Goal: Check status: Check status

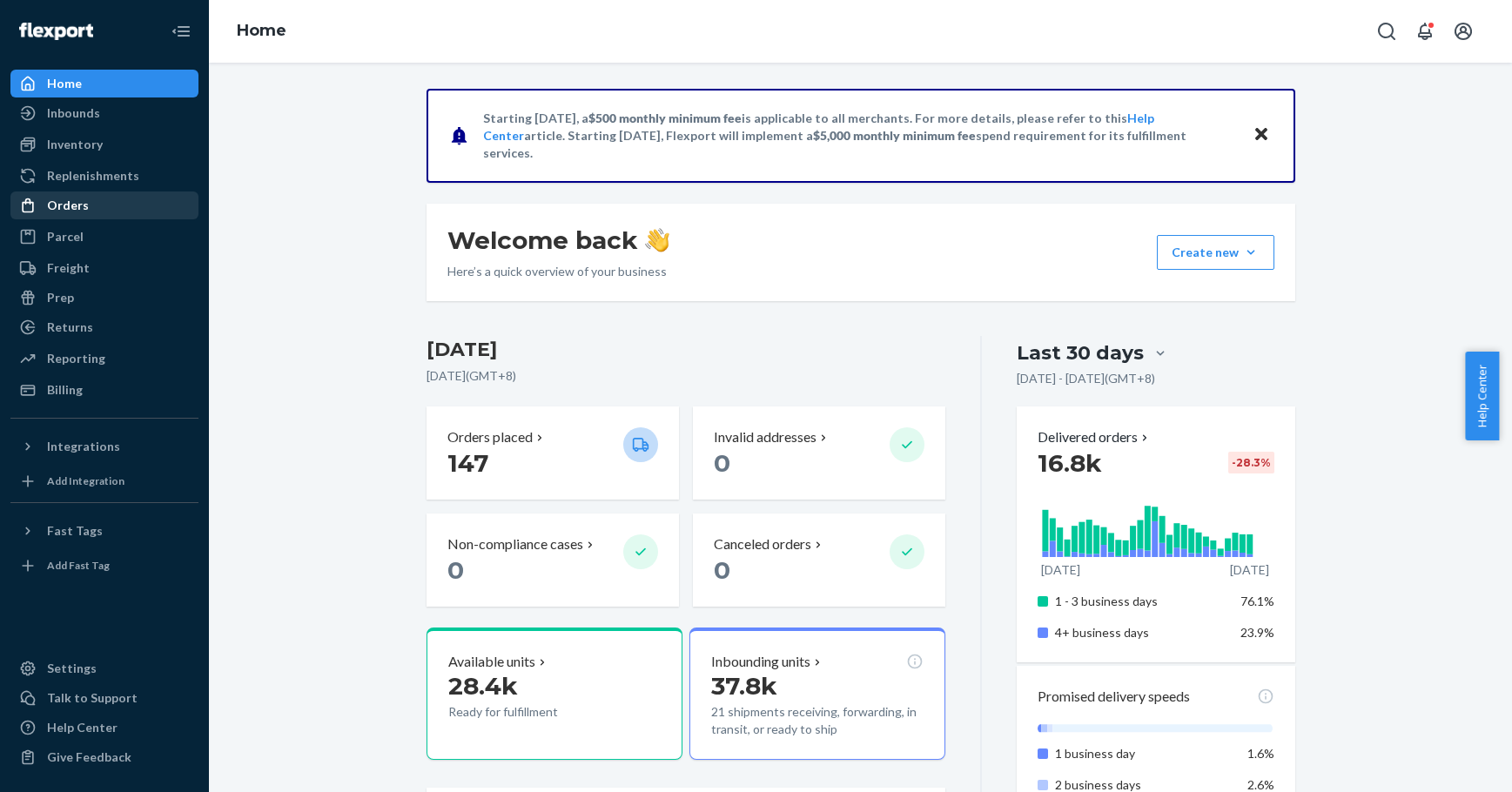
click at [57, 201] on div "Orders" at bounding box center [68, 205] width 42 height 18
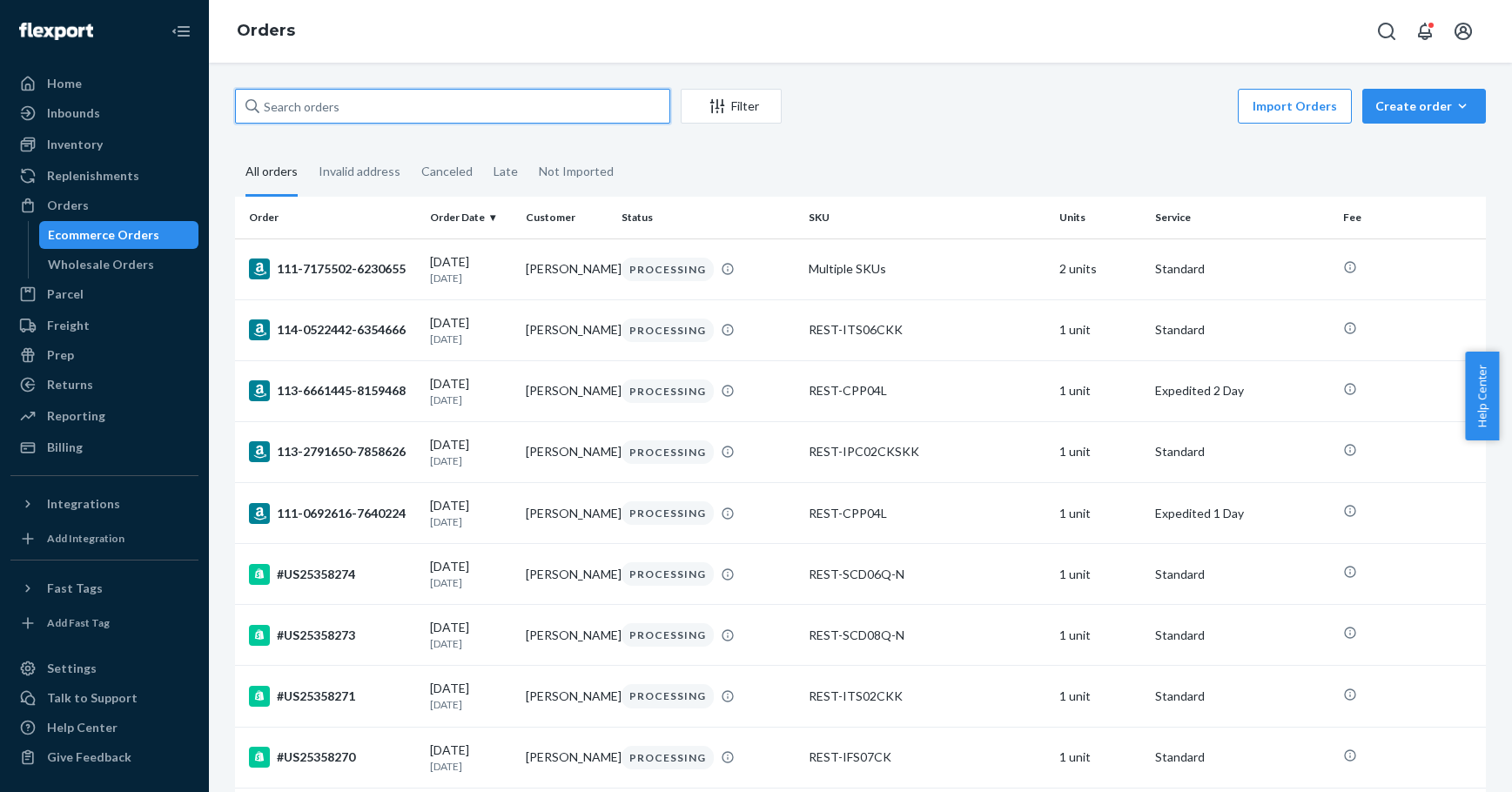
click at [342, 101] on input "text" at bounding box center [453, 106] width 436 height 35
paste input "111-8047060-1747424"
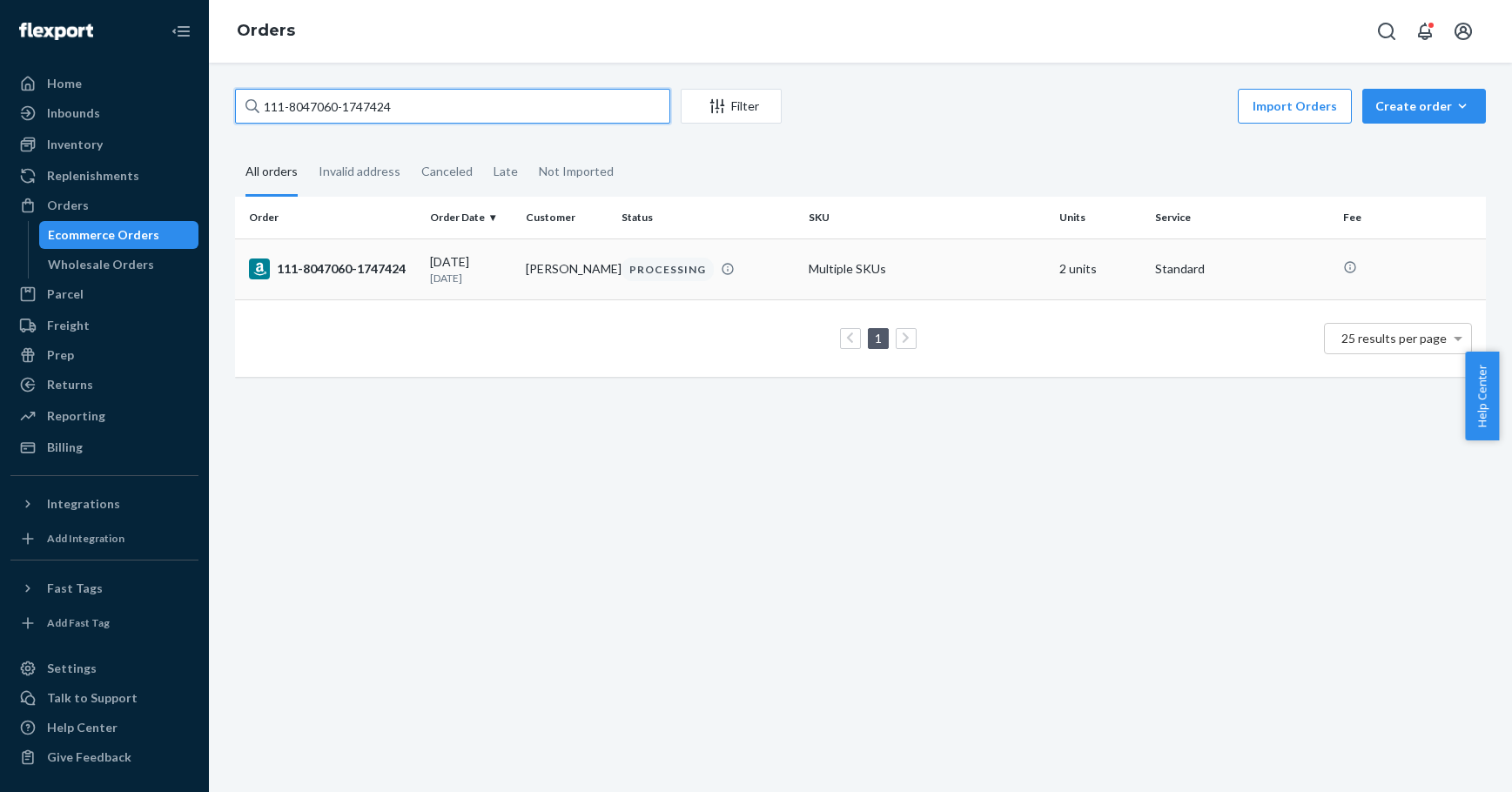
type input "111-8047060-1747424"
click at [300, 268] on div "111-8047060-1747424" at bounding box center [333, 269] width 167 height 21
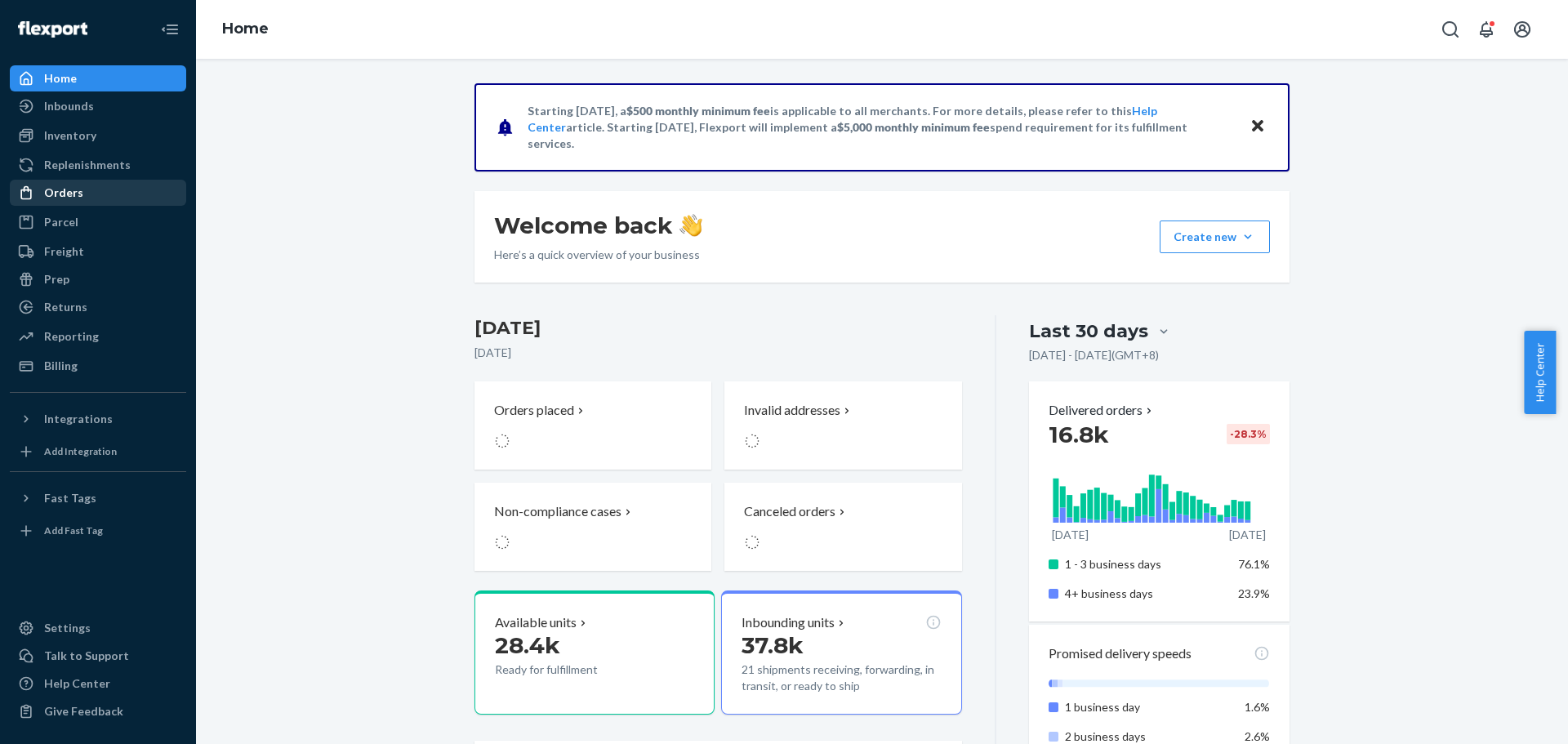
click at [77, 196] on div "Orders" at bounding box center [64, 193] width 40 height 16
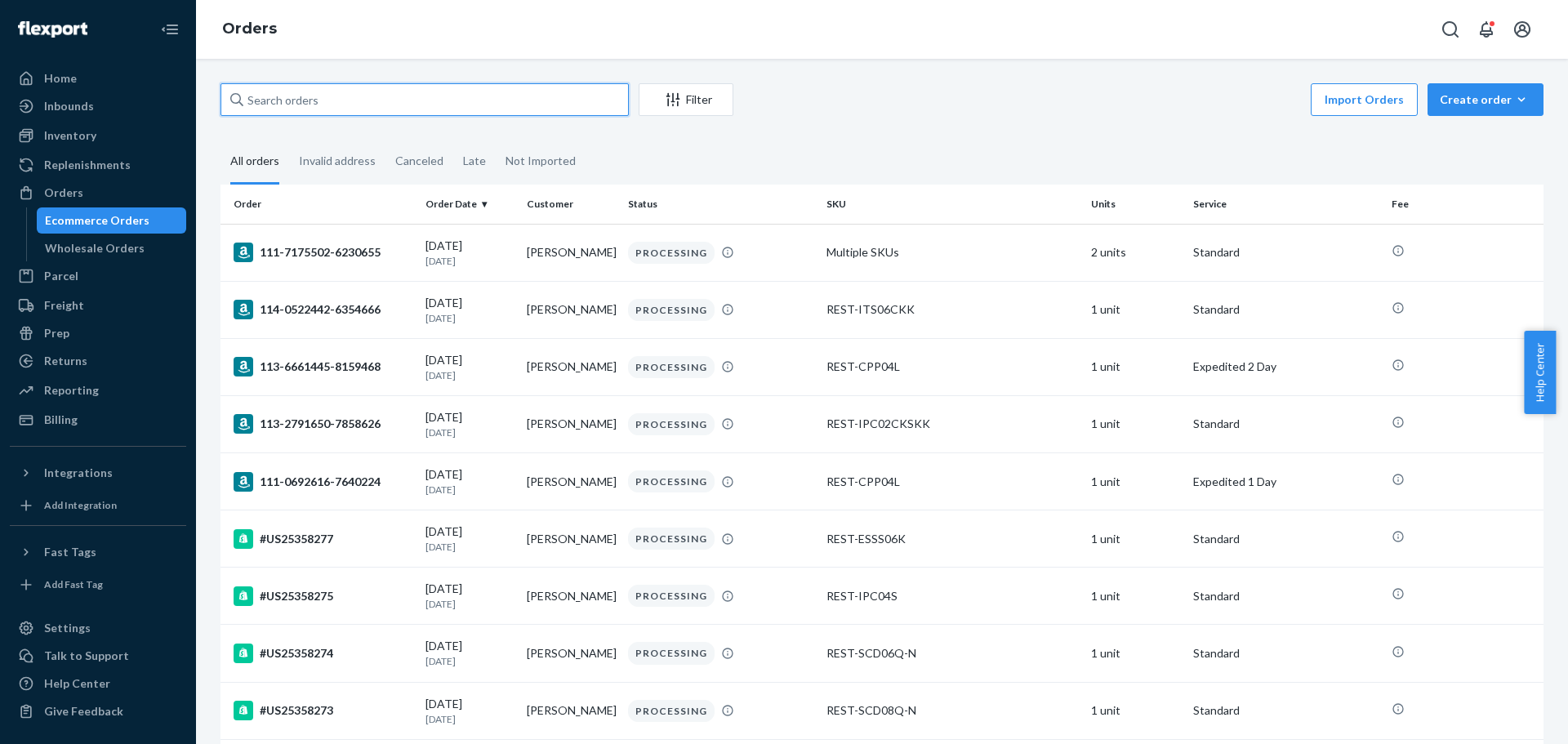
click at [378, 110] on input "text" at bounding box center [425, 100] width 409 height 33
paste input "111-7277018-0081830"
type input "111-7277018-0081830"
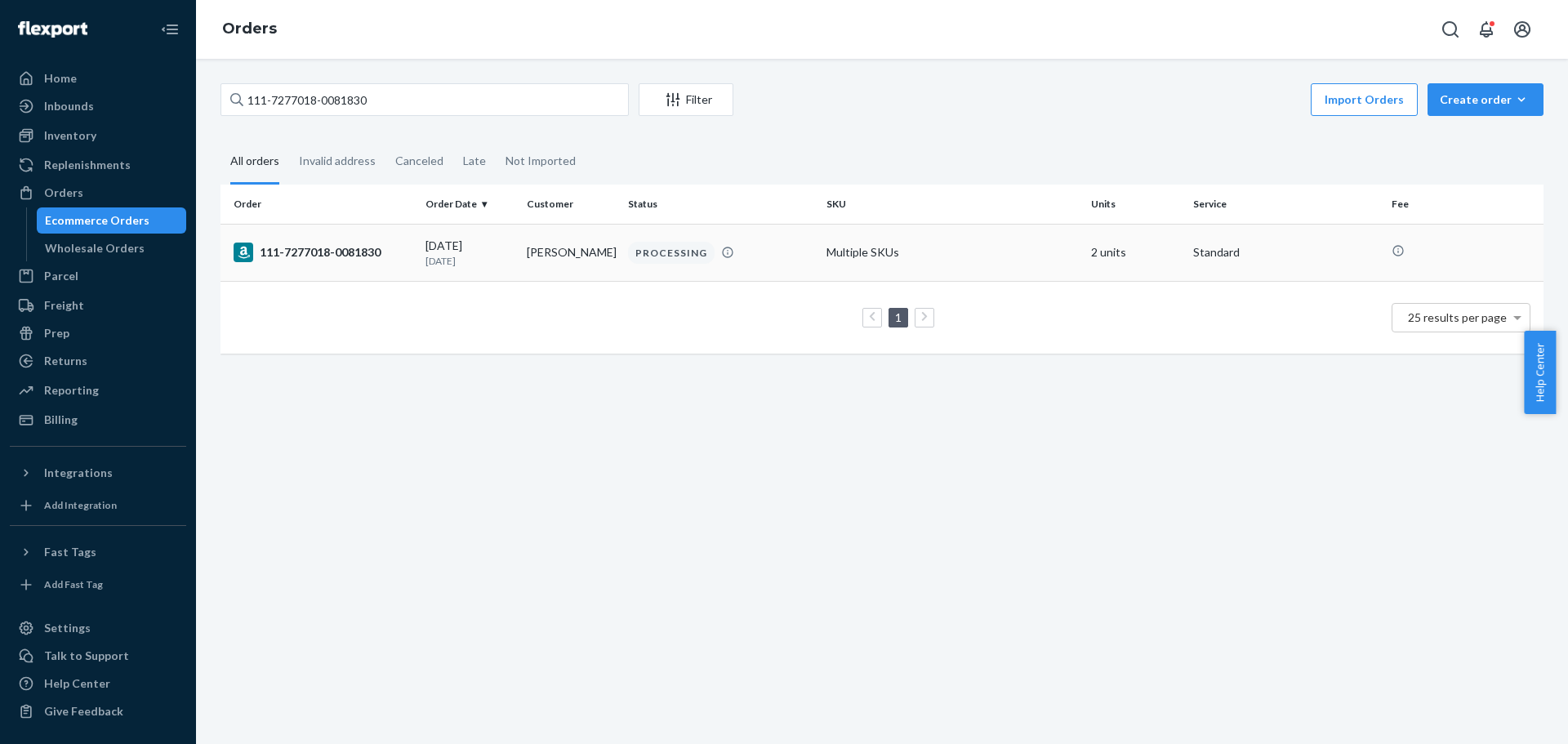
drag, startPoint x: 323, startPoint y: 253, endPoint x: 61, endPoint y: 283, distance: 263.7
click at [322, 254] on div "111-7277018-0081830" at bounding box center [323, 252] width 179 height 20
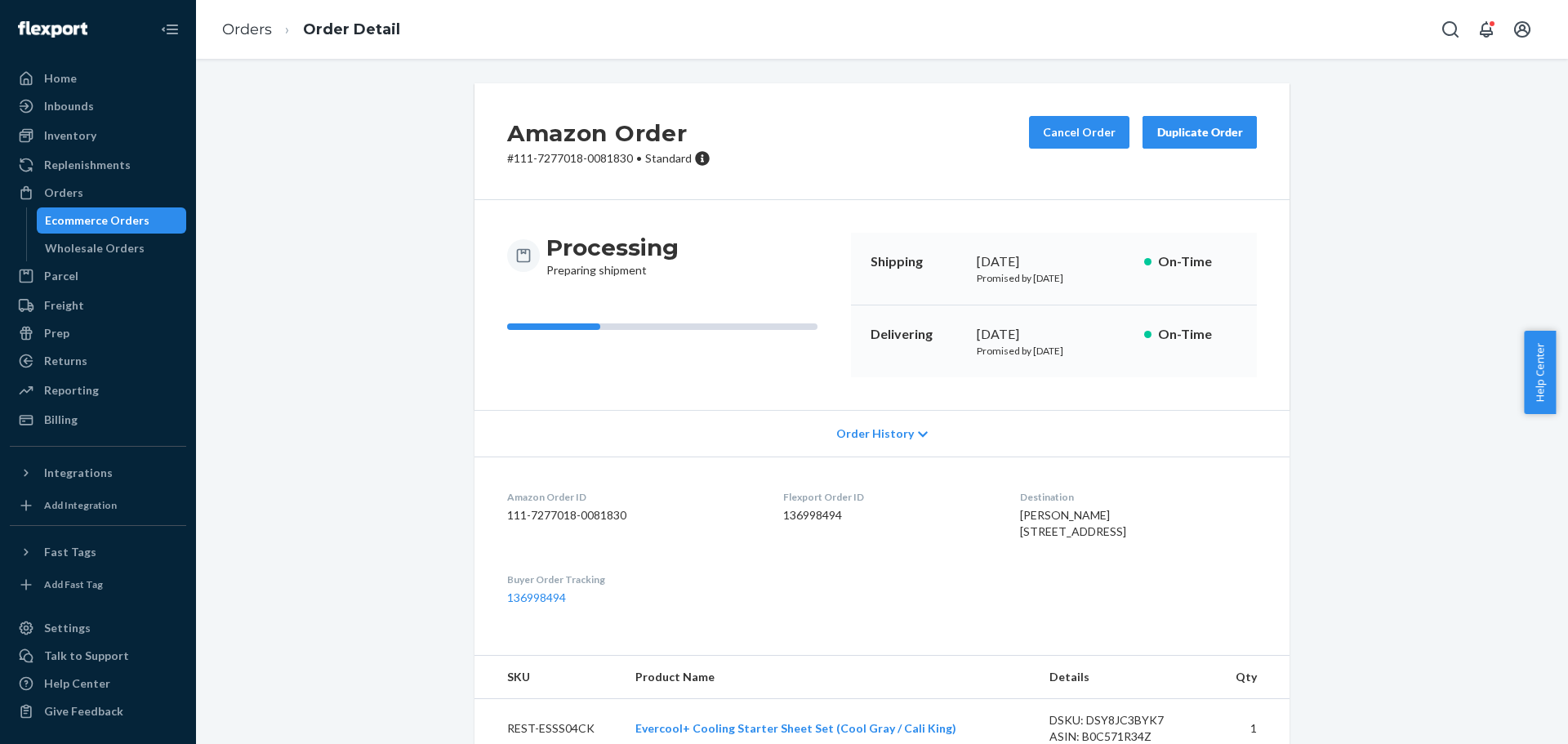
drag, startPoint x: 57, startPoint y: 199, endPoint x: 97, endPoint y: 216, distance: 43.5
click at [59, 198] on div "Orders" at bounding box center [64, 193] width 40 height 16
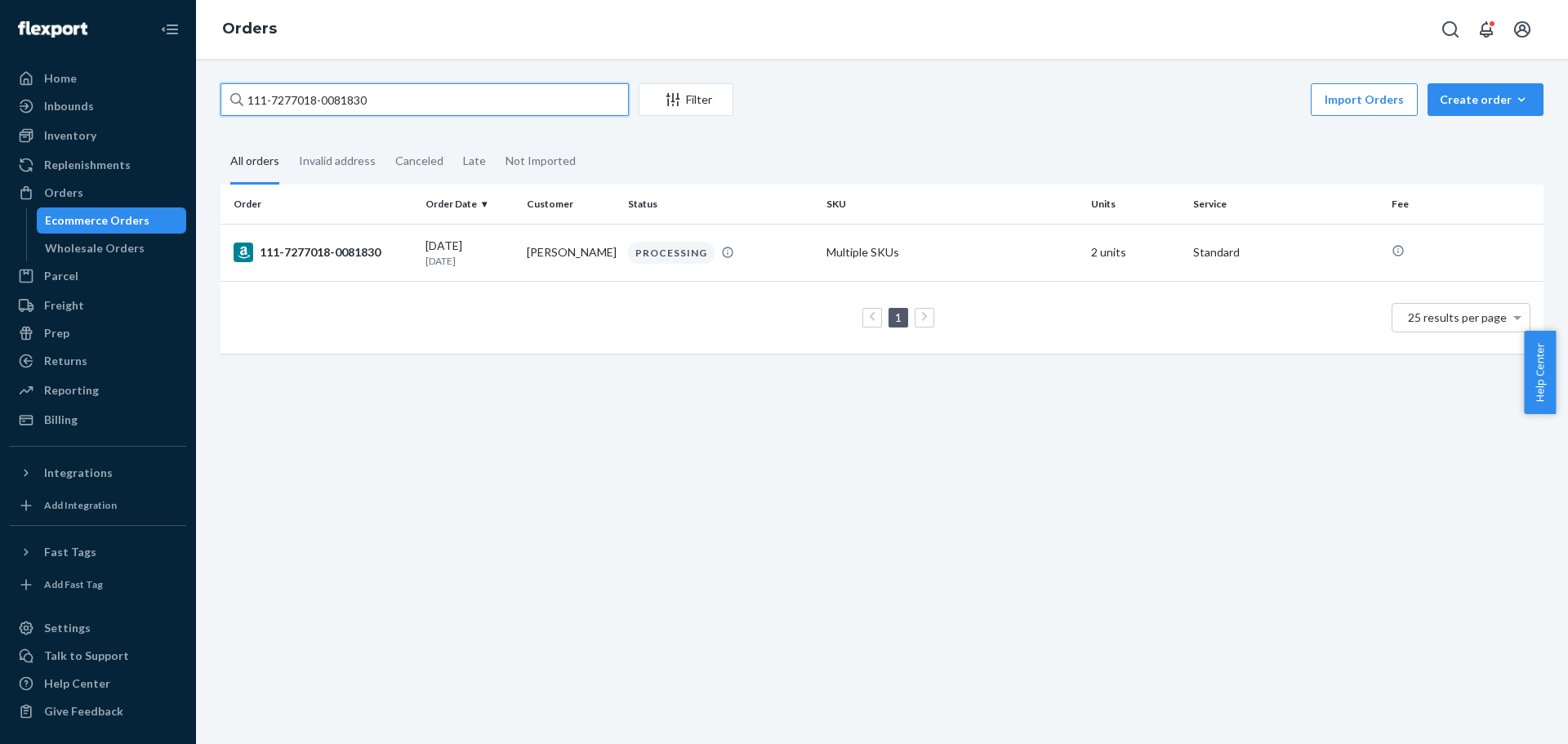
drag, startPoint x: 323, startPoint y: 112, endPoint x: 254, endPoint y: 116, distance: 69.1
click at [257, 116] on div "111-7277018-0081830 Filter Import Orders Create order Ecommerce order Removal o…" at bounding box center [882, 101] width 1323 height 37
paste input "4-9065835-5402636"
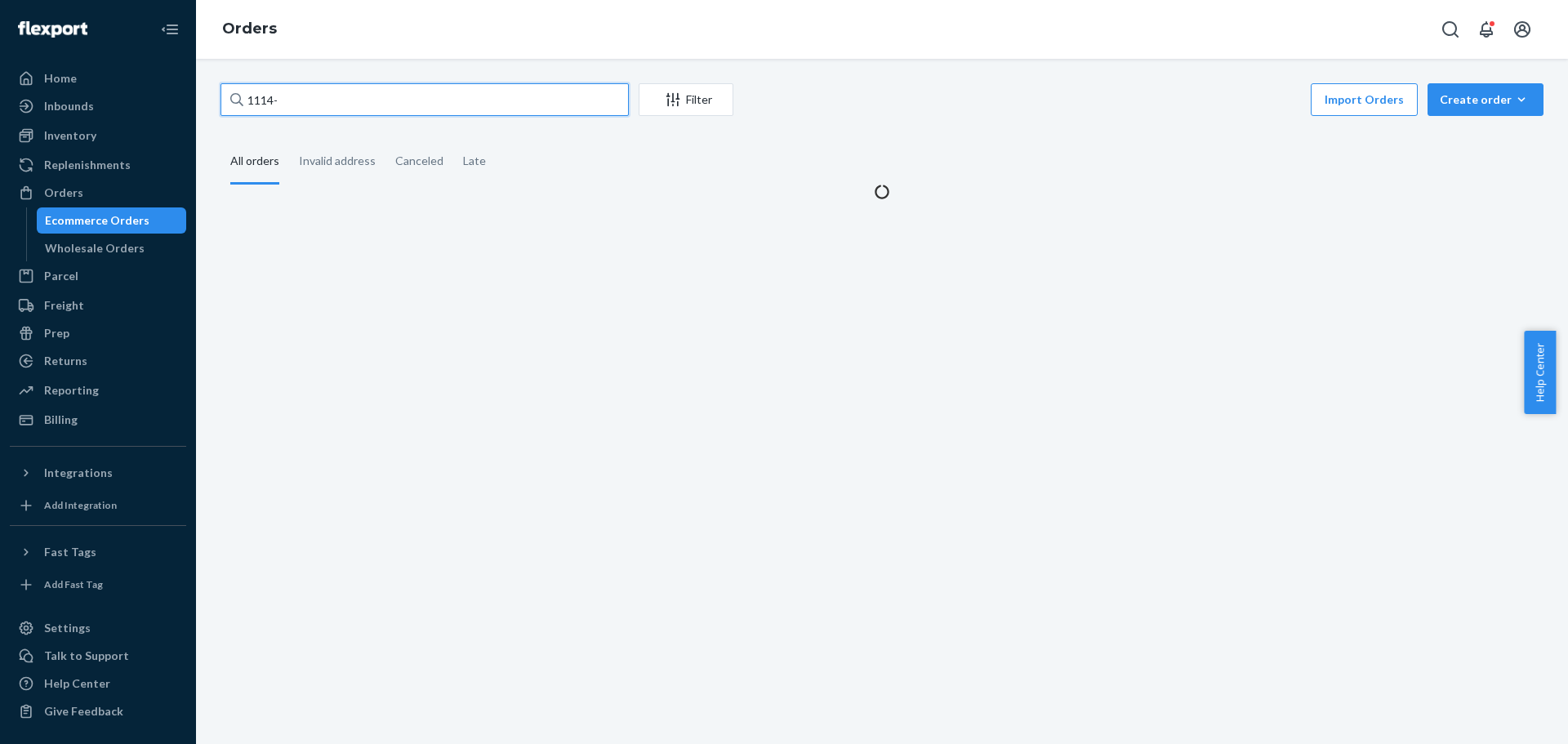
type input "1114"
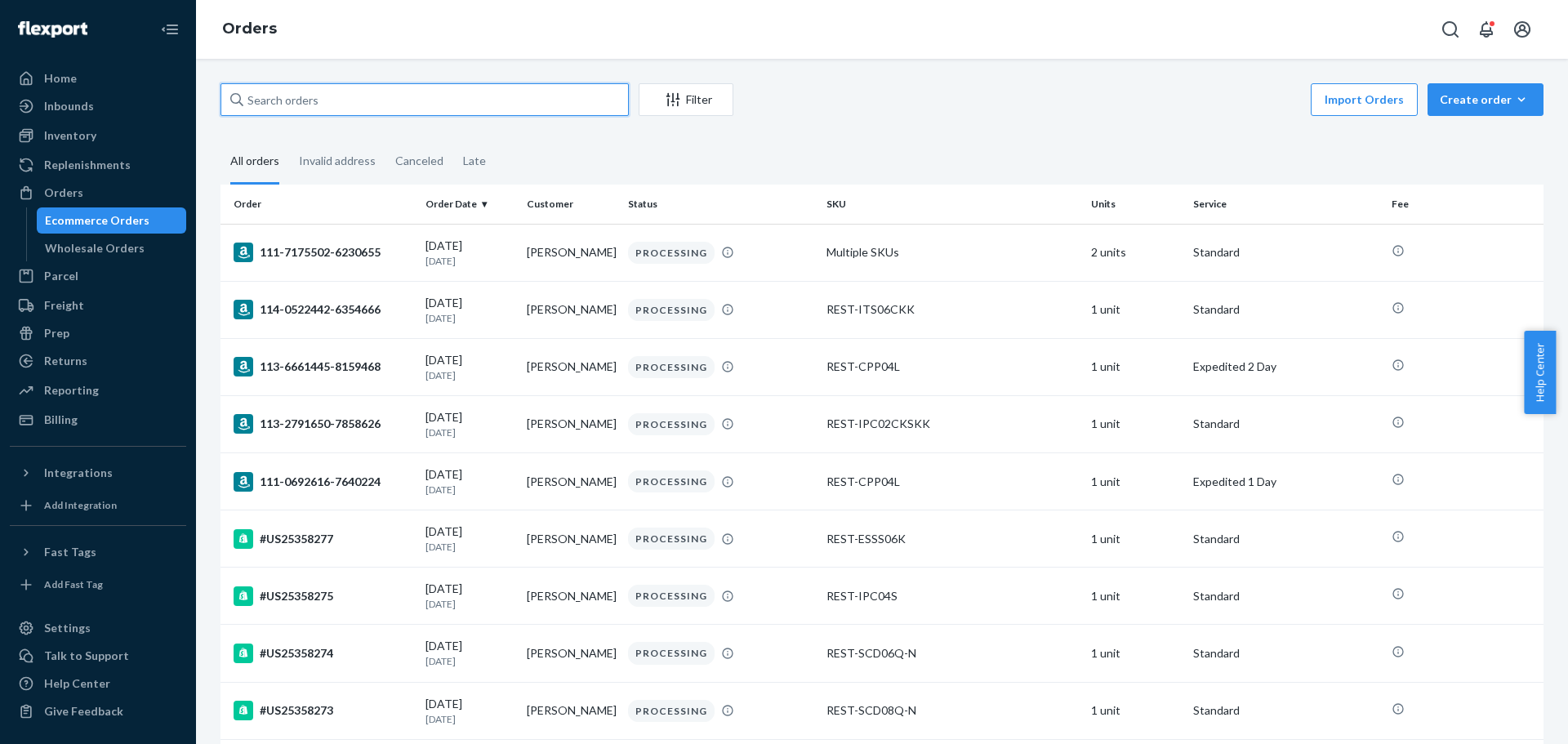
paste input "114-9065835-5402636"
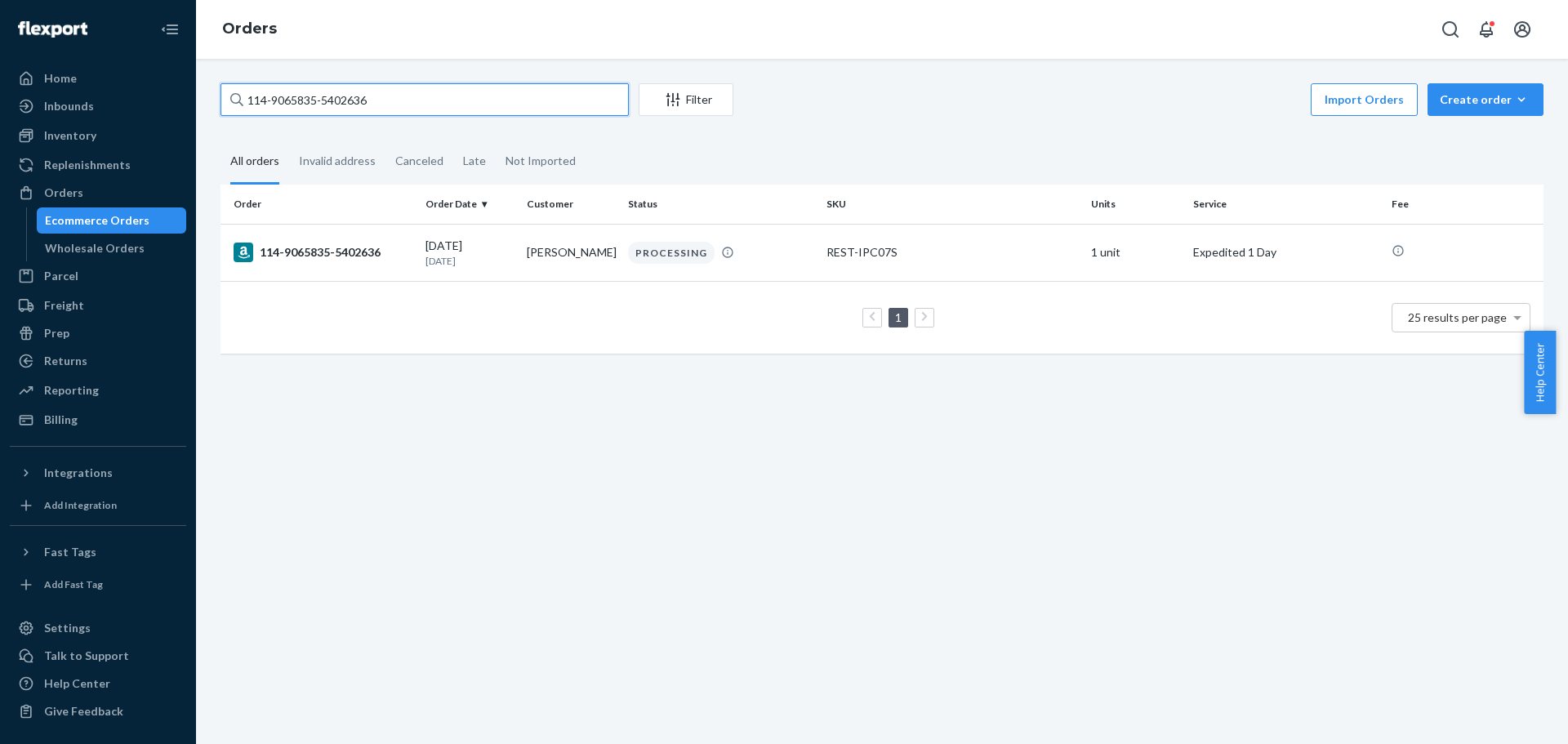
type input "114-9065835-5402636"
drag, startPoint x: 332, startPoint y: 247, endPoint x: 15, endPoint y: 269, distance: 317.8
click at [332, 248] on div "114-9065835-5402636" at bounding box center [323, 252] width 179 height 20
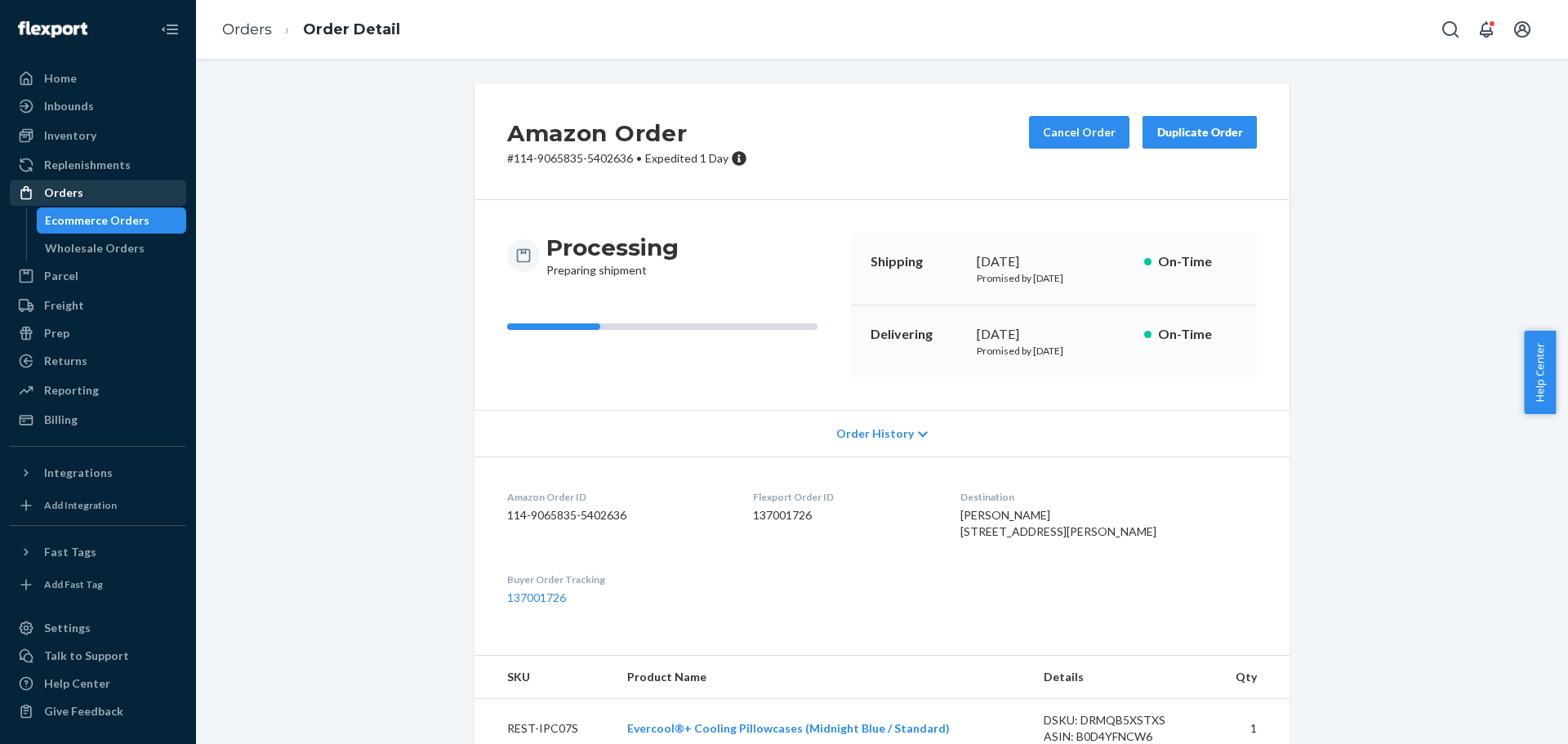
click at [94, 204] on div "Orders" at bounding box center [98, 193] width 173 height 23
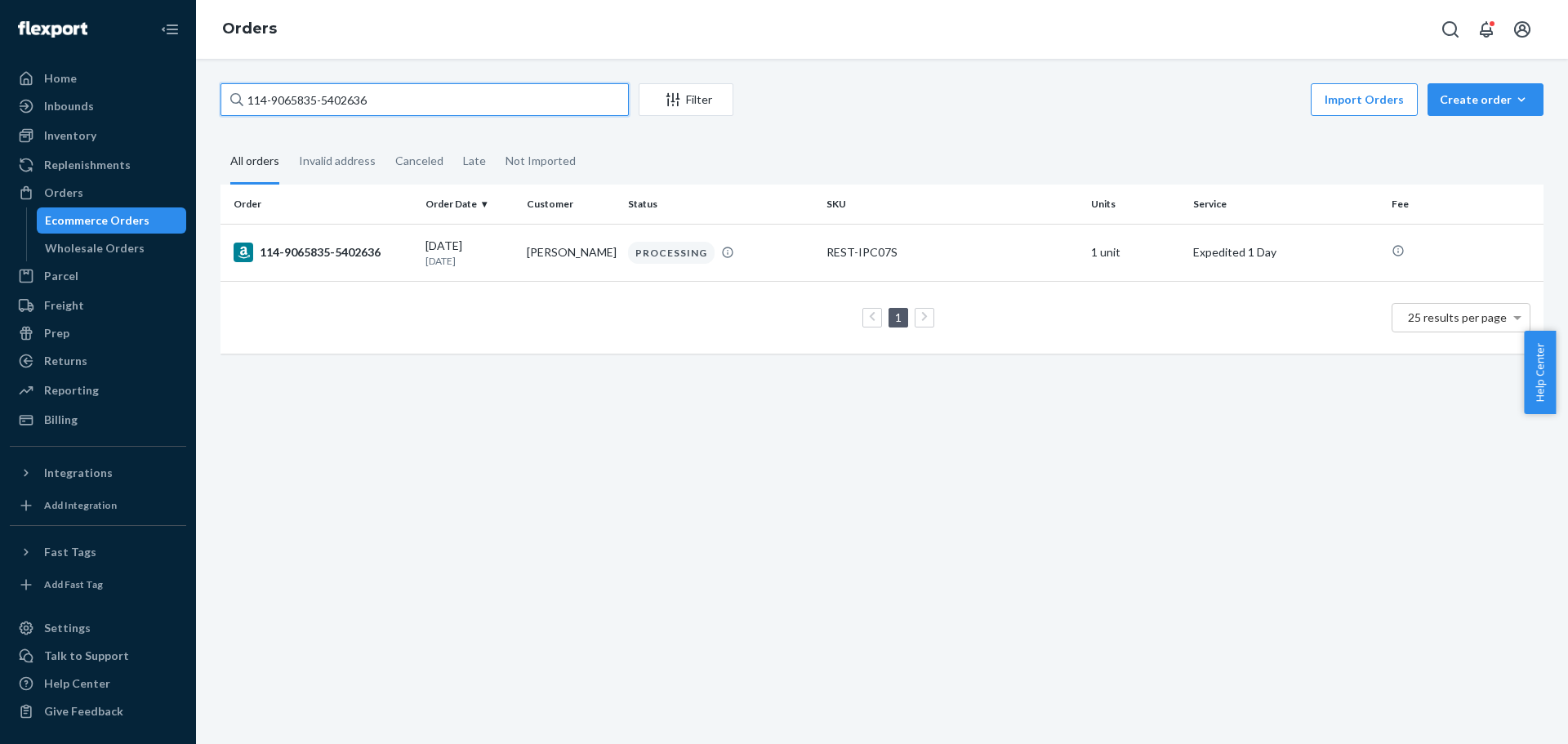
drag, startPoint x: -36, startPoint y: 109, endPoint x: -353, endPoint y: 119, distance: 317.2
click at [0, 119] on html "Home Inbounds Shipping Plans Problems Inventory Products Replenishments Orders …" at bounding box center [784, 372] width 1568 height 744
paste input "1-7122380-524740"
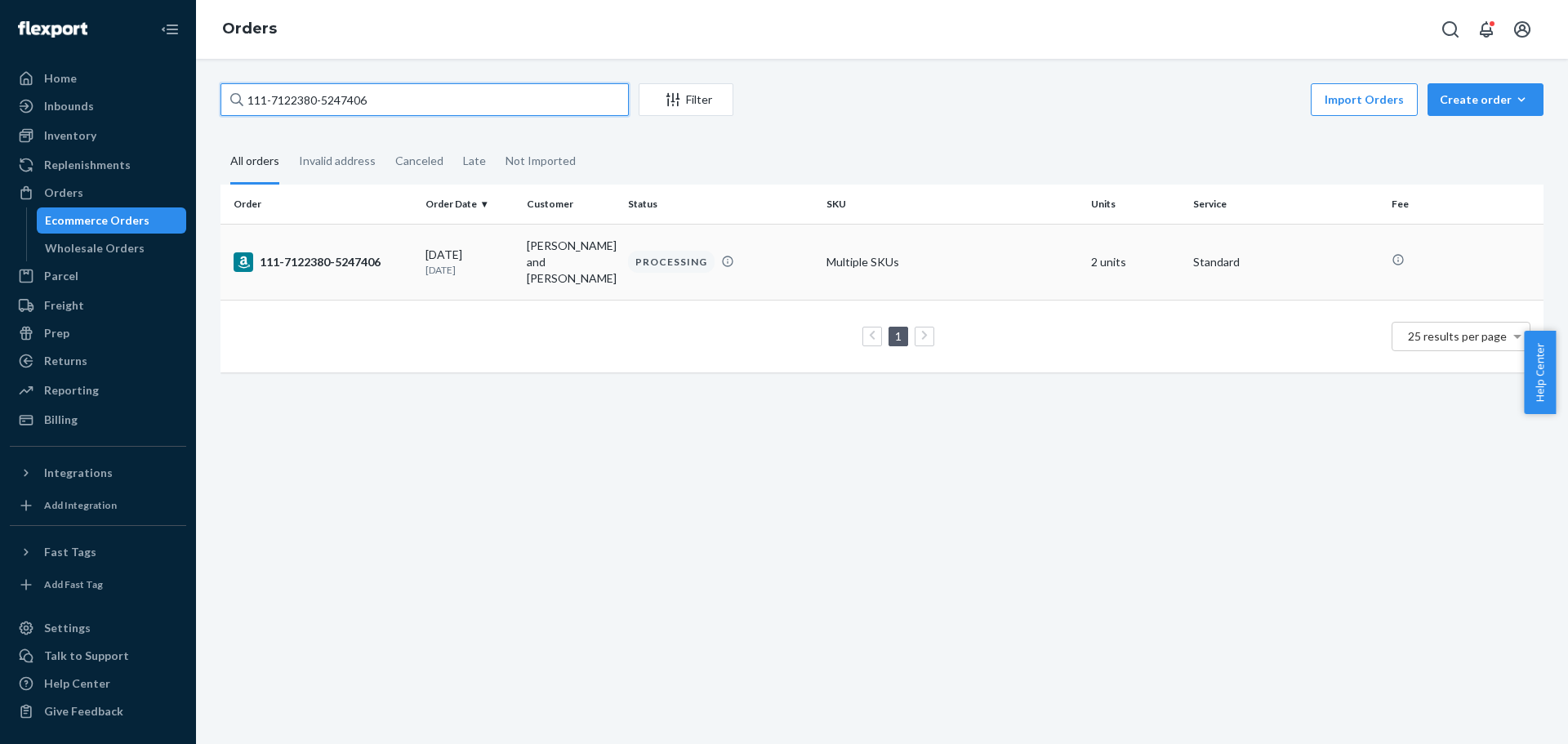
type input "111-7122380-5247406"
click at [299, 252] on div "111-7122380-5247406" at bounding box center [323, 262] width 179 height 20
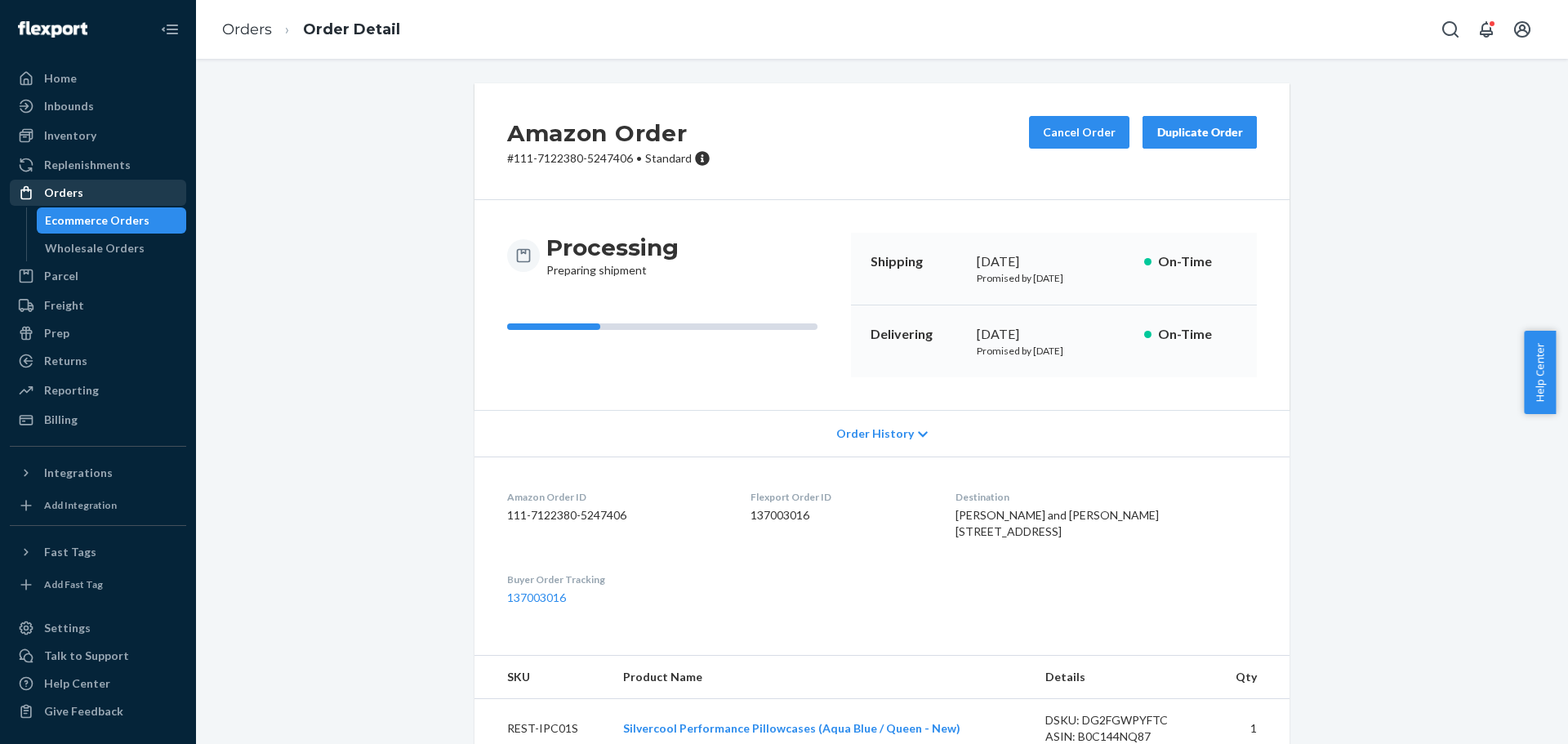
click at [64, 192] on div "Orders" at bounding box center [64, 193] width 40 height 16
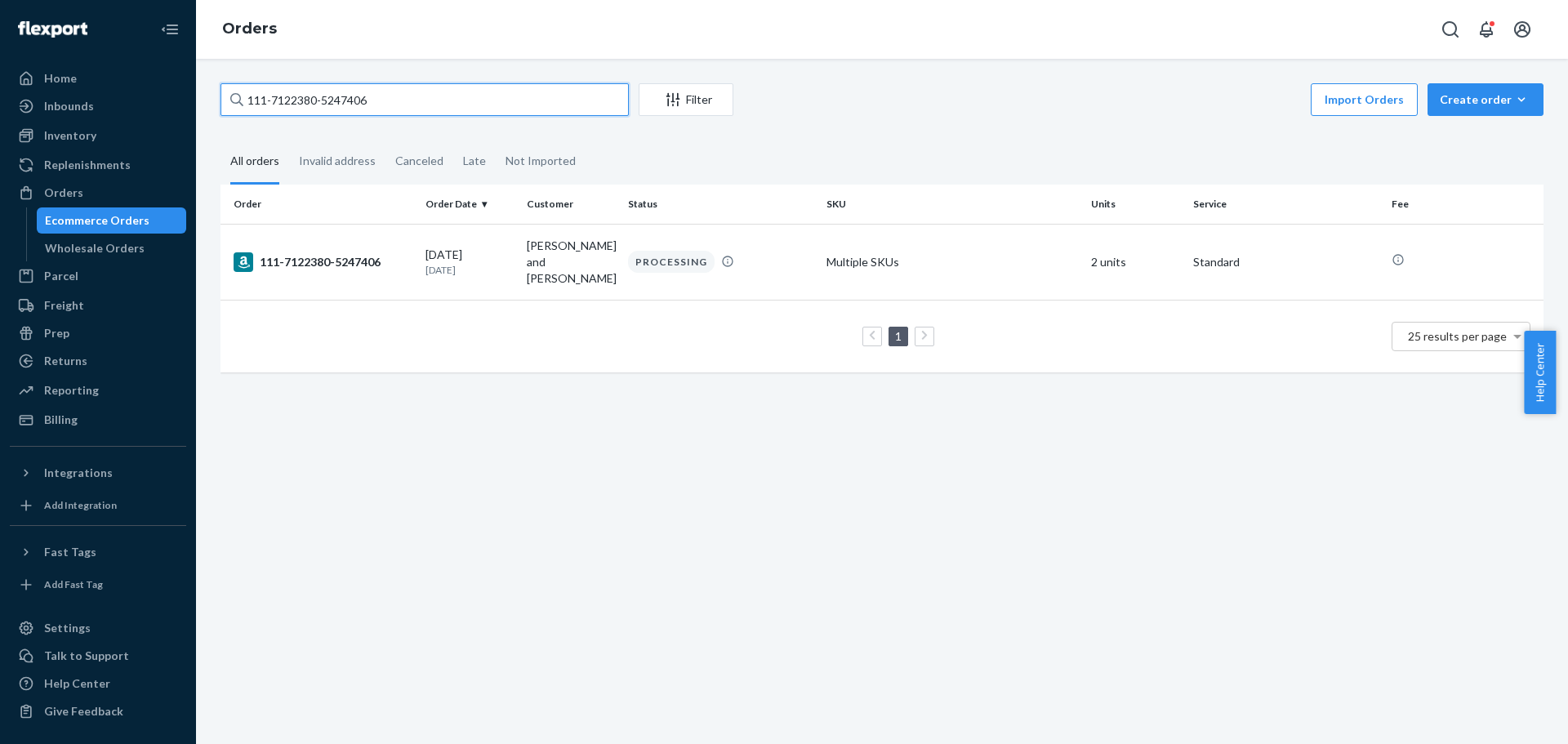
drag, startPoint x: 33, startPoint y: 179, endPoint x: -20, endPoint y: 183, distance: 53.2
click at [0, 183] on html "Home Inbounds Shipping Plans Problems Inventory Products Replenishments Orders …" at bounding box center [784, 372] width 1568 height 744
paste input "3-5887609-1898657"
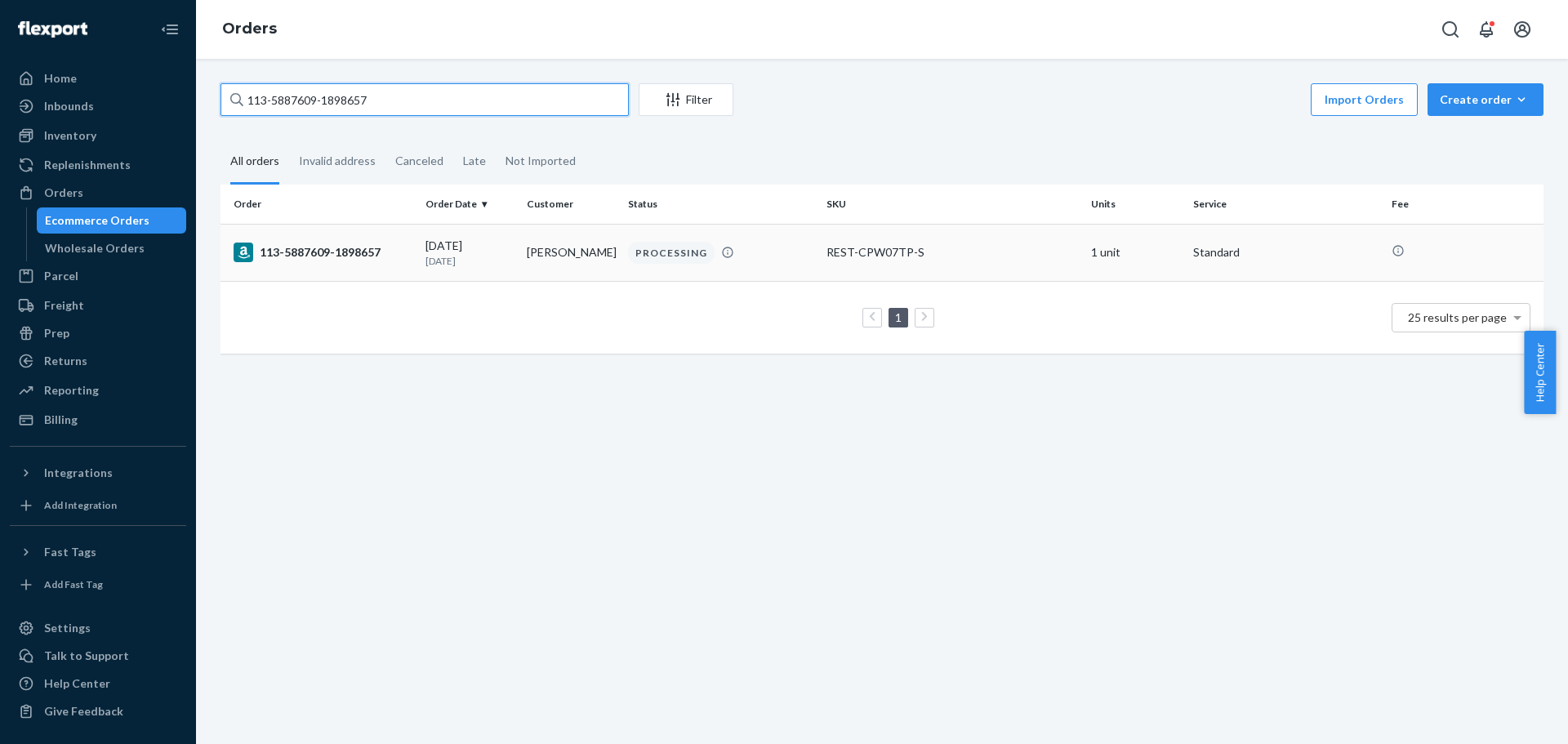
type input "113-5887609-1898657"
click at [341, 264] on td "113-5887609-1898657" at bounding box center [320, 252] width 199 height 57
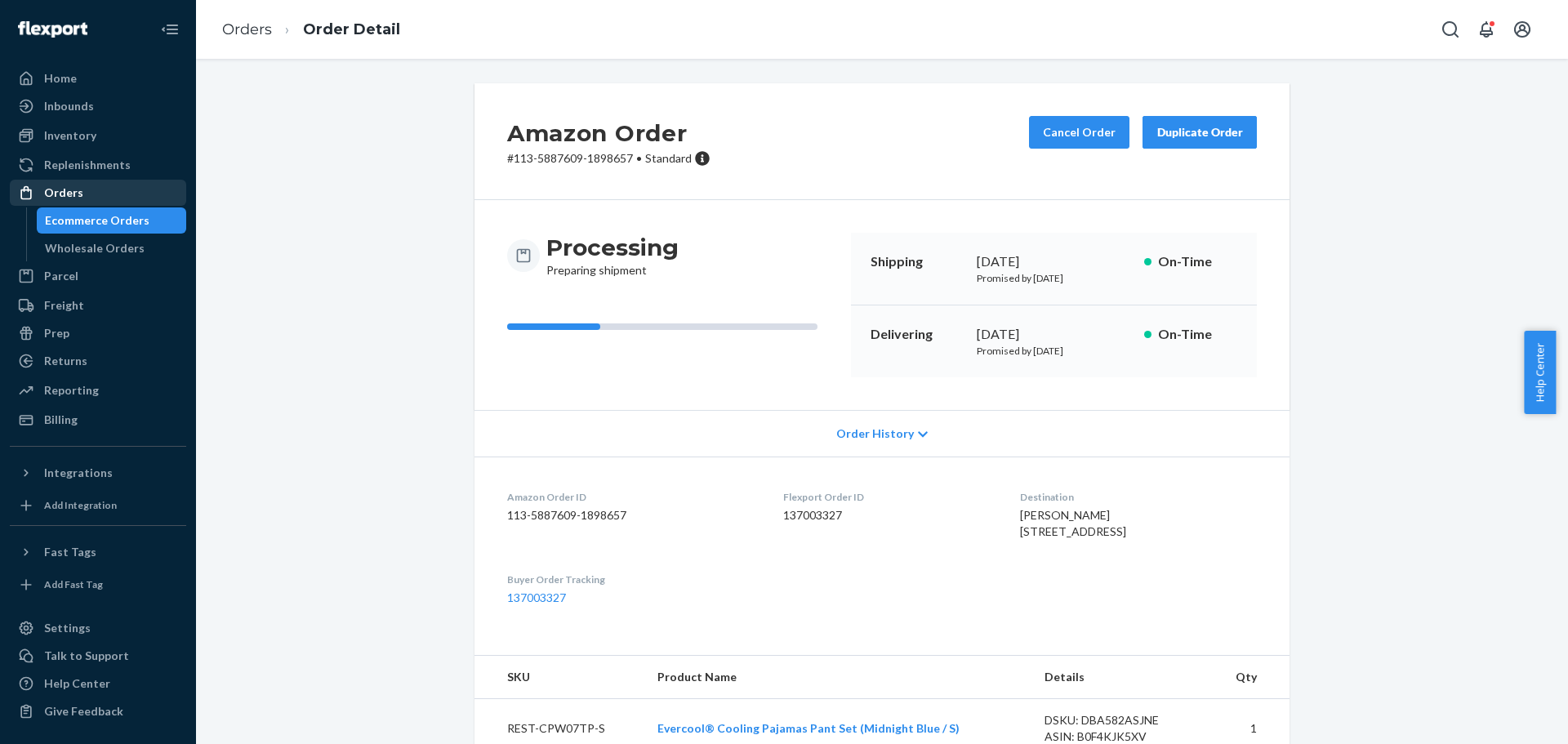
click at [79, 194] on div "Orders" at bounding box center [64, 193] width 40 height 16
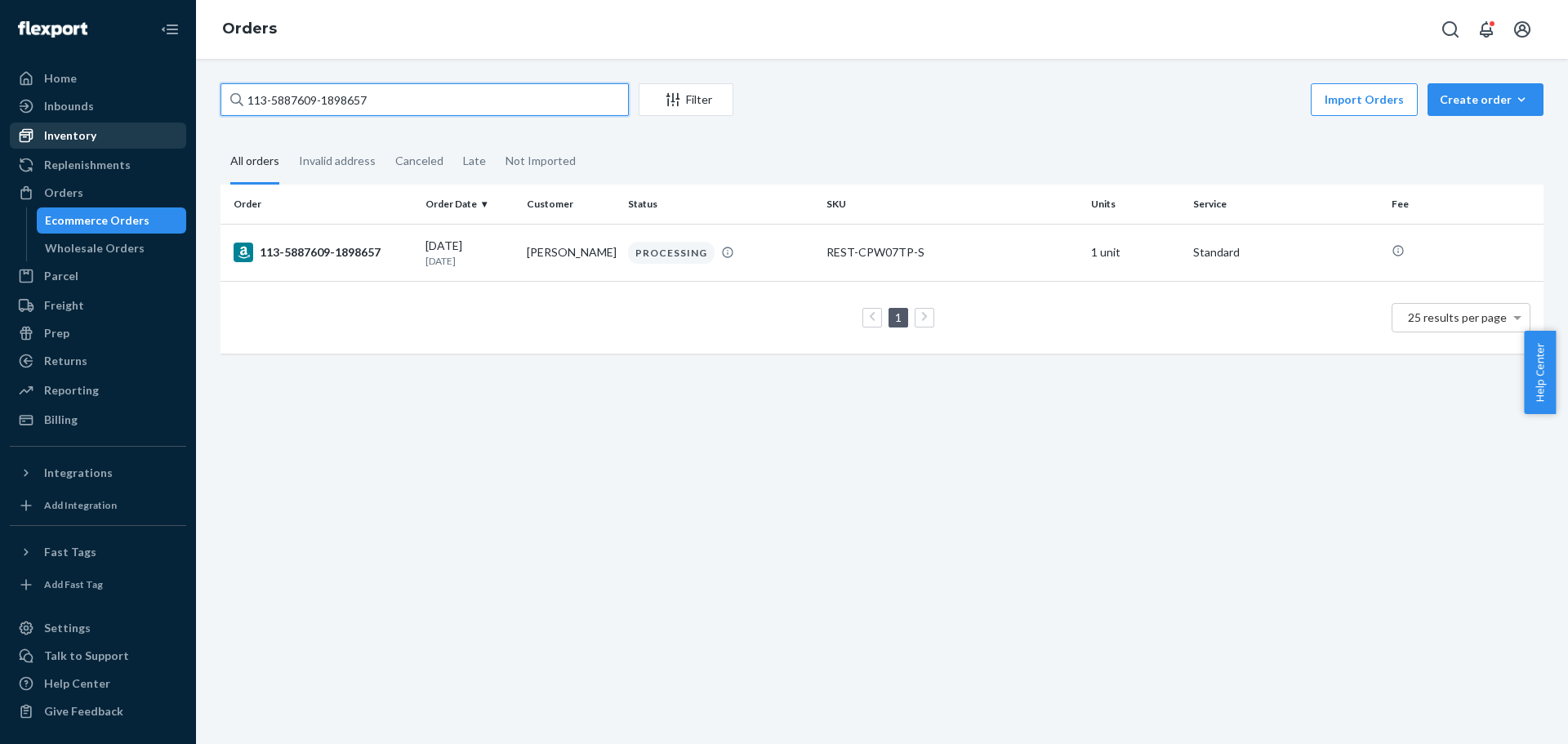
drag, startPoint x: 400, startPoint y: 94, endPoint x: 34, endPoint y: 143, distance: 369.3
click at [34, 143] on div "Home Inbounds Shipping Plans Problems Inventory Products Replenishments Orders …" at bounding box center [784, 372] width 1568 height 744
paste input "9553380-7004212"
type input "113-9553380-7004212"
click at [329, 250] on div "113-9553380-7004212" at bounding box center [323, 252] width 179 height 20
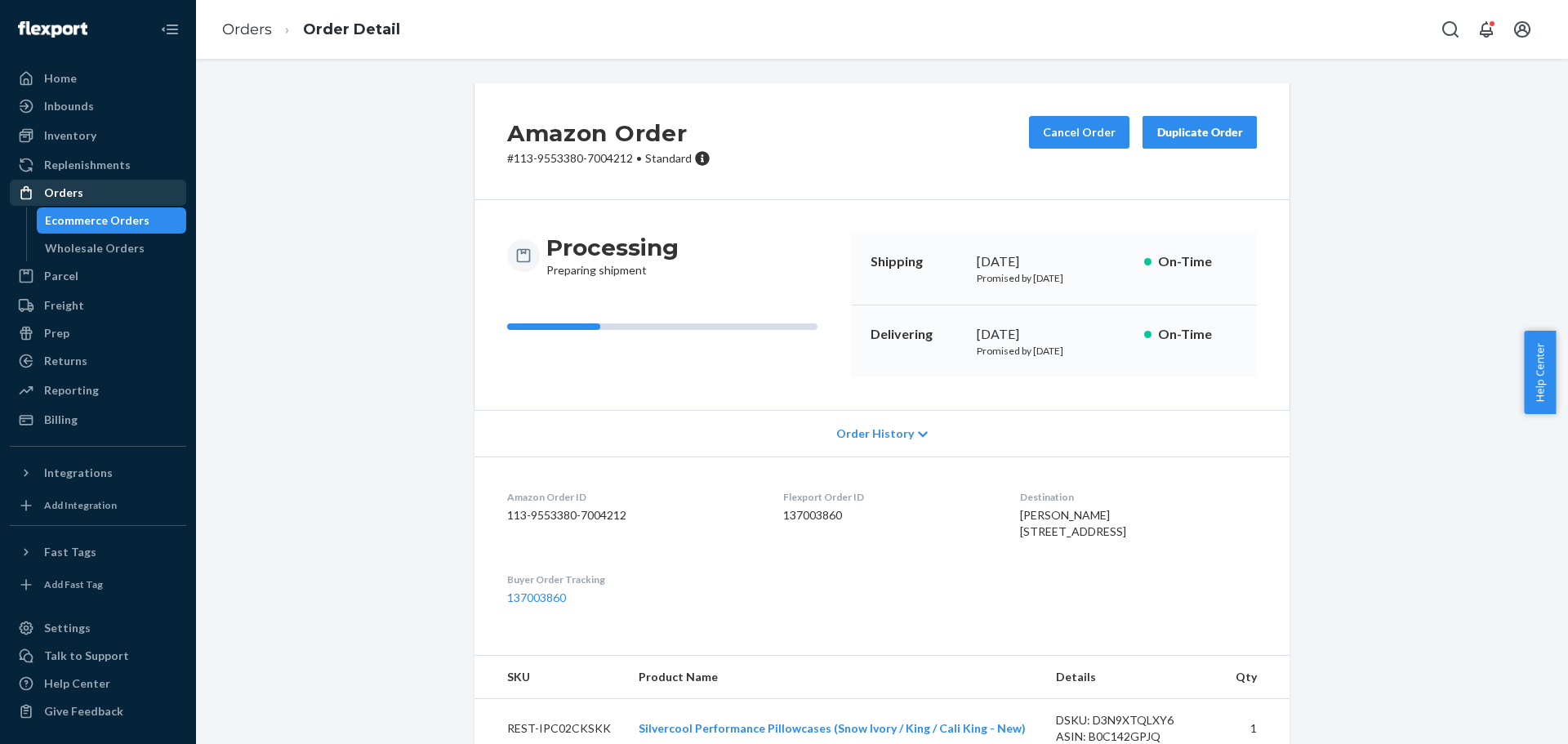
drag, startPoint x: 76, startPoint y: 189, endPoint x: 84, endPoint y: 181, distance: 11.3
click at [76, 188] on div "Orders" at bounding box center [64, 193] width 40 height 16
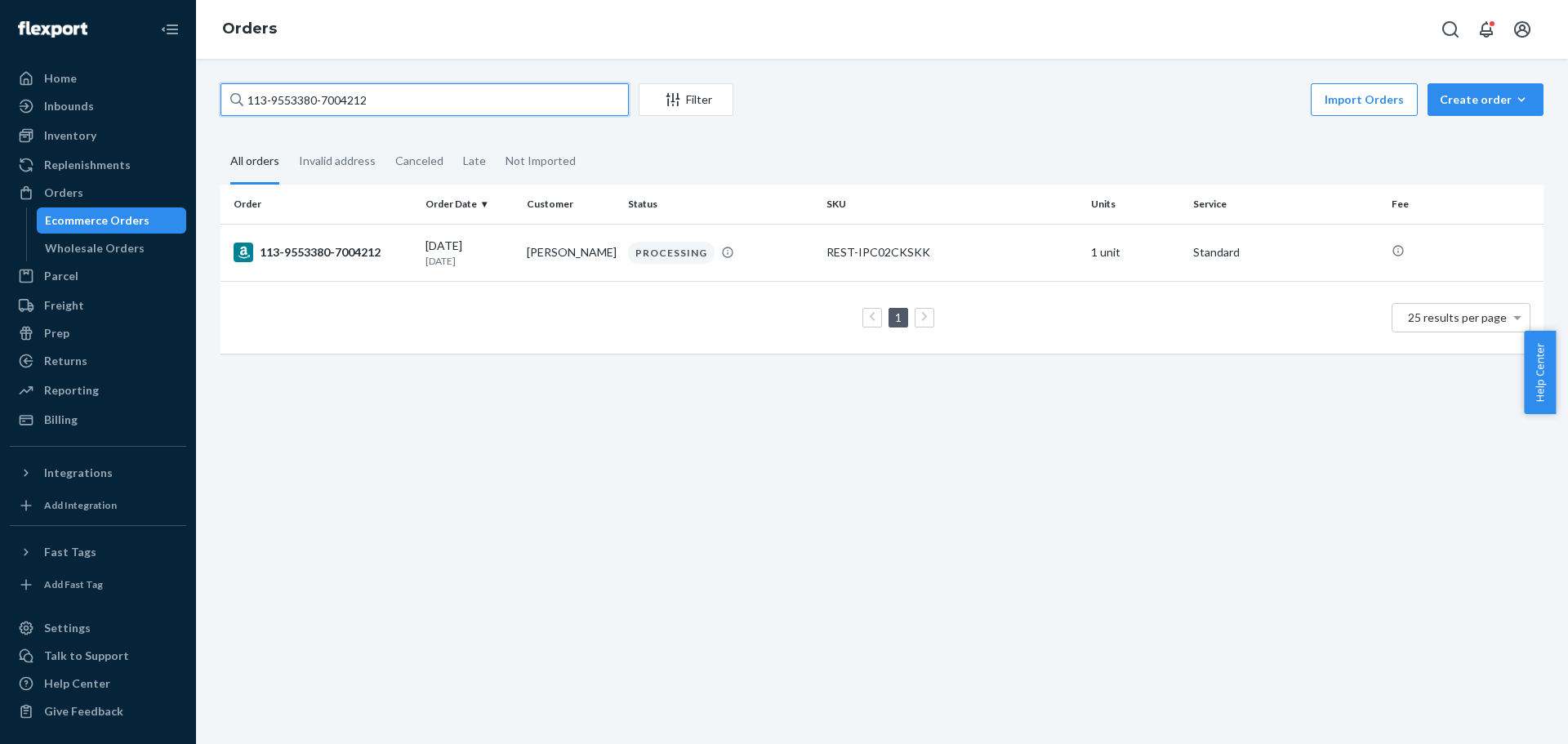
drag, startPoint x: 142, startPoint y: 138, endPoint x: 59, endPoint y: 148, distance: 83.6
click at [59, 148] on div "Home Inbounds Shipping Plans Problems Inventory Products Replenishments Orders …" at bounding box center [784, 372] width 1568 height 744
paste input "6714938-2780247"
type input "113-6714938-2780247"
click at [284, 246] on div "113-6714938-2780247" at bounding box center [323, 254] width 179 height 20
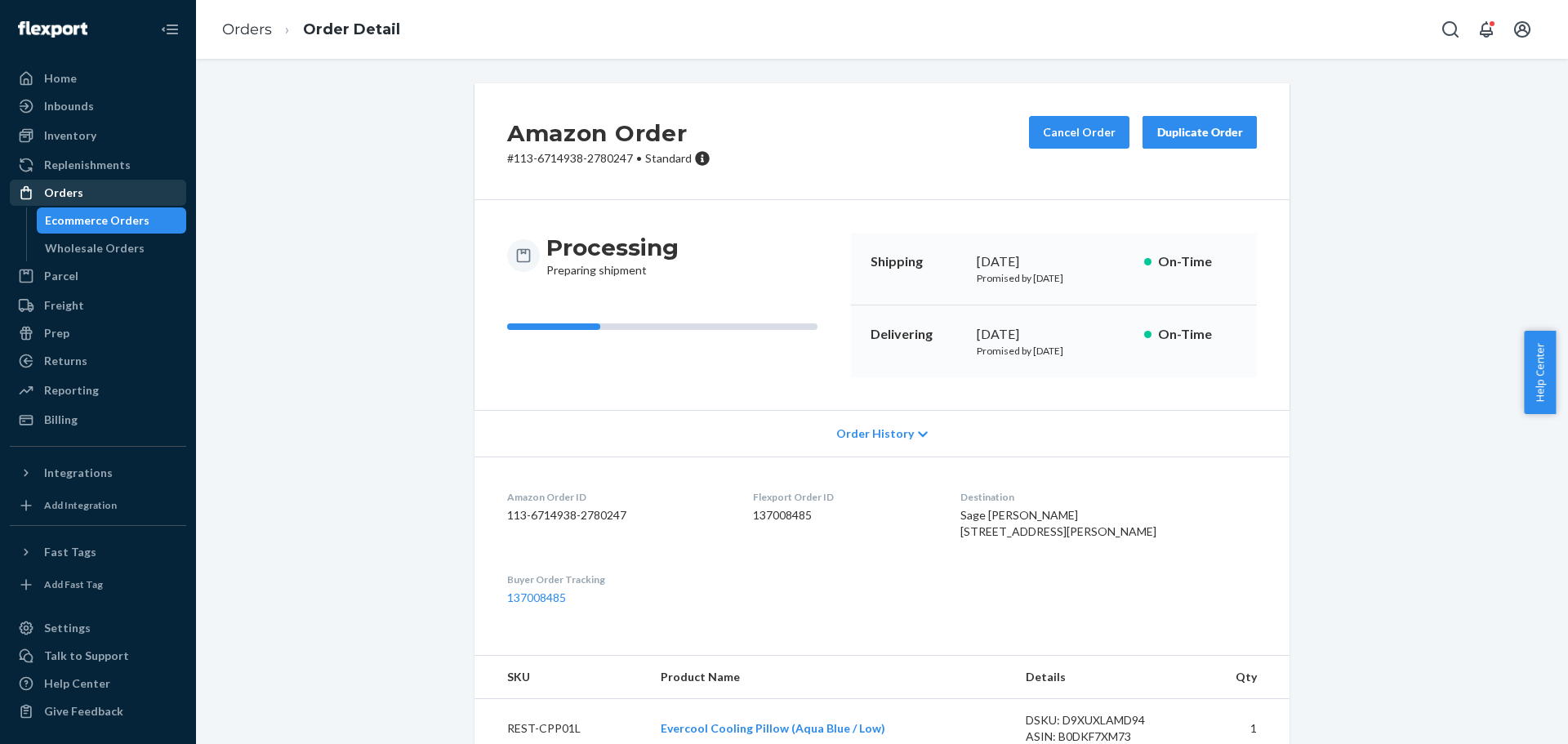
click at [66, 200] on div "Orders" at bounding box center [64, 193] width 40 height 16
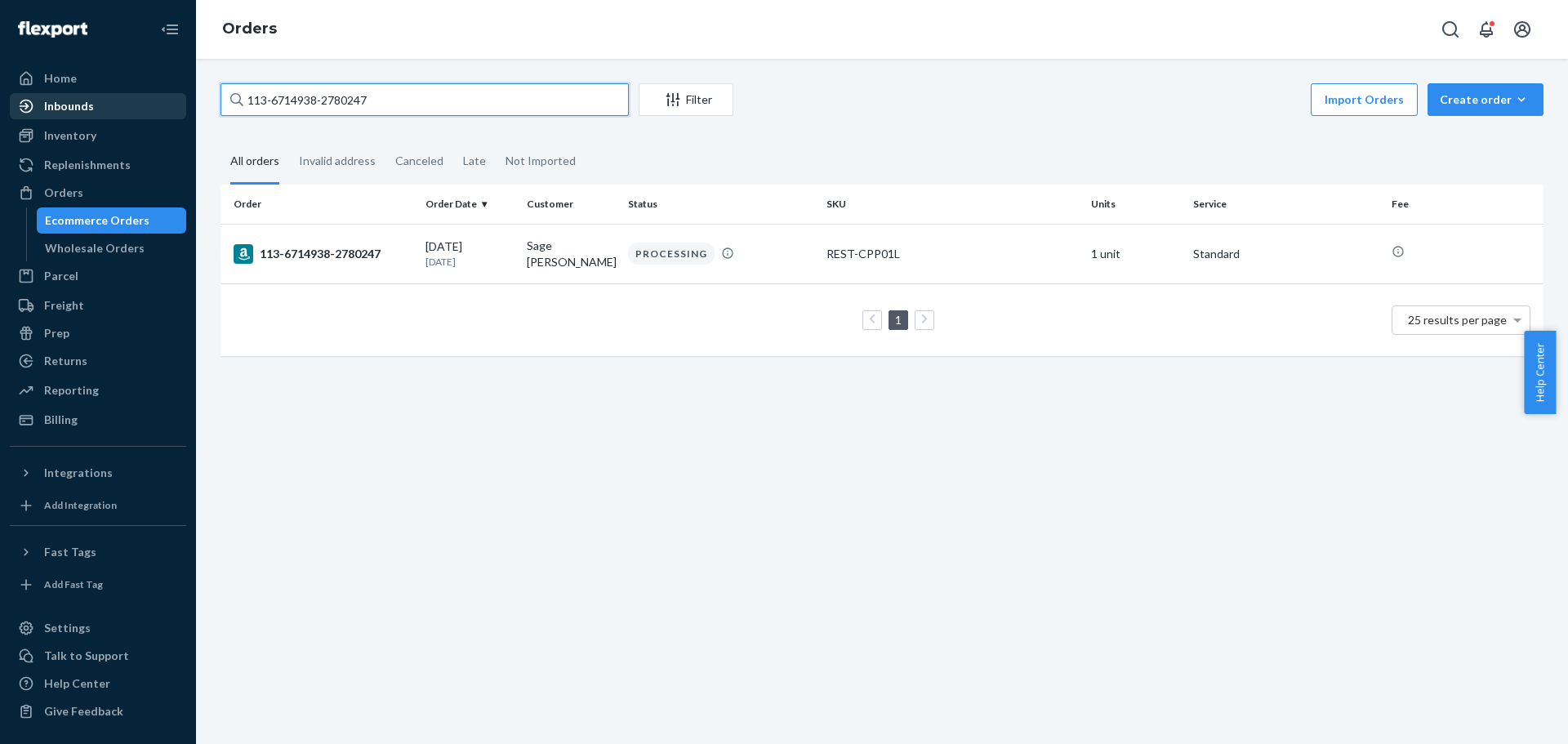
drag, startPoint x: 353, startPoint y: 99, endPoint x: 90, endPoint y: 117, distance: 263.6
click at [93, 116] on div "Home Inbounds Shipping Plans Problems Inventory Products Replenishments Orders …" at bounding box center [784, 372] width 1568 height 744
paste input "1-8433059-2707413"
type input "111-8433059-2707413"
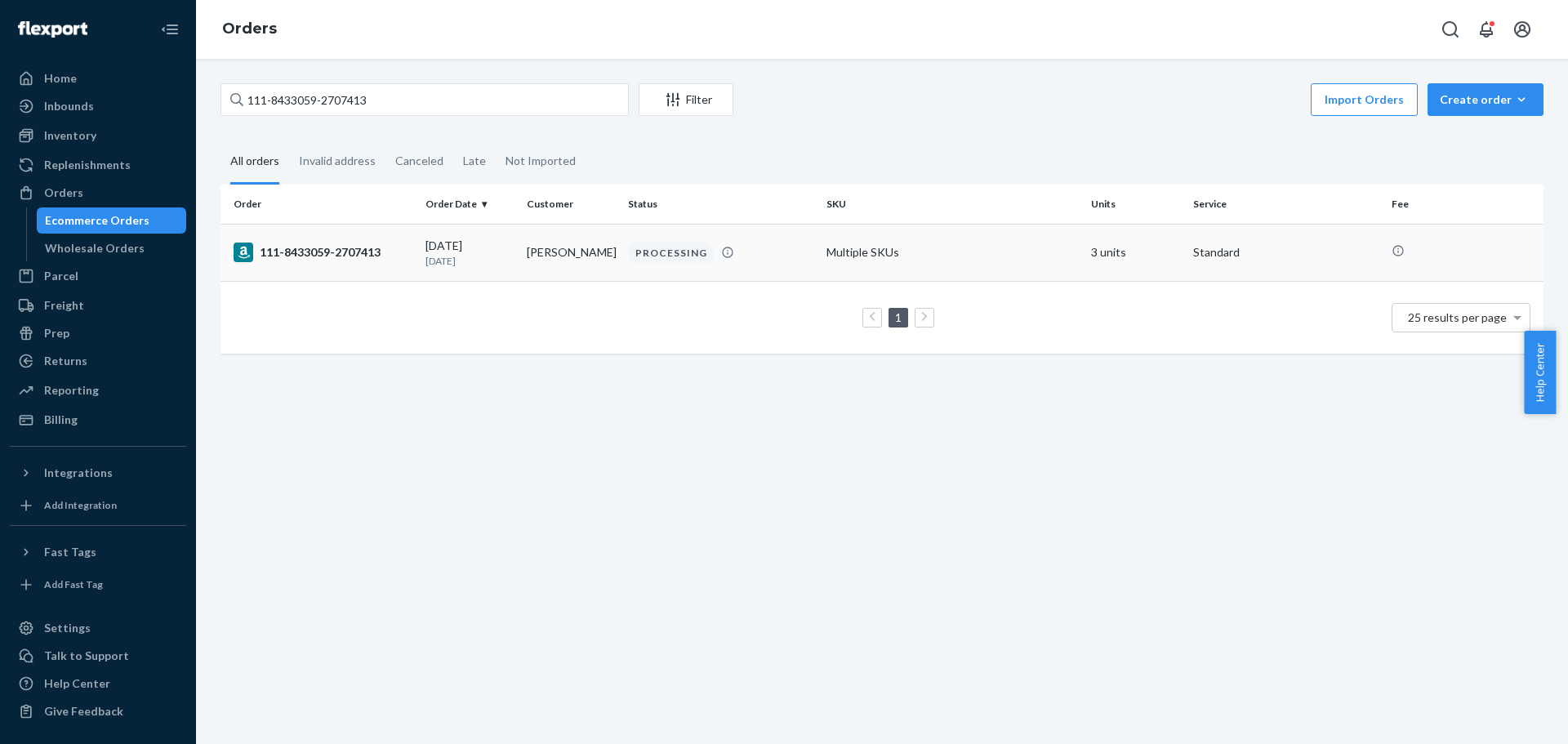
click at [339, 248] on div "111-8433059-2707413" at bounding box center [323, 252] width 179 height 20
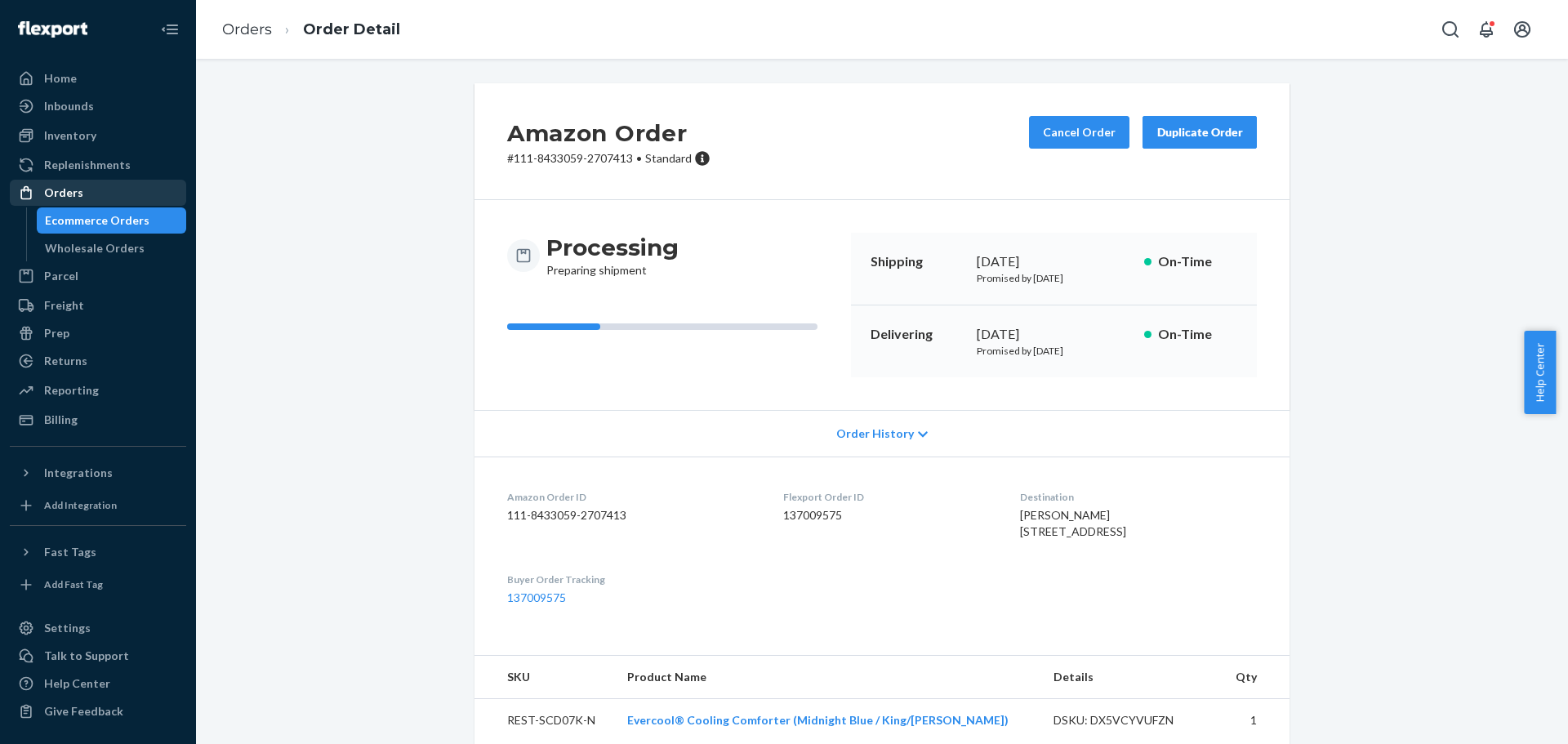
click at [82, 190] on div "Orders" at bounding box center [98, 193] width 173 height 23
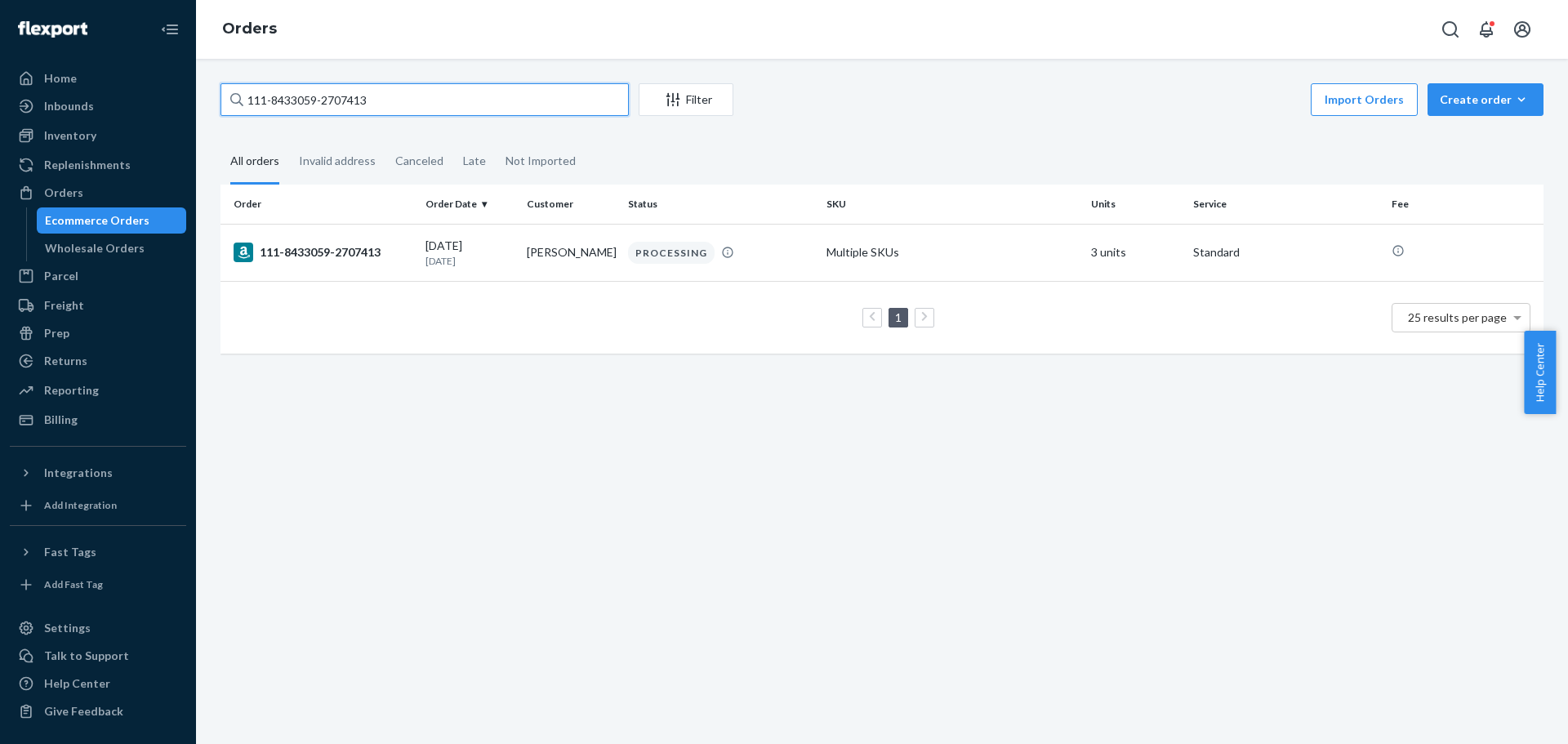
drag, startPoint x: 381, startPoint y: 99, endPoint x: -22, endPoint y: 124, distance: 403.8
click at [0, 124] on html "Home Inbounds Shipping Plans Problems Inventory Products Replenishments Orders …" at bounding box center [784, 372] width 1568 height 744
paste input "2-9700245-183945"
type input "112-9700245-1839453"
click at [322, 253] on div "112-9700245-1839453" at bounding box center [323, 252] width 179 height 20
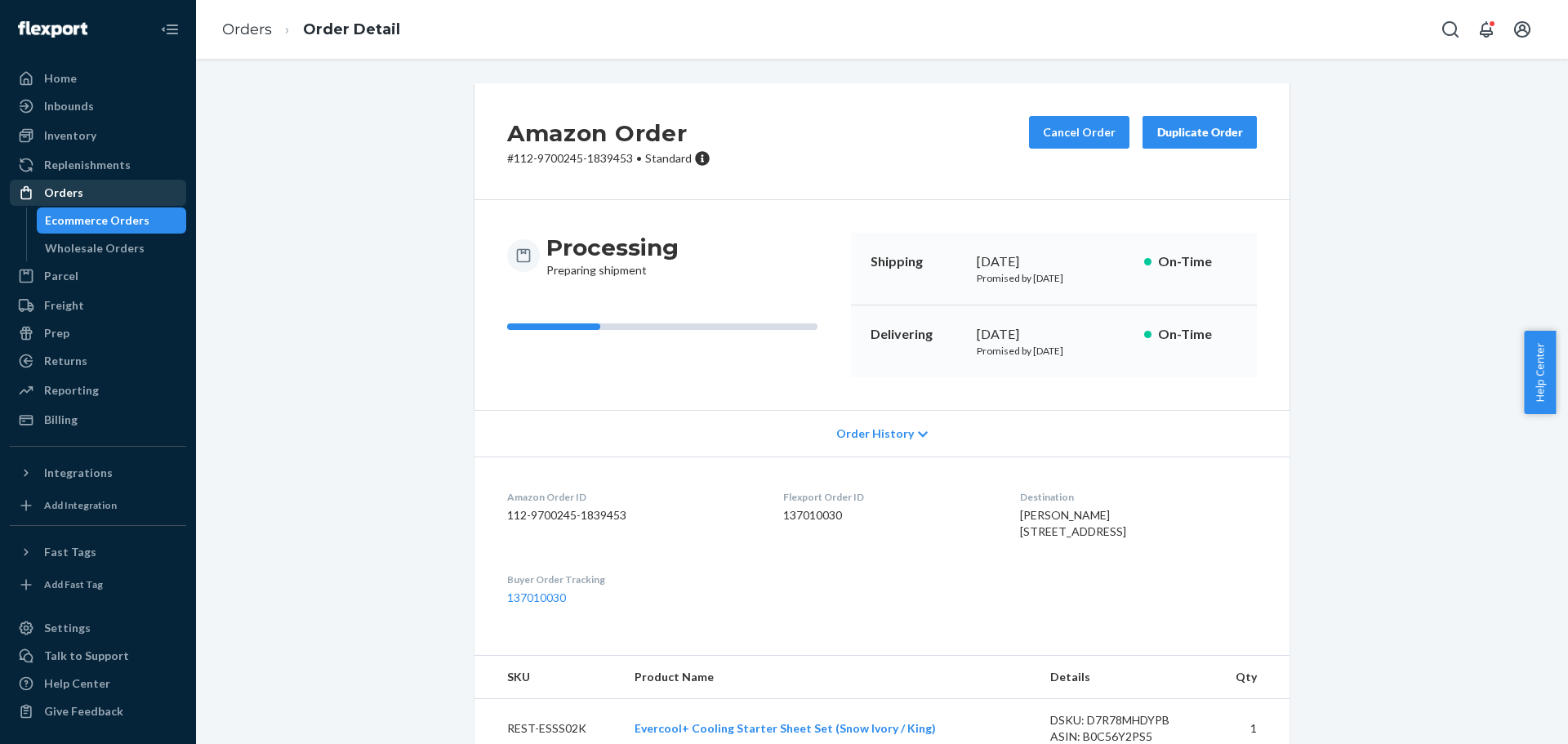
click at [54, 194] on div "Orders" at bounding box center [64, 193] width 40 height 16
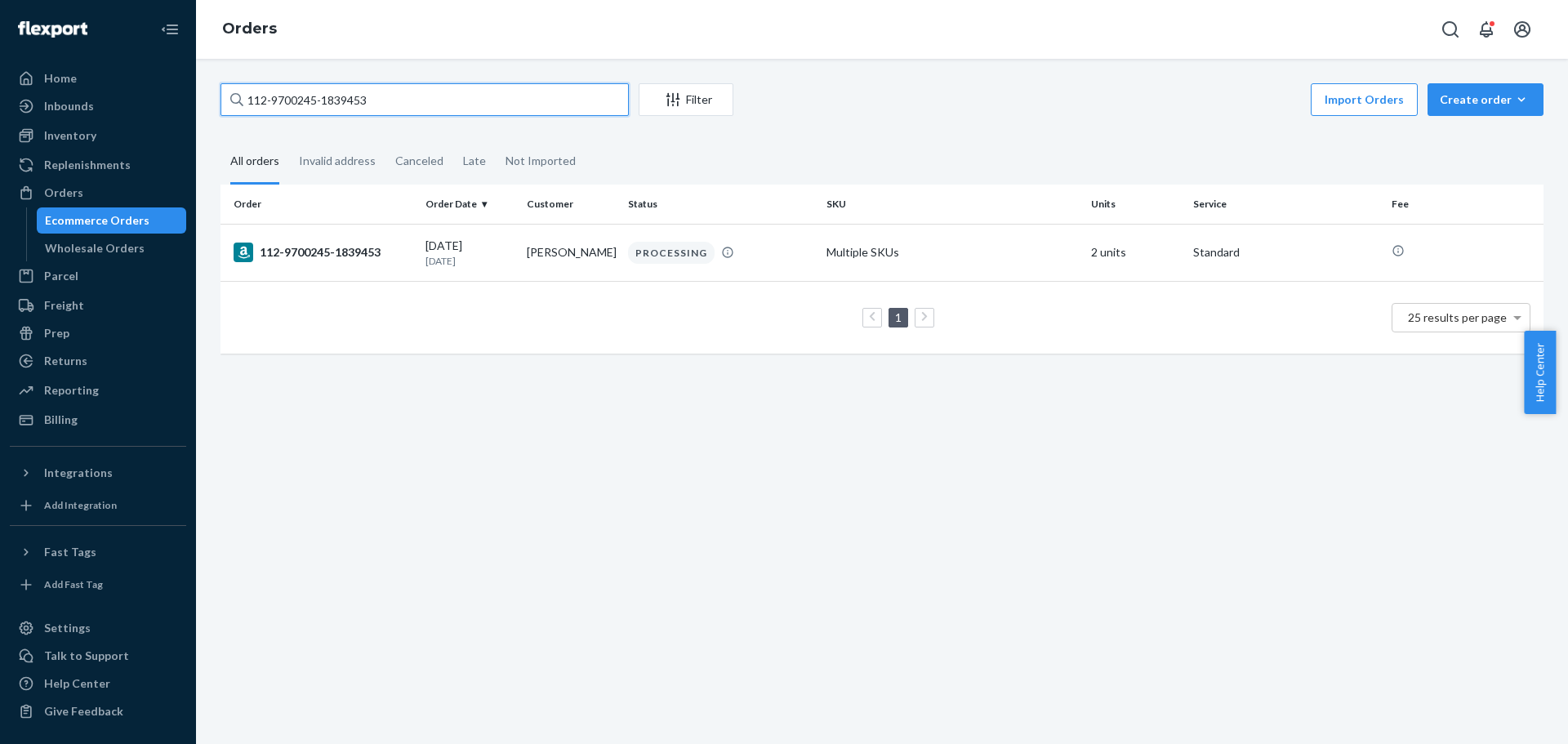
click at [0, 159] on html "Home Inbounds Shipping Plans Problems Inventory Products Replenishments Orders …" at bounding box center [784, 372] width 1568 height 744
paste input "1-8831601-1102639"
type input "111-8831601-1102639"
click at [306, 255] on div "111-8831601-1102639" at bounding box center [323, 252] width 179 height 20
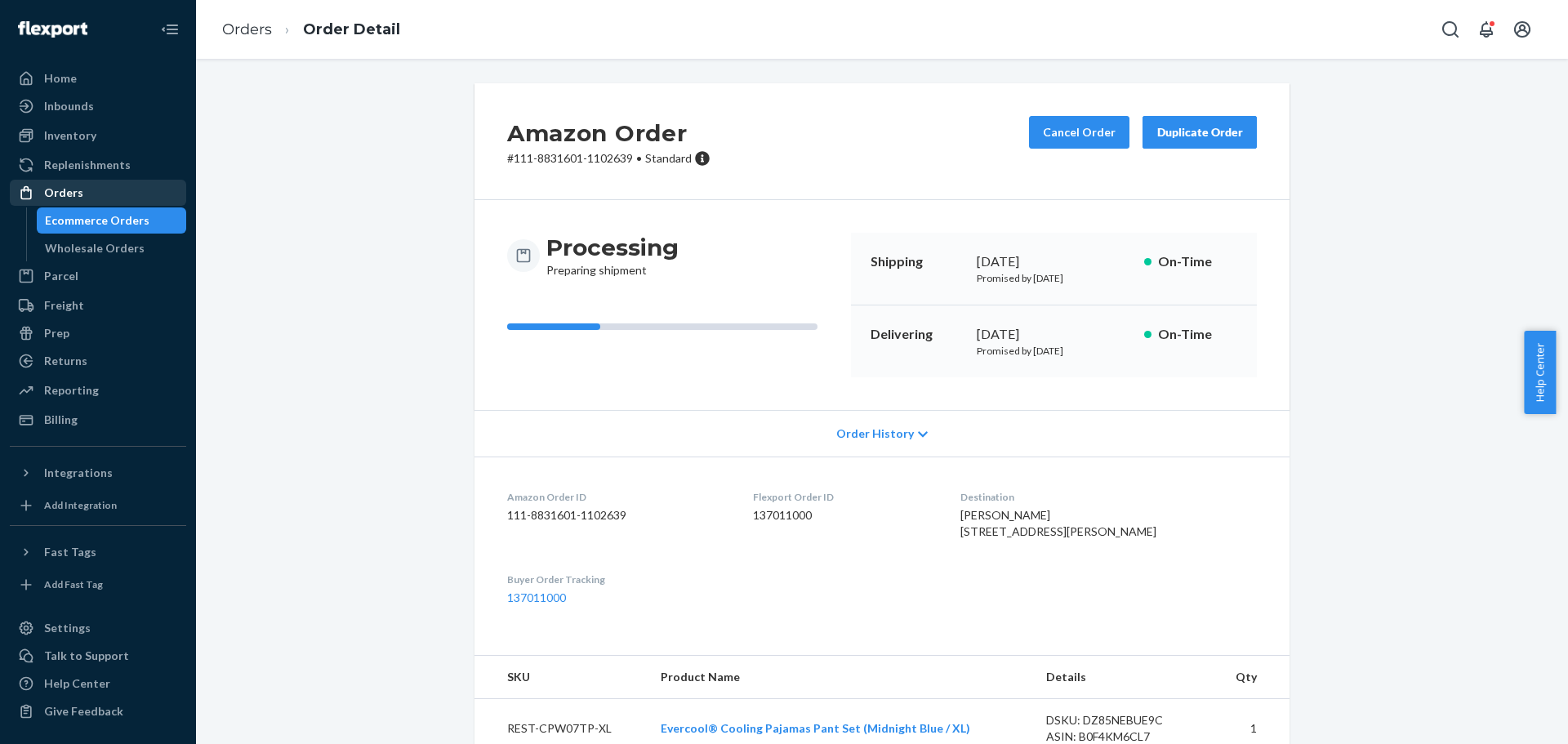
click at [59, 192] on div "Orders" at bounding box center [64, 193] width 40 height 16
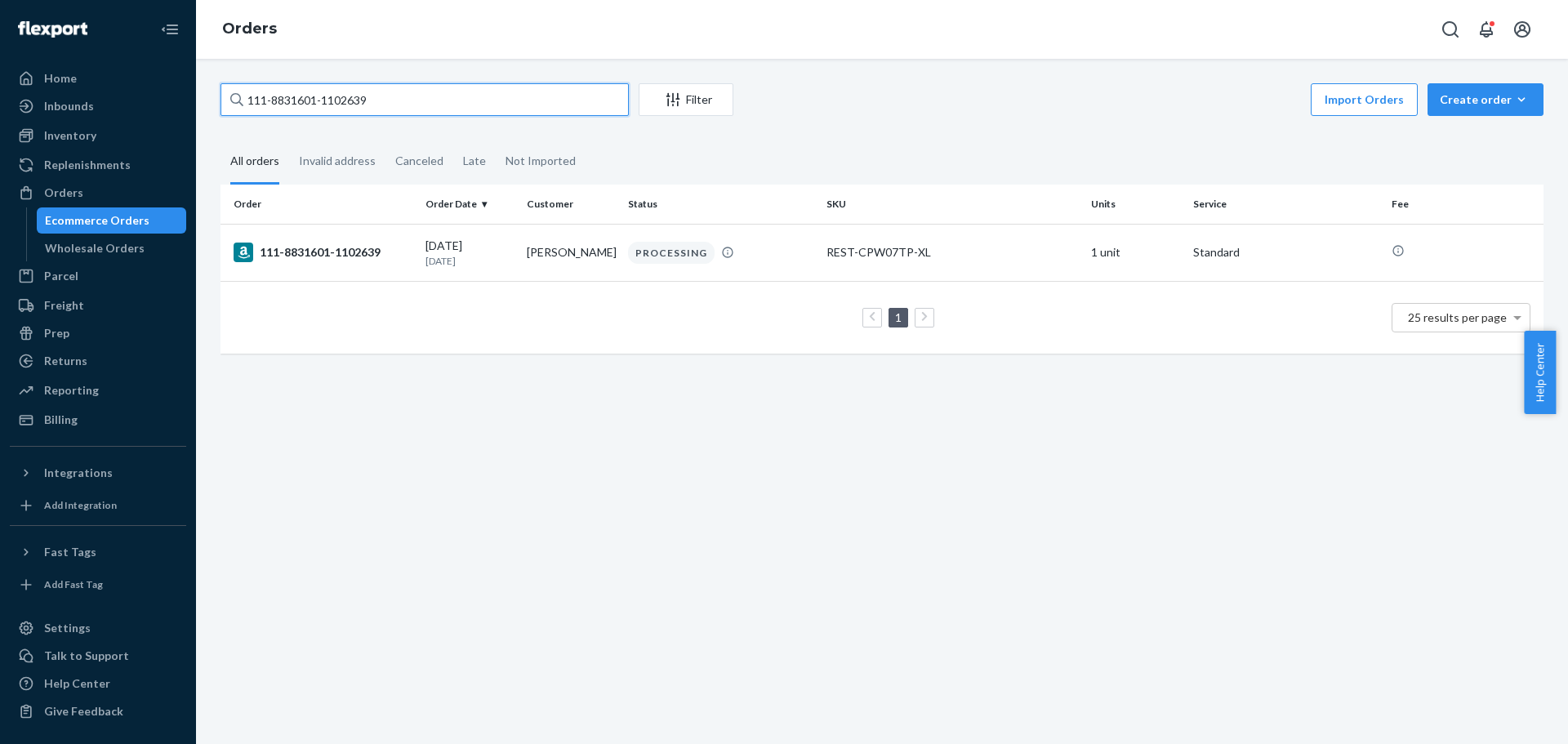
drag, startPoint x: 346, startPoint y: 101, endPoint x: -152, endPoint y: 154, distance: 500.8
click at [0, 154] on html "Home Inbounds Shipping Plans Problems Inventory Products Replenishments Orders …" at bounding box center [784, 372] width 1568 height 744
paste input "0692616-7640224"
type input "111-0692616-7640224"
click at [307, 250] on div "111-0692616-7640224" at bounding box center [323, 252] width 179 height 20
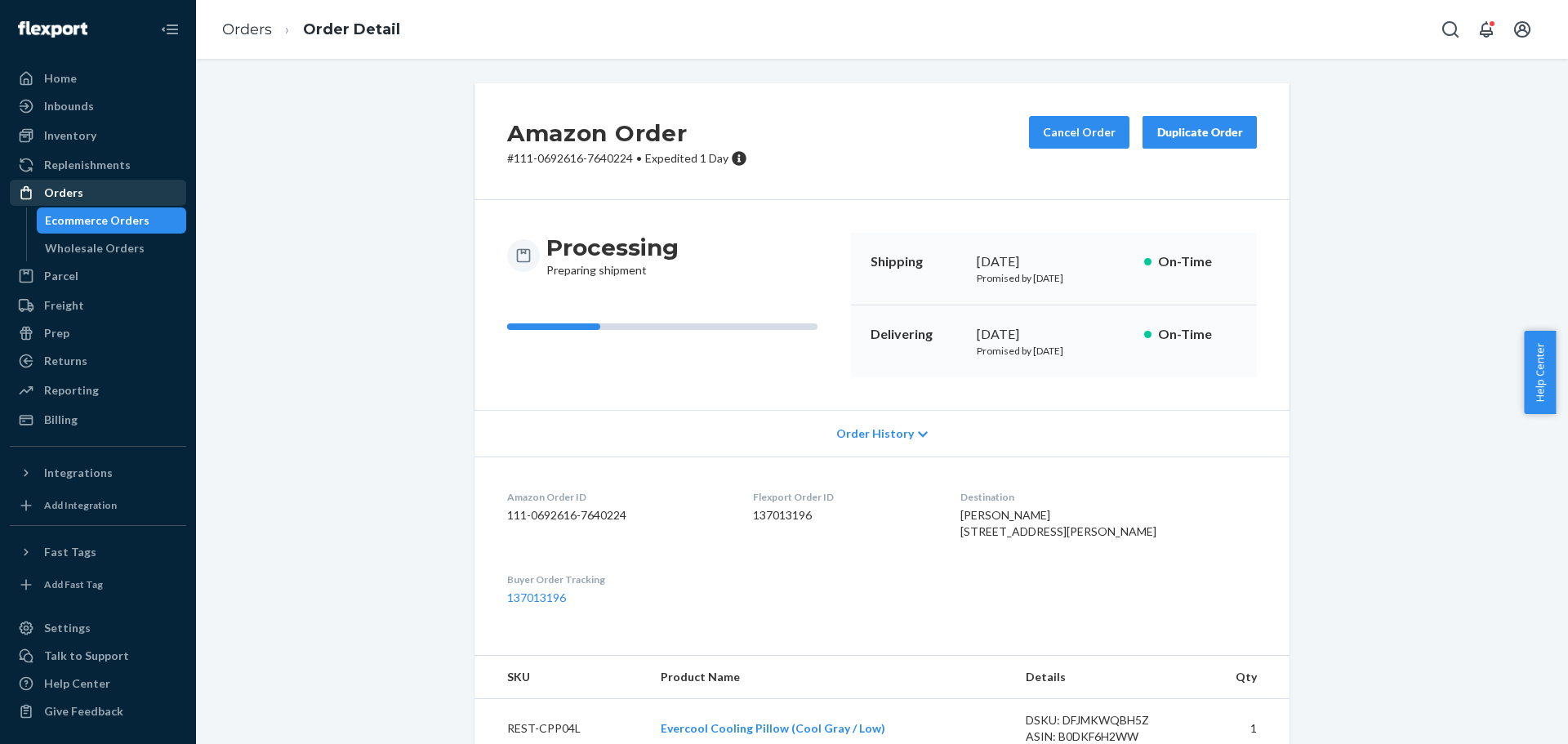
click at [63, 192] on div "Orders" at bounding box center [64, 193] width 40 height 16
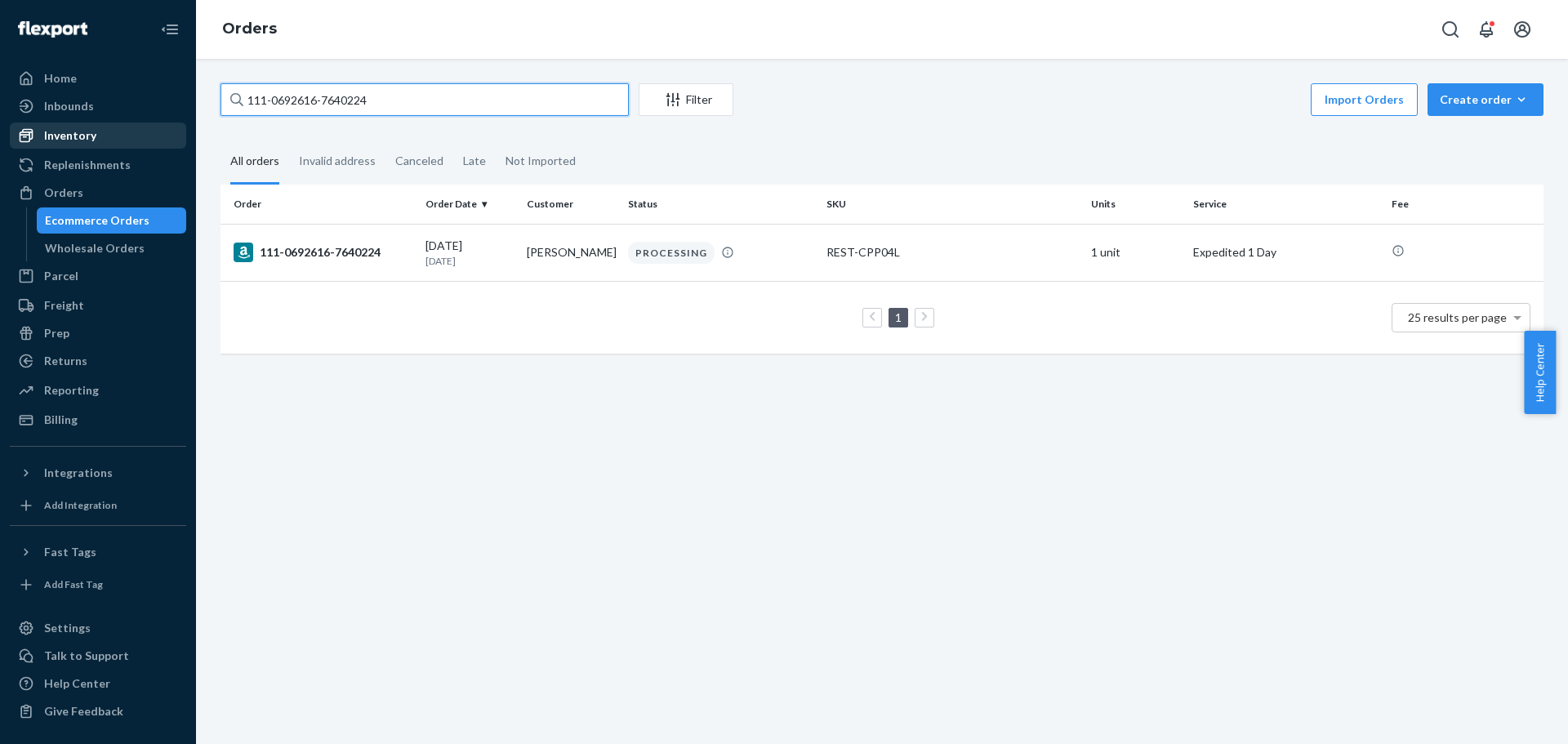
drag, startPoint x: 180, startPoint y: 138, endPoint x: 98, endPoint y: 144, distance: 82.2
click at [99, 144] on div "Home Inbounds Shipping Plans Problems Inventory Products Replenishments Orders …" at bounding box center [784, 372] width 1568 height 744
paste input "3-2791650-7858626"
type input "113-2791650-7858626"
click at [328, 258] on div "113-2791650-7858626" at bounding box center [323, 252] width 179 height 20
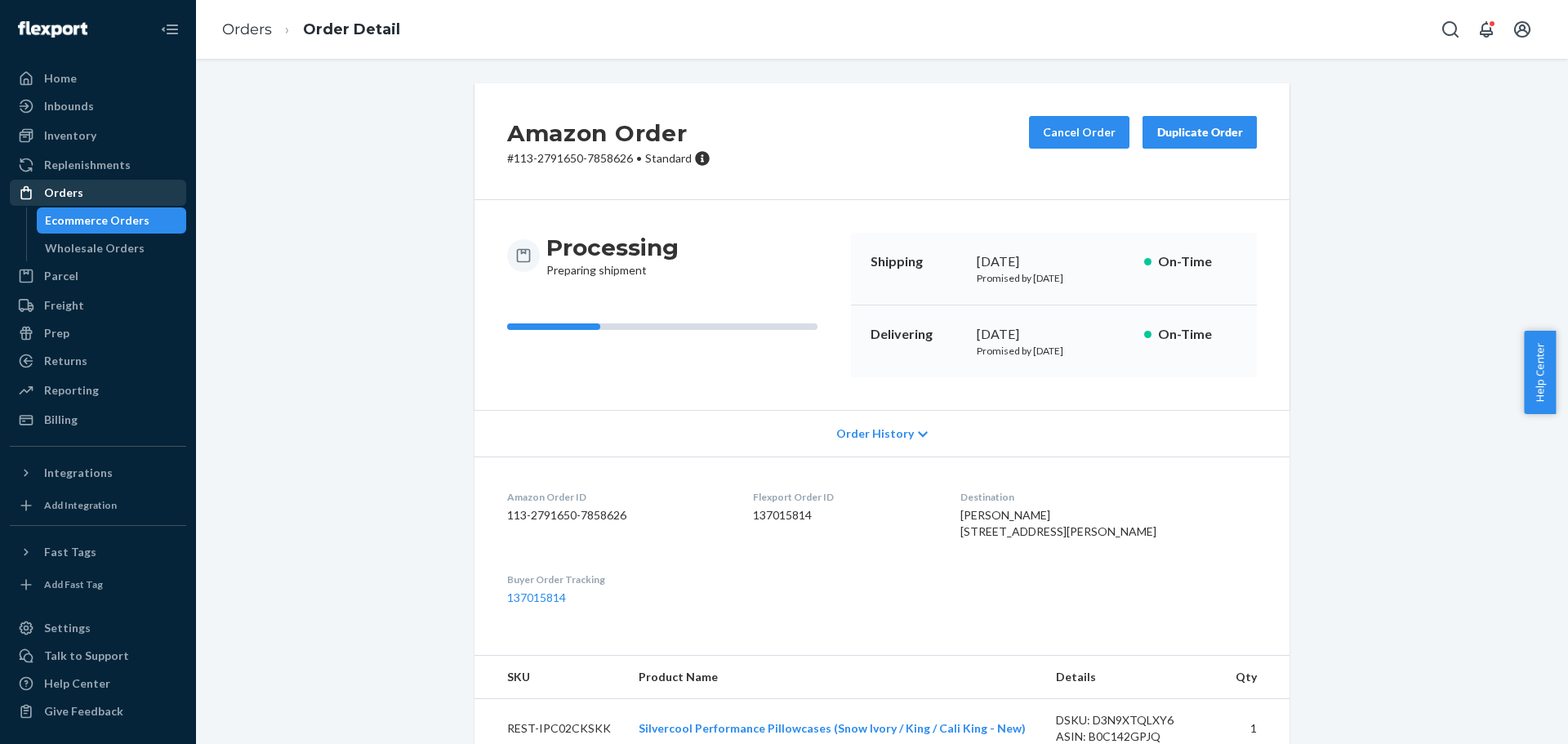
drag, startPoint x: 62, startPoint y: 190, endPoint x: 129, endPoint y: 180, distance: 67.7
click at [62, 190] on div "Orders" at bounding box center [64, 193] width 40 height 16
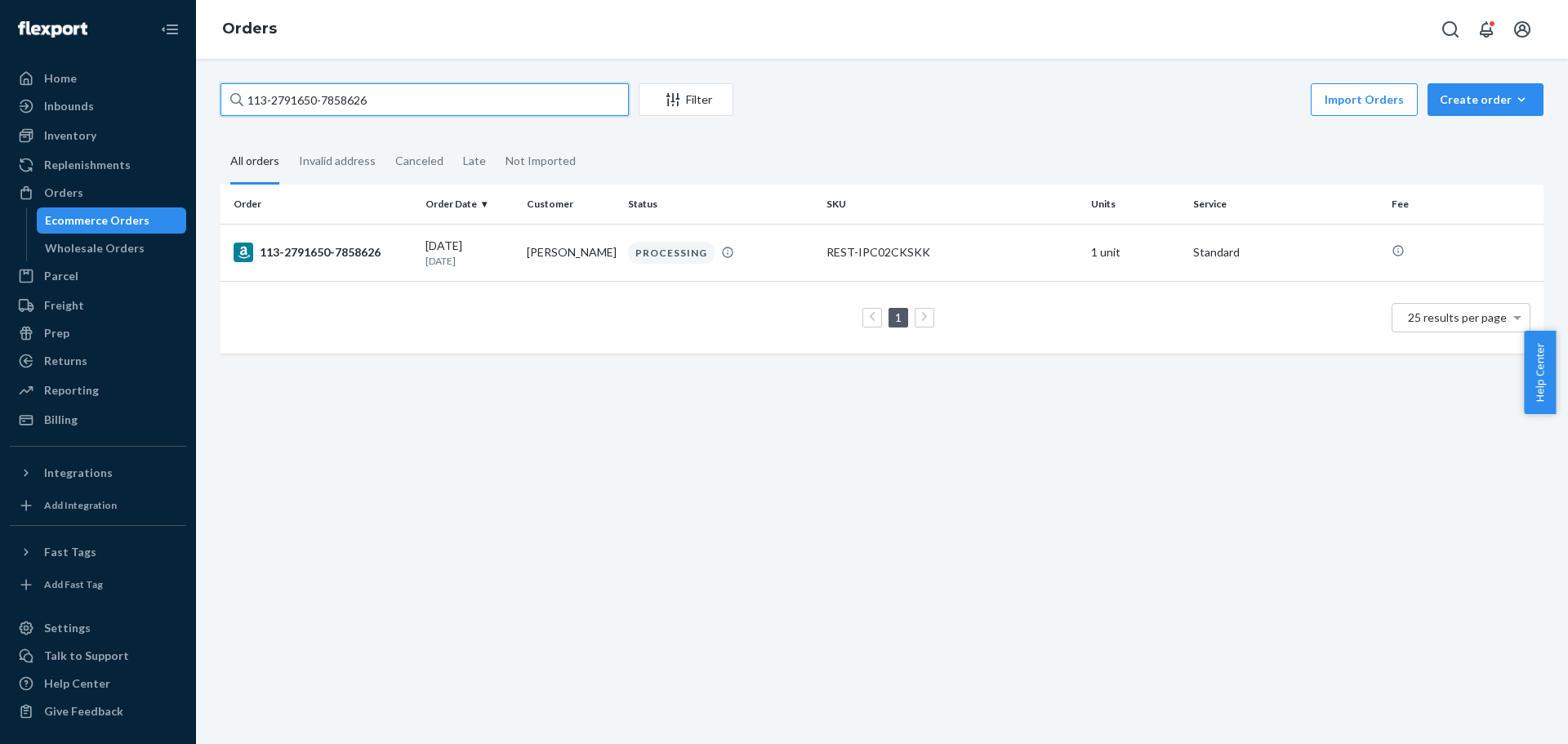
drag, startPoint x: 351, startPoint y: 108, endPoint x: -145, endPoint y: 168, distance: 499.6
click at [0, 168] on html "Home Inbounds Shipping Plans Problems Inventory Products Replenishments Orders …" at bounding box center [784, 372] width 1568 height 744
paste input "6661445-8159468"
type input "113-6661445-8159468"
click at [317, 237] on td "113-6661445-8159468" at bounding box center [320, 252] width 199 height 57
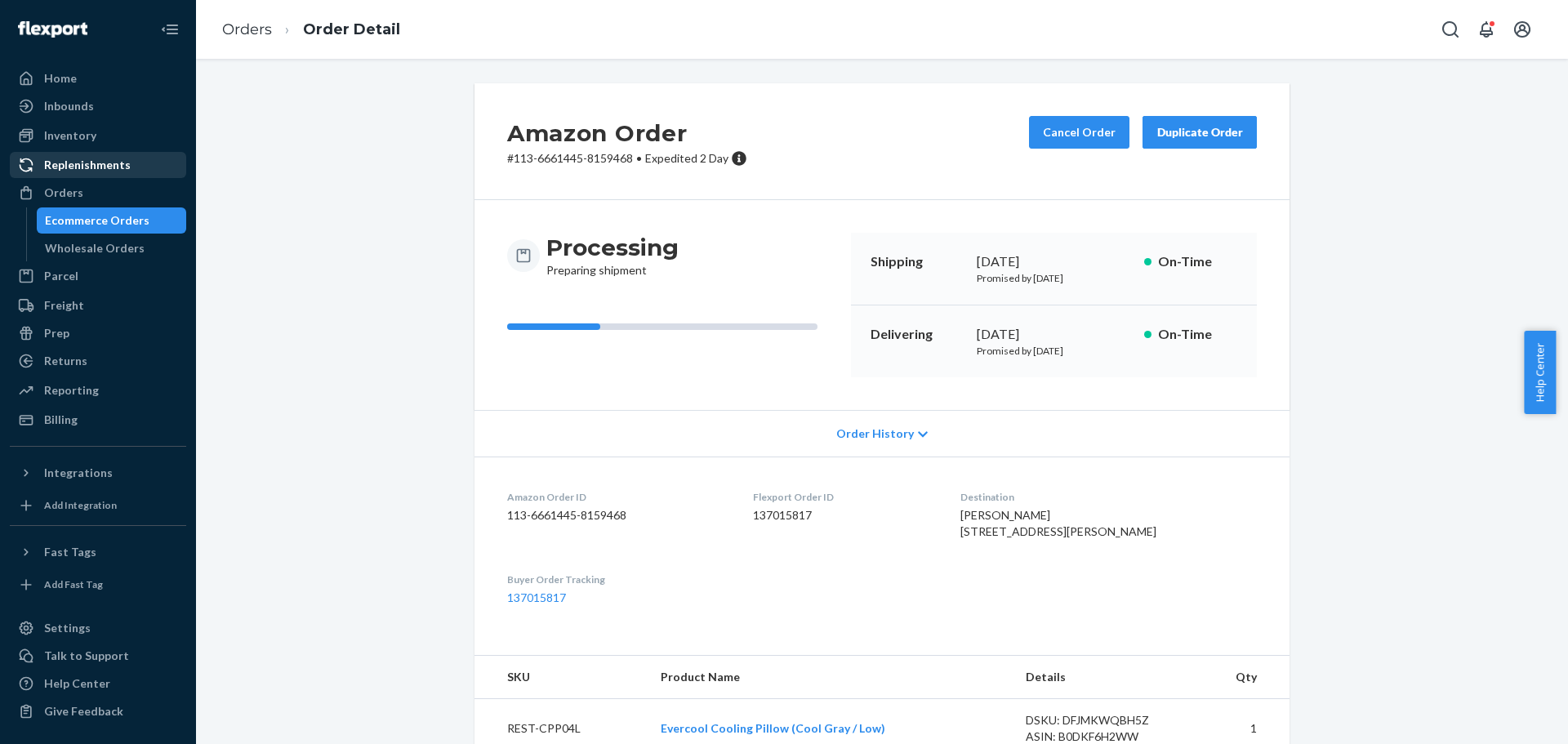
click at [39, 194] on div at bounding box center [31, 193] width 26 height 16
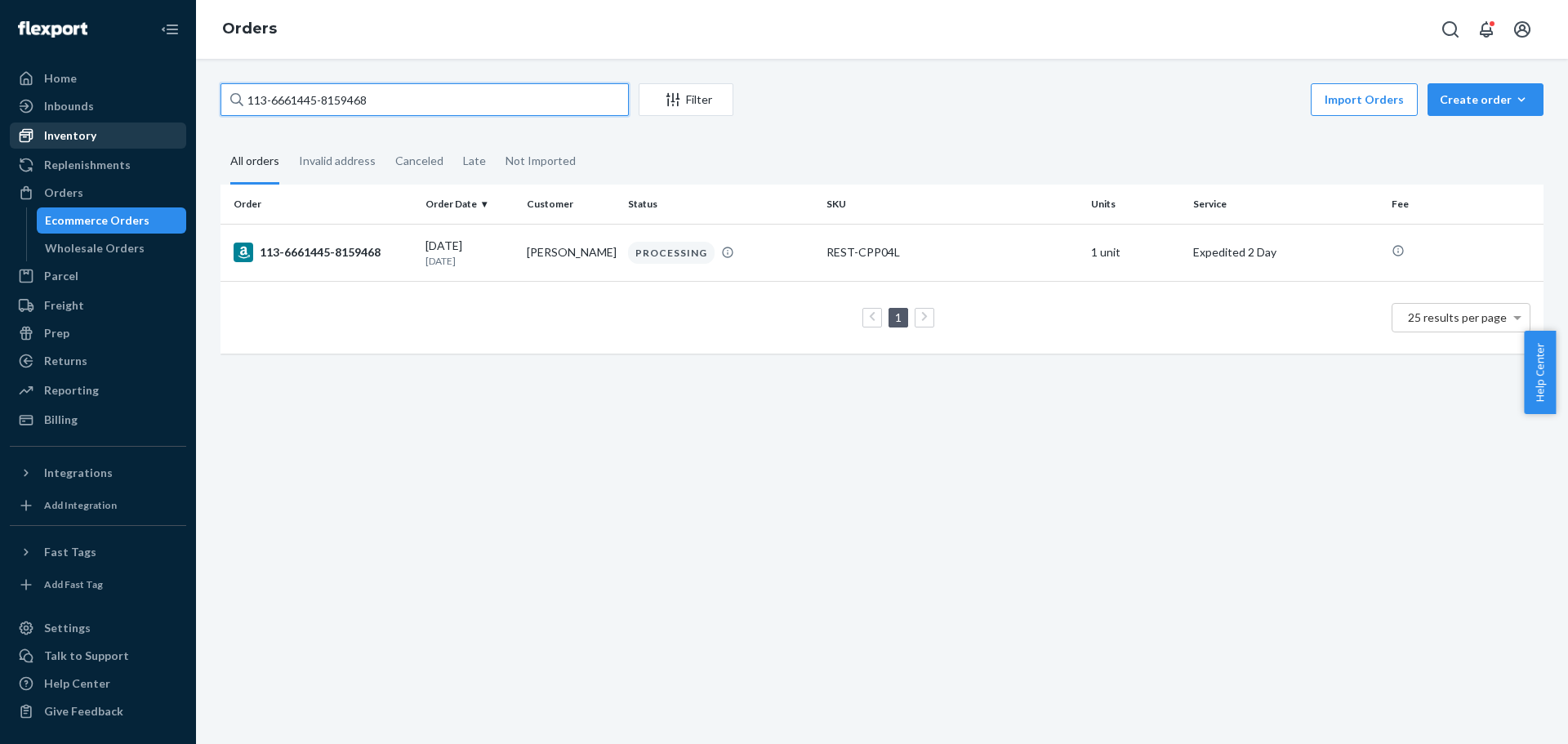
drag, startPoint x: 106, startPoint y: 115, endPoint x: 48, endPoint y: 125, distance: 58.9
click at [48, 125] on div "Home Inbounds Shipping Plans Problems Inventory Products Replenishments Orders …" at bounding box center [784, 372] width 1568 height 744
paste input "4-0522442-6354666"
type input "114-0522442-6354666"
drag, startPoint x: 346, startPoint y: 248, endPoint x: 248, endPoint y: 294, distance: 108.3
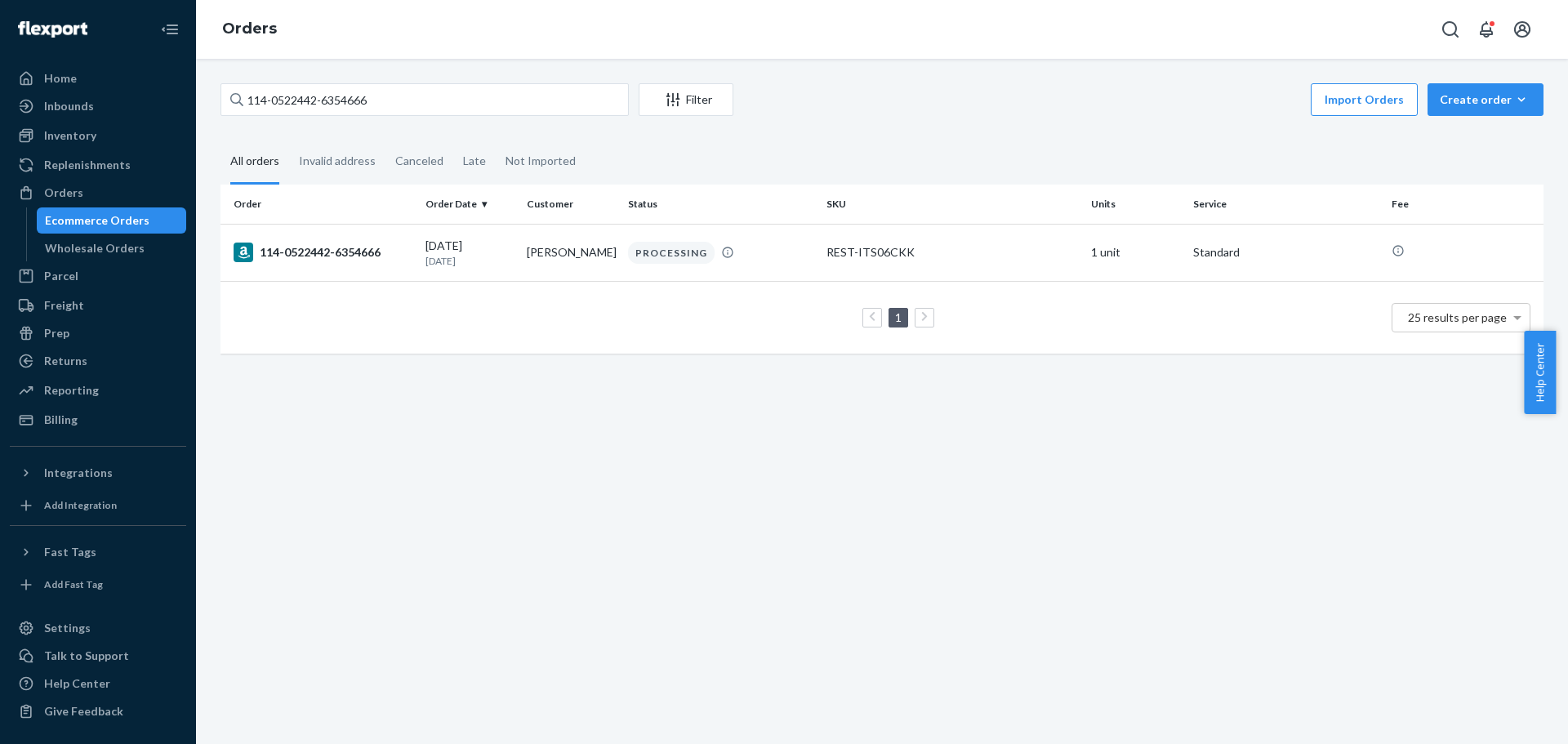
click at [345, 249] on div "114-0522442-6354666" at bounding box center [323, 252] width 179 height 20
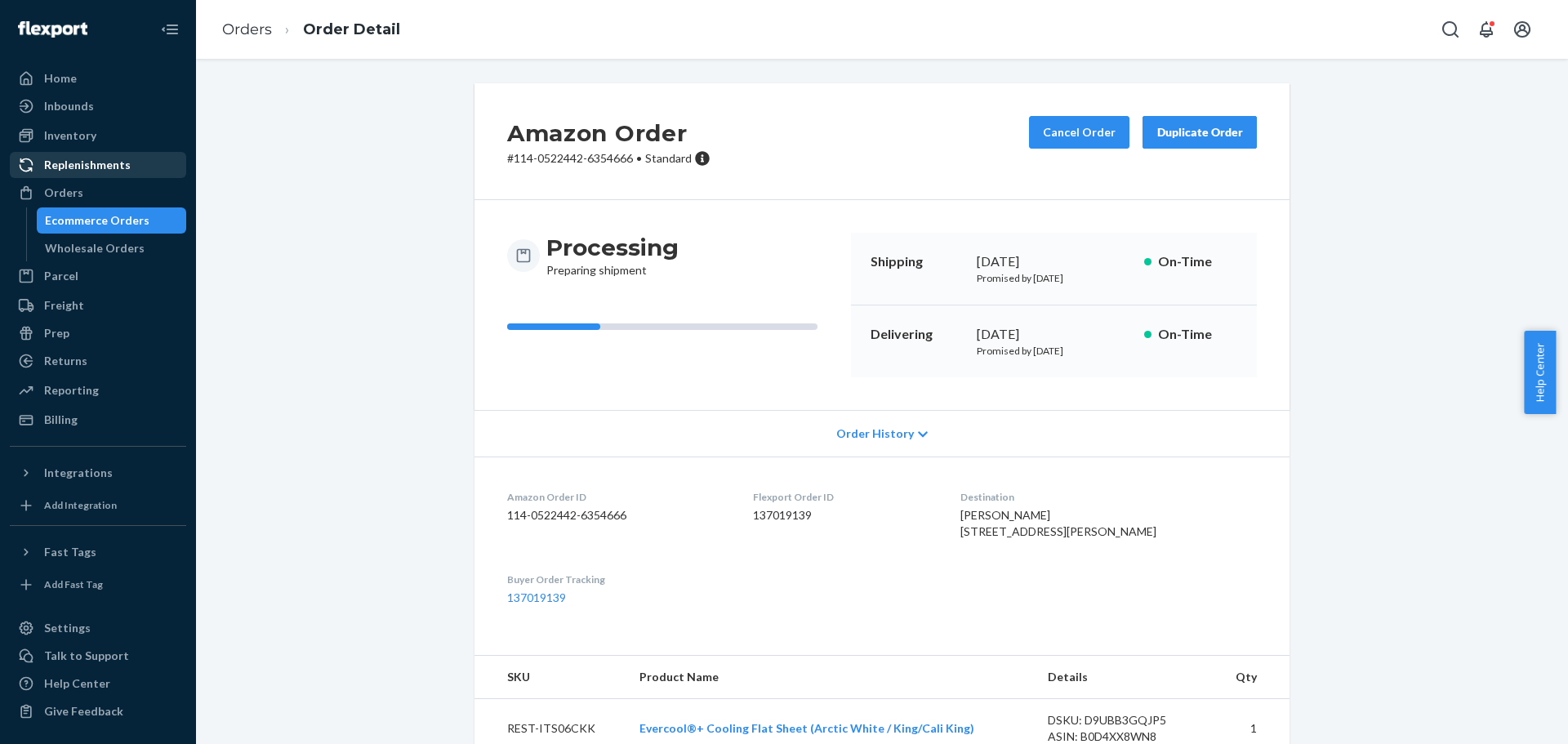
drag, startPoint x: 81, startPoint y: 190, endPoint x: 167, endPoint y: 174, distance: 87.5
click at [83, 190] on div "Orders" at bounding box center [98, 193] width 173 height 23
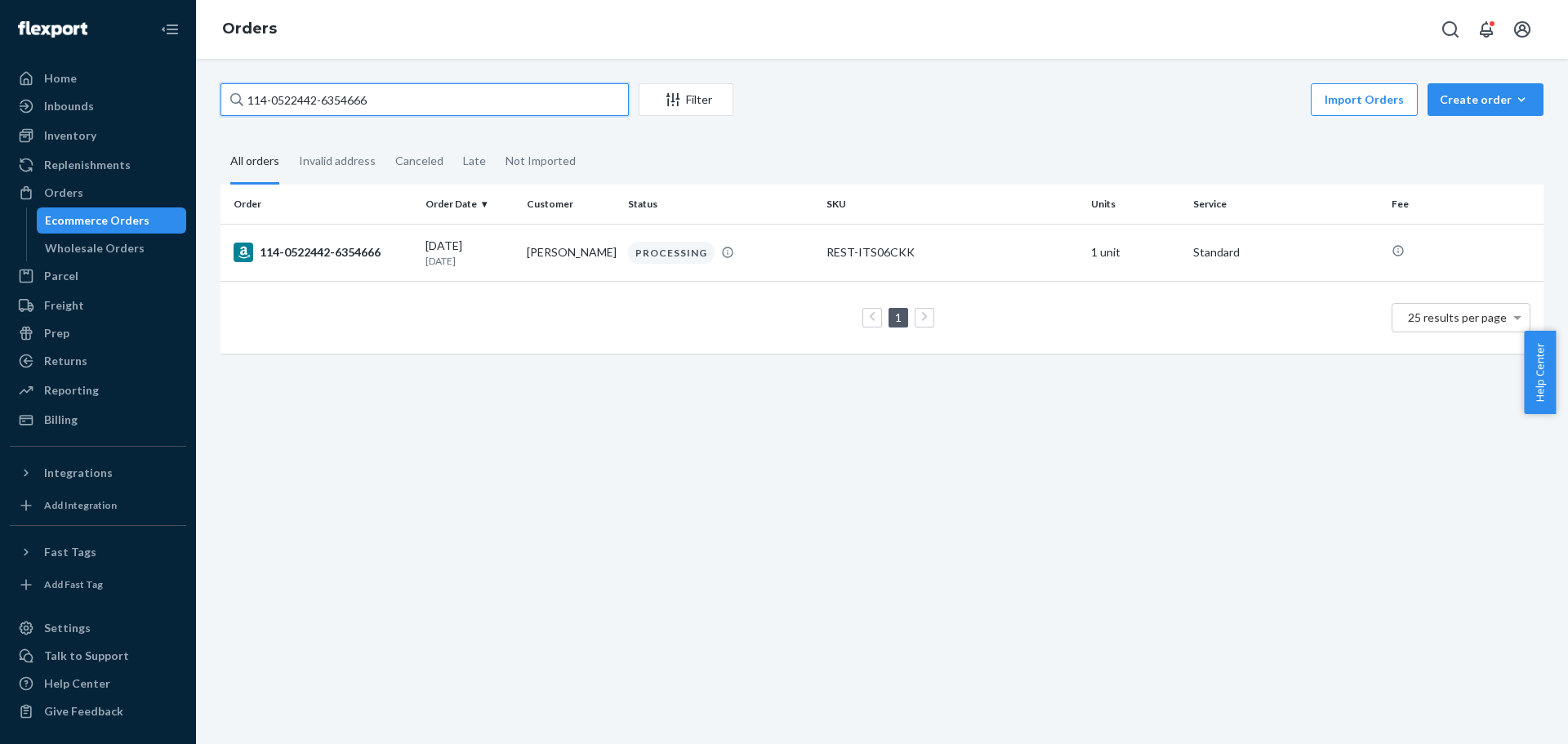
drag, startPoint x: 384, startPoint y: 102, endPoint x: -127, endPoint y: 213, distance: 522.9
click at [0, 213] on html "Home Inbounds Shipping Plans Problems Inventory Products Replenishments Orders …" at bounding box center [784, 372] width 1568 height 744
paste input "1-7175502-6230655"
type input "111-7175502-6230655"
click at [332, 245] on div "111-7175502-6230655" at bounding box center [323, 252] width 179 height 20
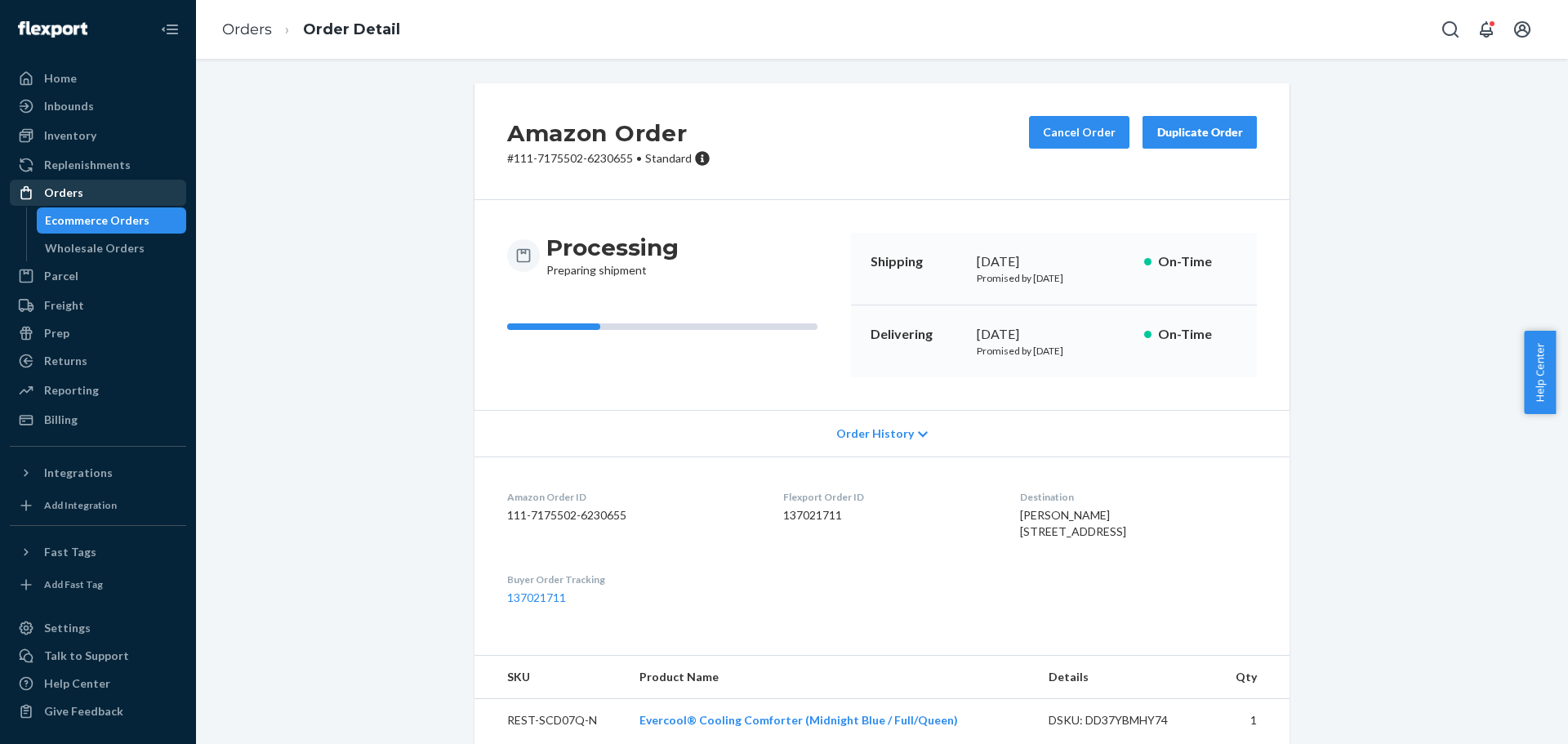
click at [69, 196] on div "Orders" at bounding box center [64, 193] width 40 height 16
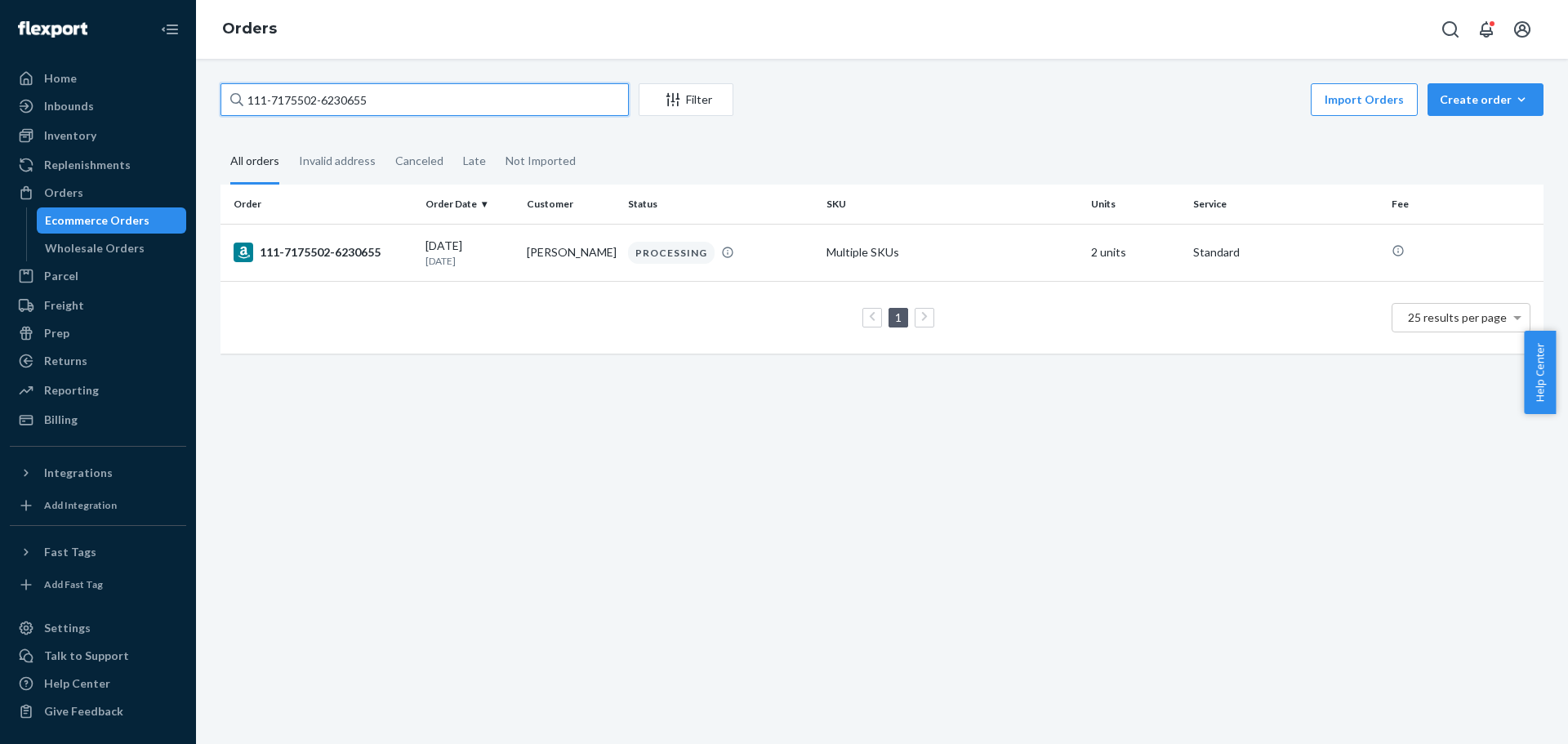
drag, startPoint x: 399, startPoint y: 105, endPoint x: -36, endPoint y: 166, distance: 439.3
click at [0, 166] on html "Home Inbounds Shipping Plans Problems Inventory Products Replenishments Orders …" at bounding box center [784, 372] width 1568 height 744
paste input "4-3236704-6569831"
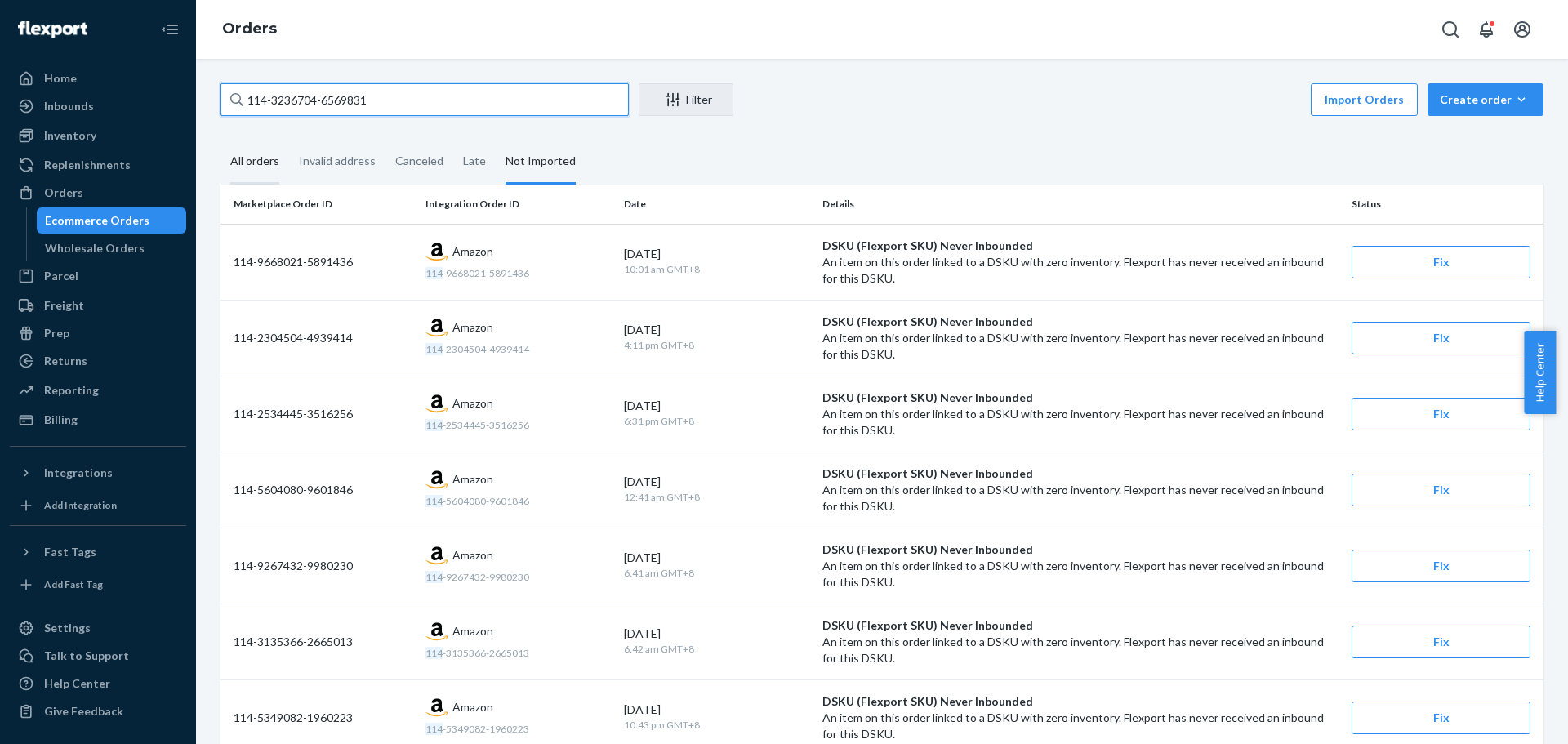
type input "114-3236704-6569831"
click at [255, 154] on div "All orders" at bounding box center [255, 162] width 49 height 45
click at [221, 140] on input "All orders" at bounding box center [221, 140] width 0 height 0
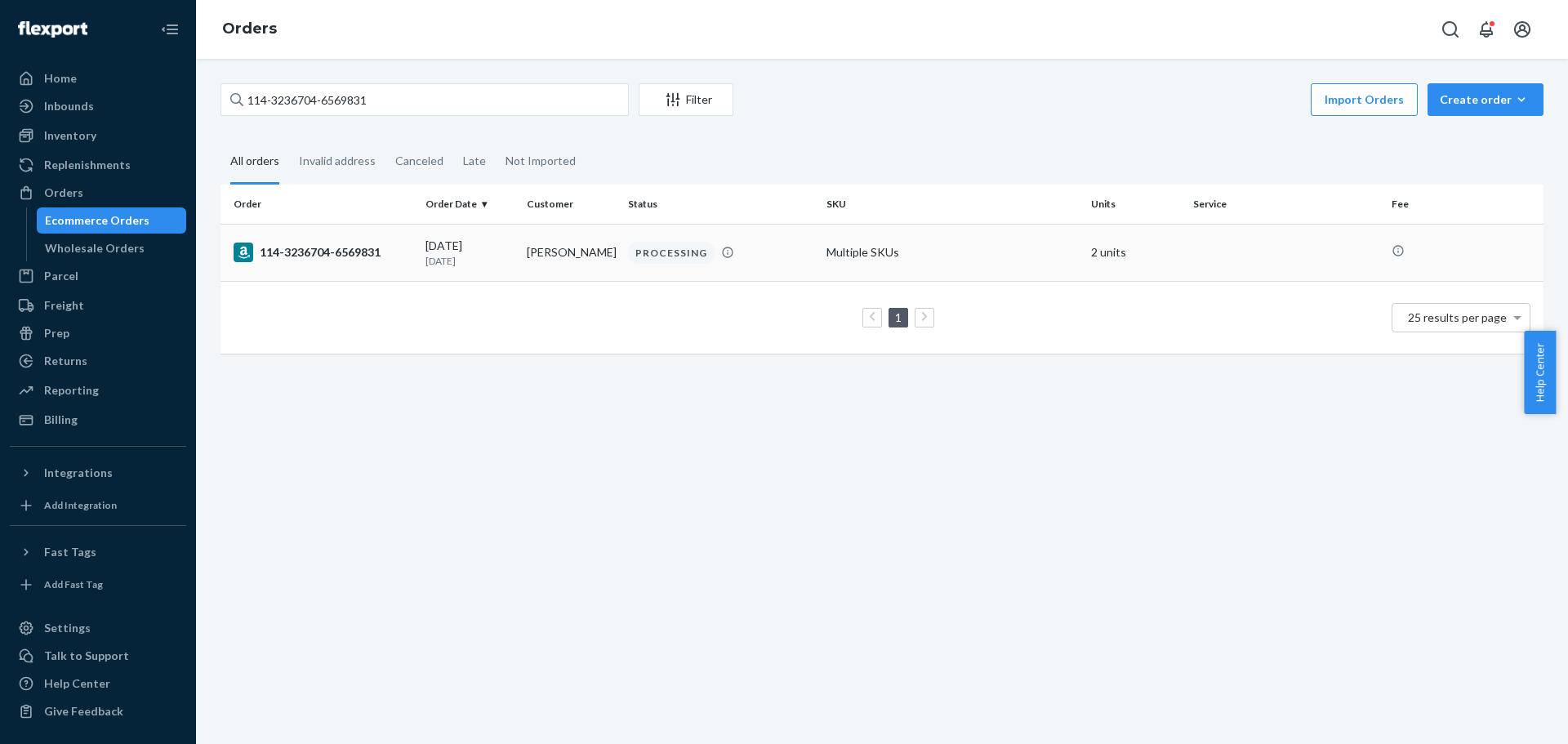
click at [348, 259] on div "114-3236704-6569831" at bounding box center [323, 252] width 179 height 20
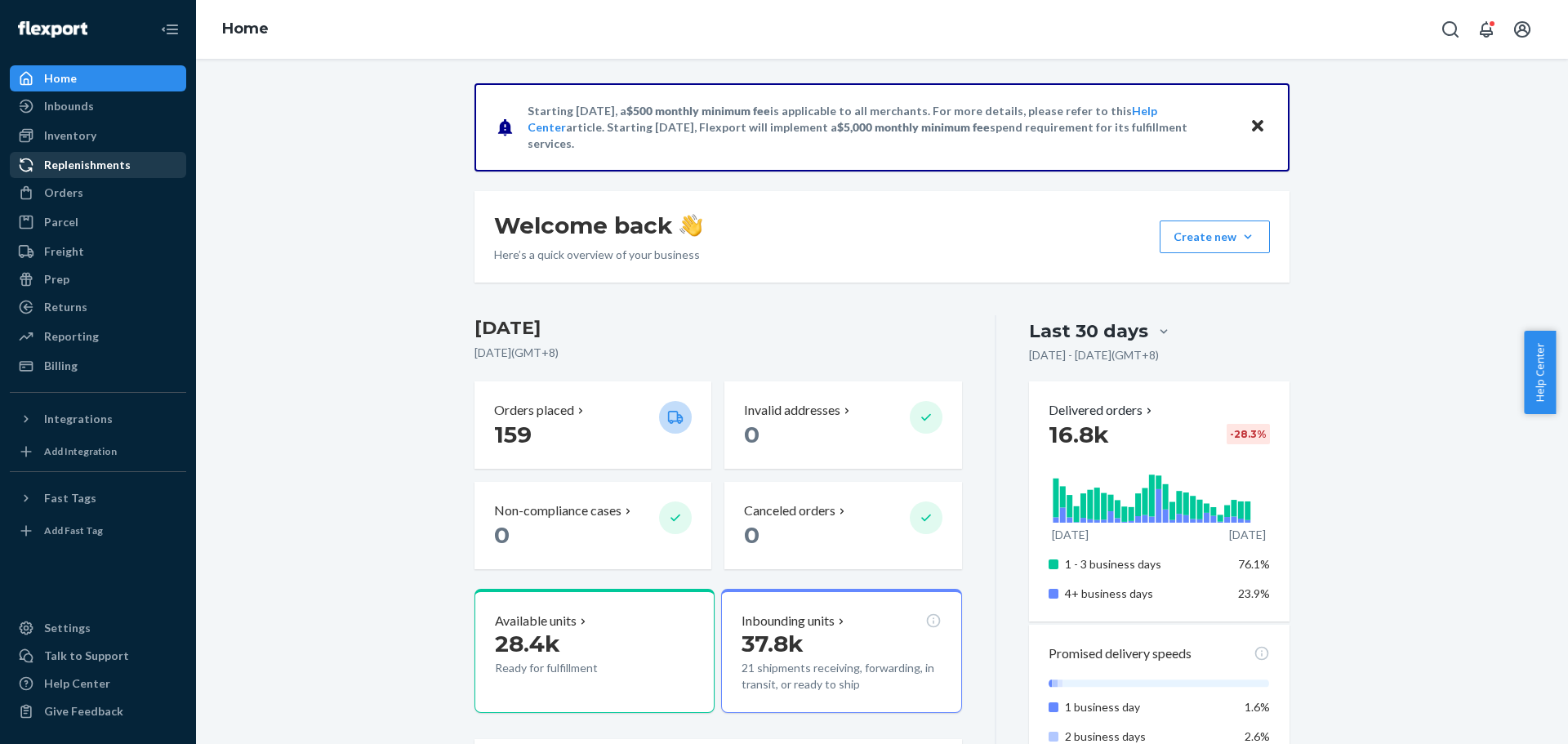
drag, startPoint x: 59, startPoint y: 188, endPoint x: 161, endPoint y: 152, distance: 108.2
click at [59, 188] on div "Orders" at bounding box center [64, 193] width 40 height 16
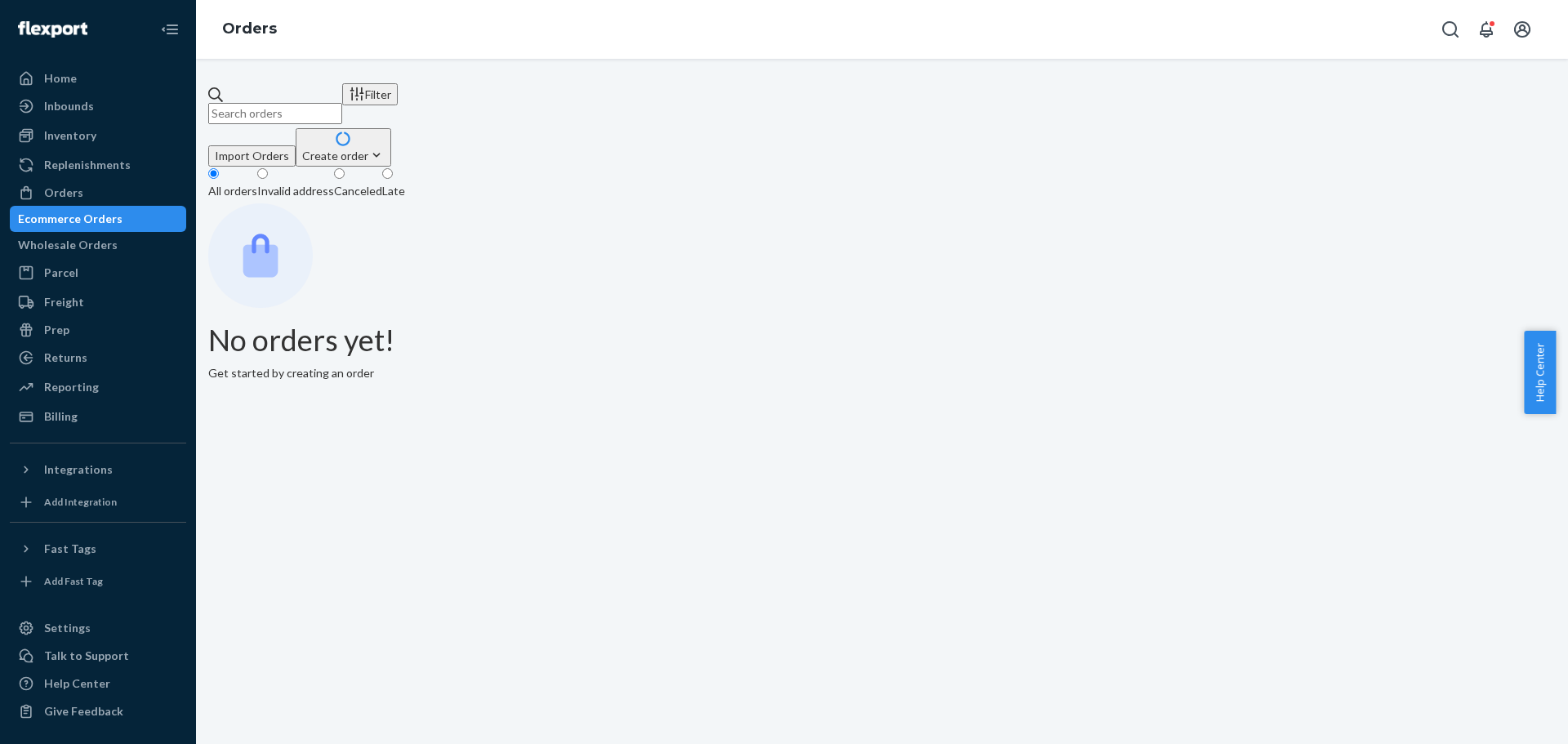
click at [316, 103] on input "text" at bounding box center [275, 114] width 134 height 21
paste input "EXC-US25340376-1"
type input "EXC-US25340376-1"
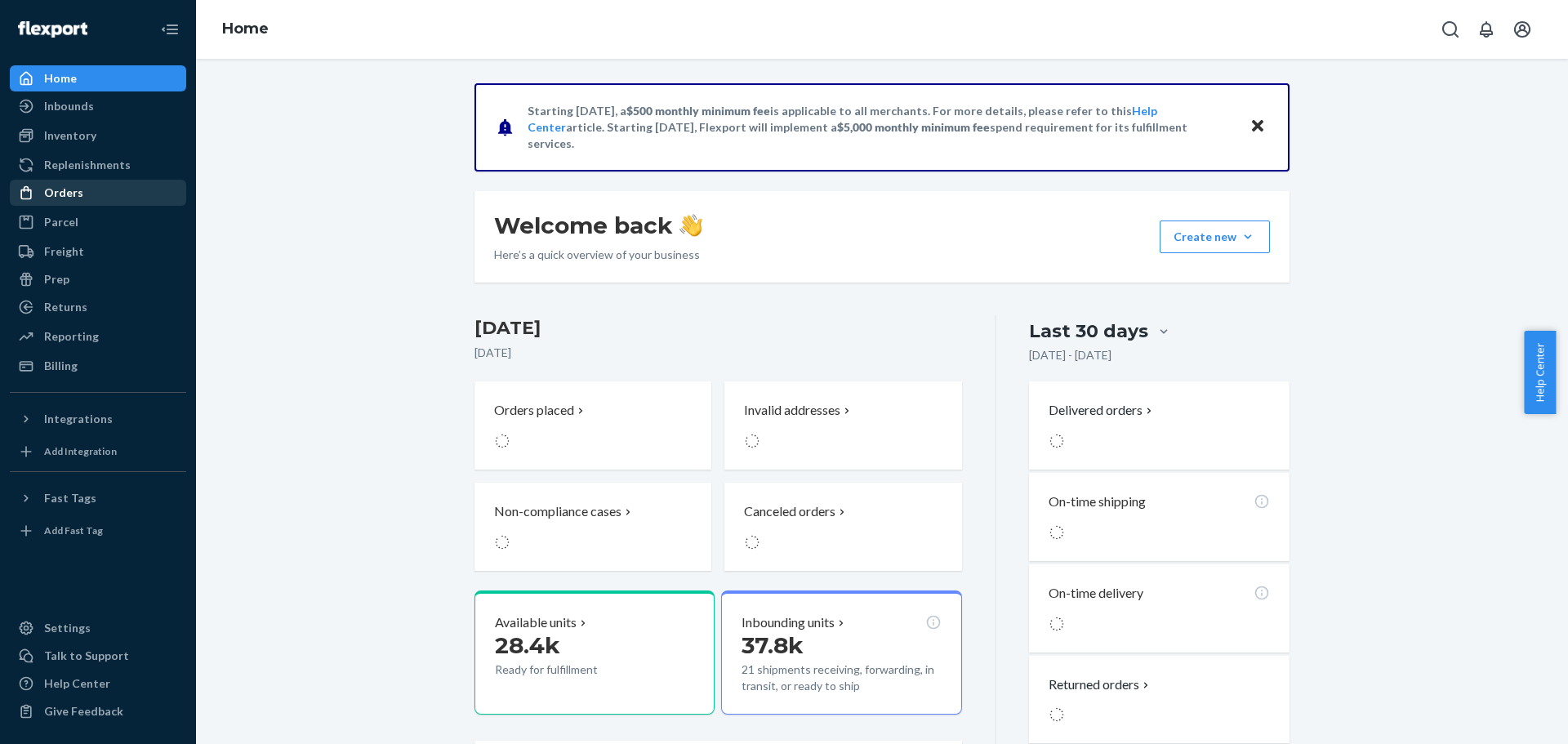
click at [79, 196] on div "Orders" at bounding box center [64, 193] width 40 height 16
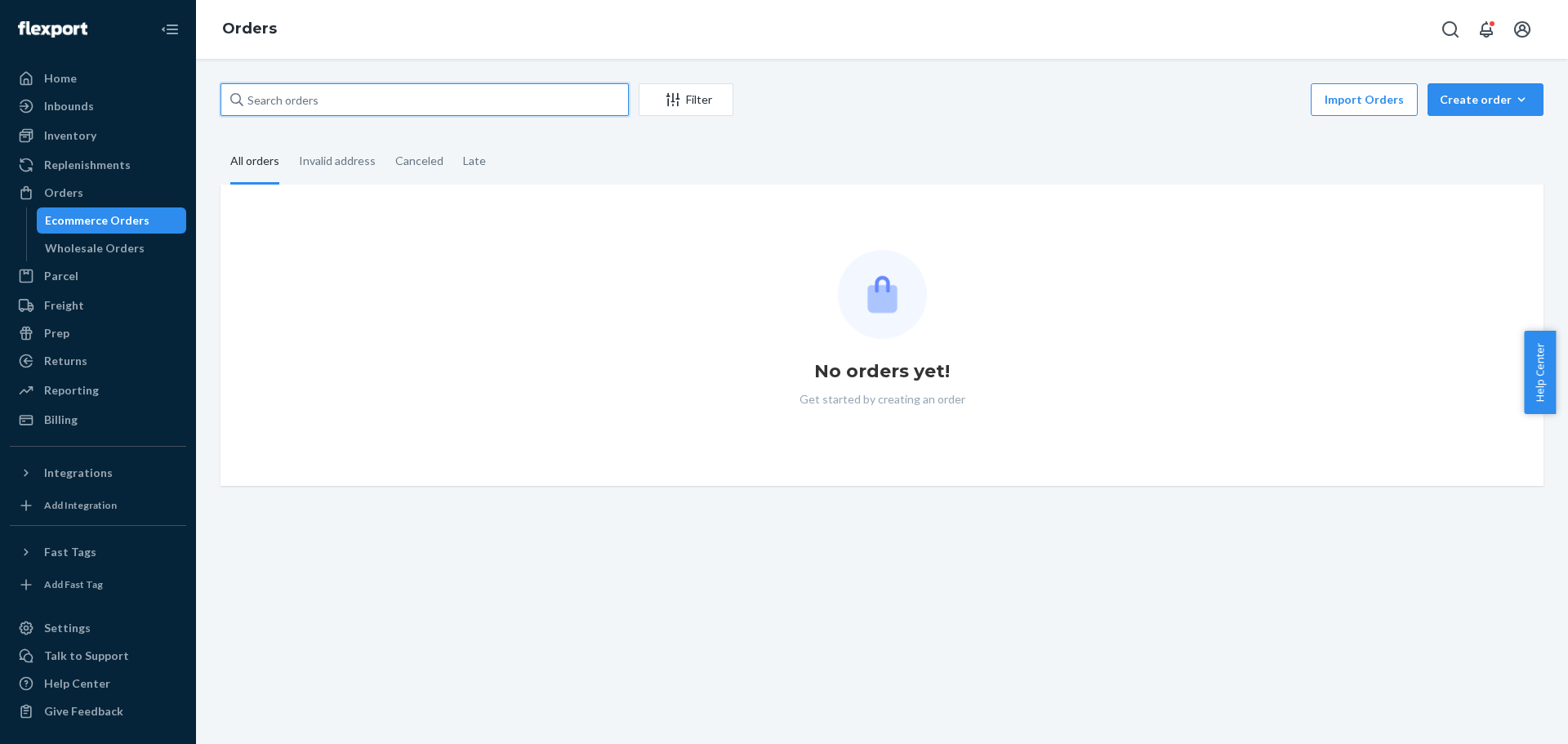
click at [294, 96] on input "text" at bounding box center [425, 100] width 409 height 33
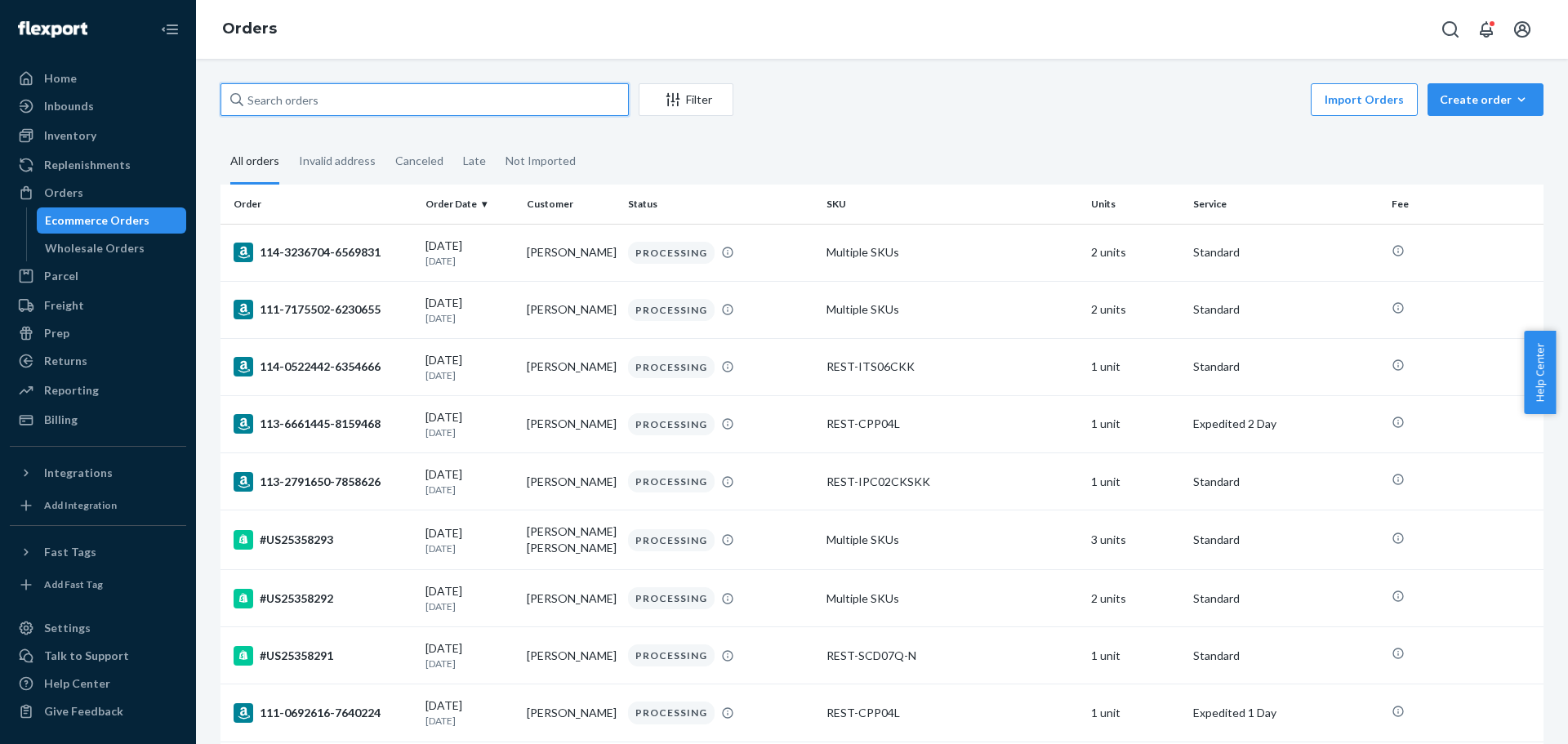
paste input "EXC-US25340376-1"
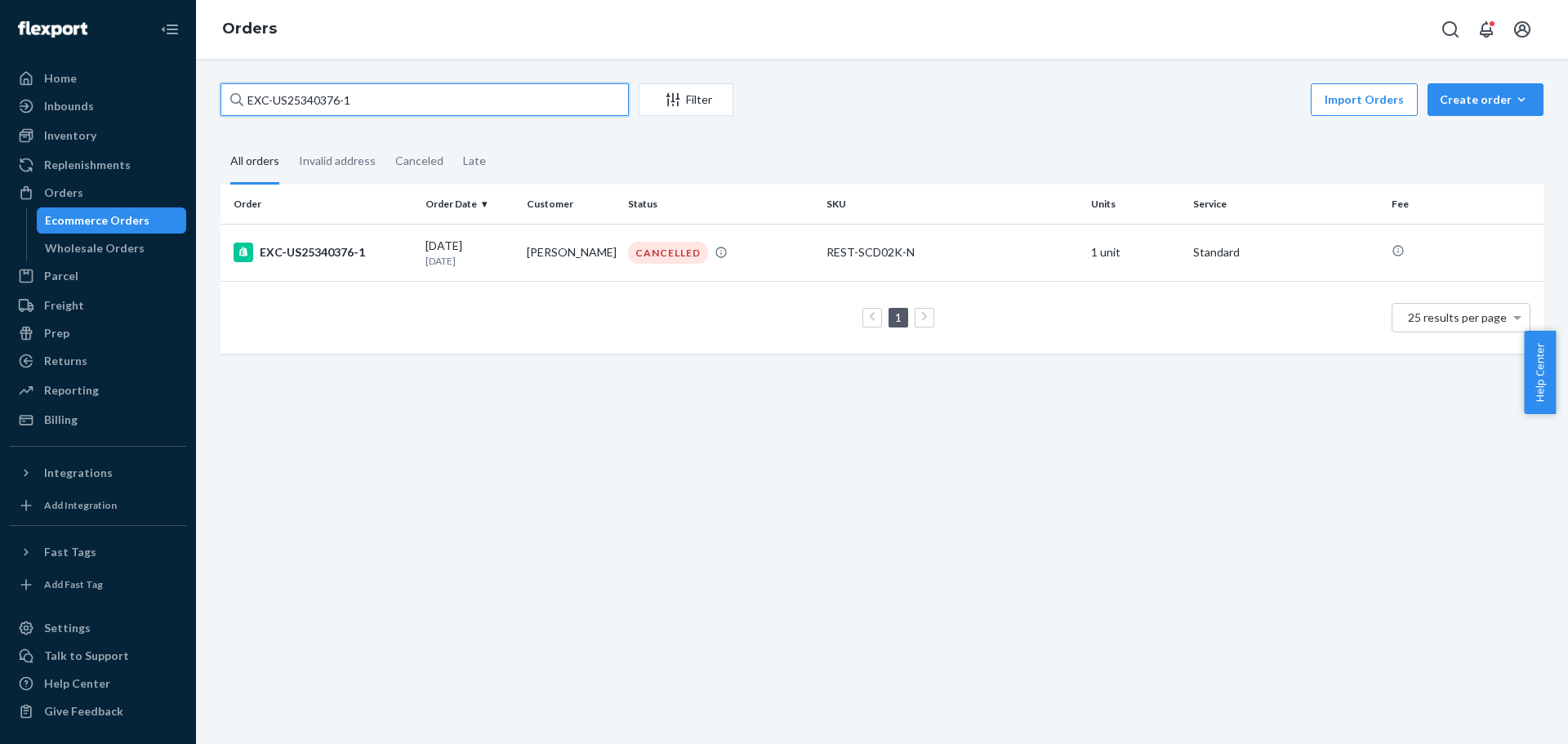
drag, startPoint x: 318, startPoint y: 109, endPoint x: -145, endPoint y: 149, distance: 464.7
click at [0, 149] on html "Home Inbounds Shipping Plans Problems Inventory Products Replenishments Orders …" at bounding box center [784, 372] width 1568 height 744
paste input "50869-1 Complete"
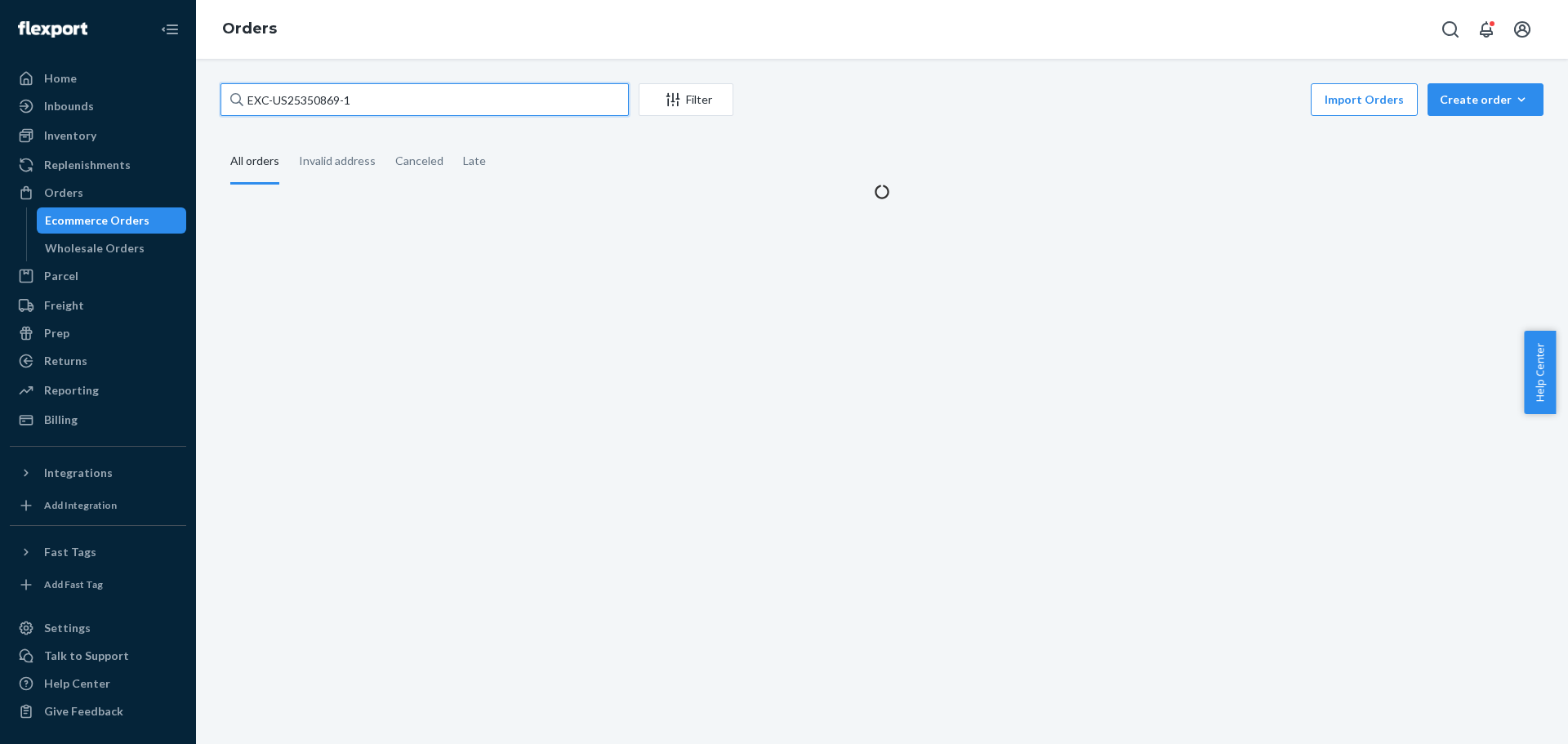
type input "EXC-US25350869-1"
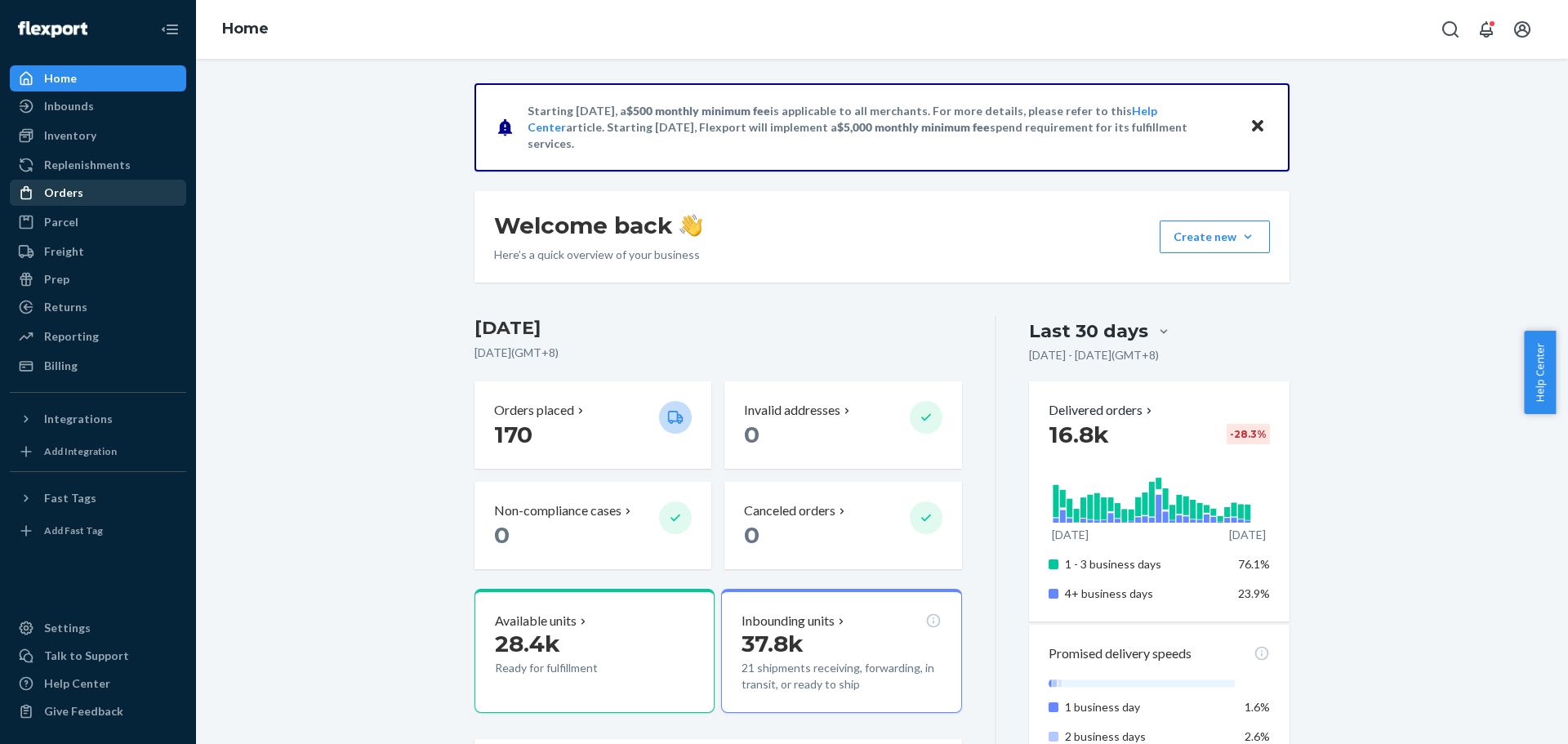
click at [68, 192] on div "Orders" at bounding box center [64, 193] width 40 height 16
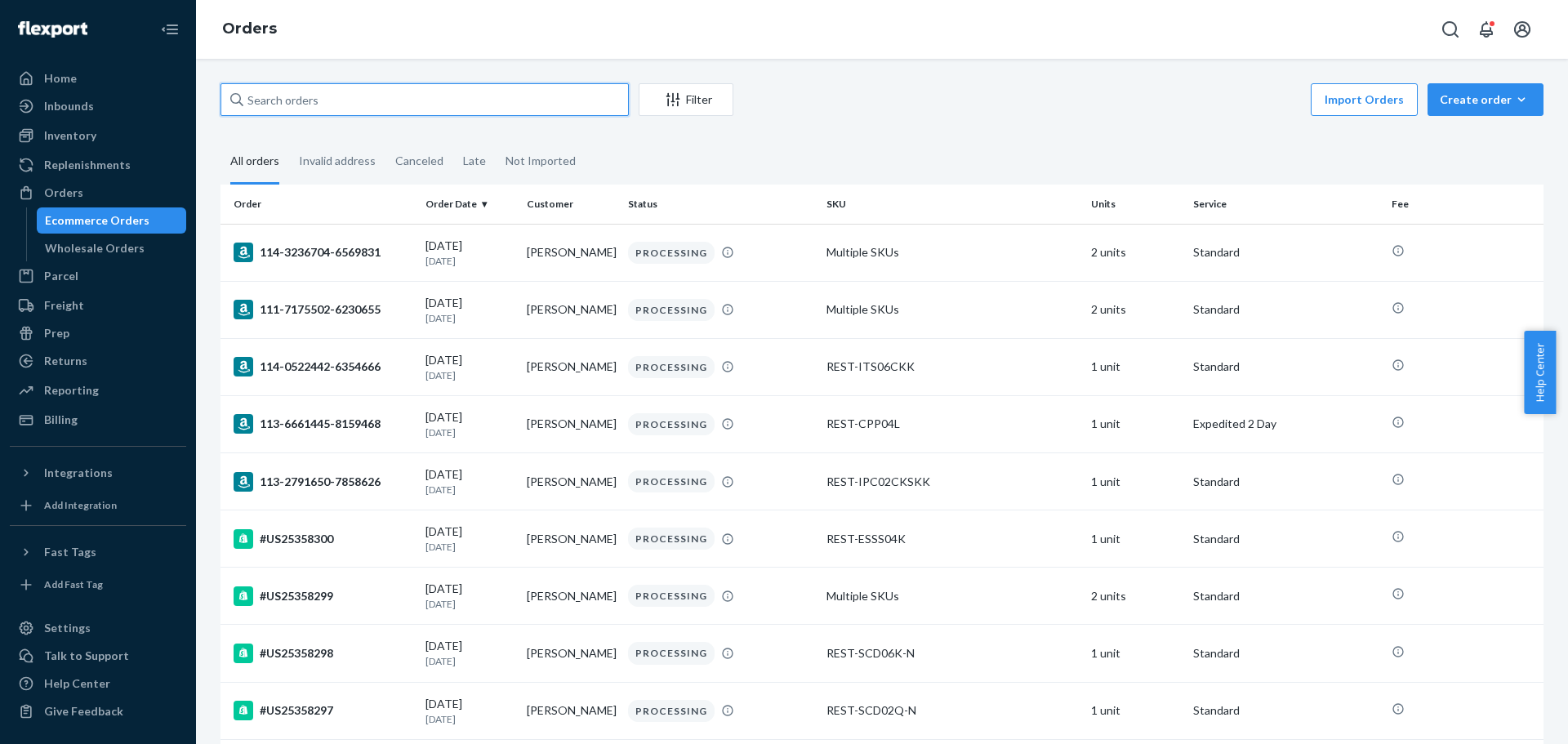
click at [302, 90] on input "text" at bounding box center [425, 100] width 409 height 33
paste input "EXC-US25350869-1"
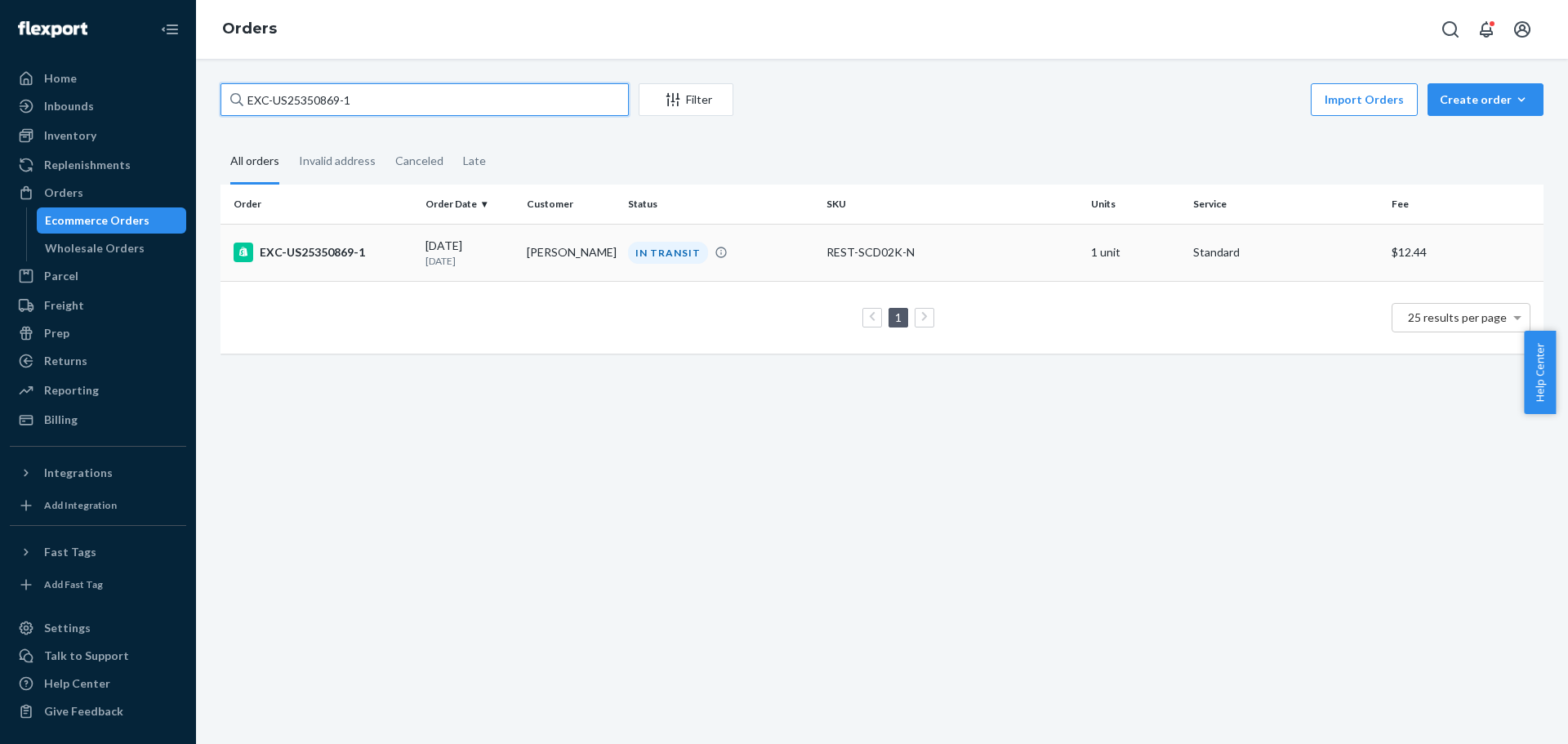
type input "EXC-US25350869-1"
click at [320, 245] on div "EXC-US25350869-1" at bounding box center [323, 252] width 179 height 20
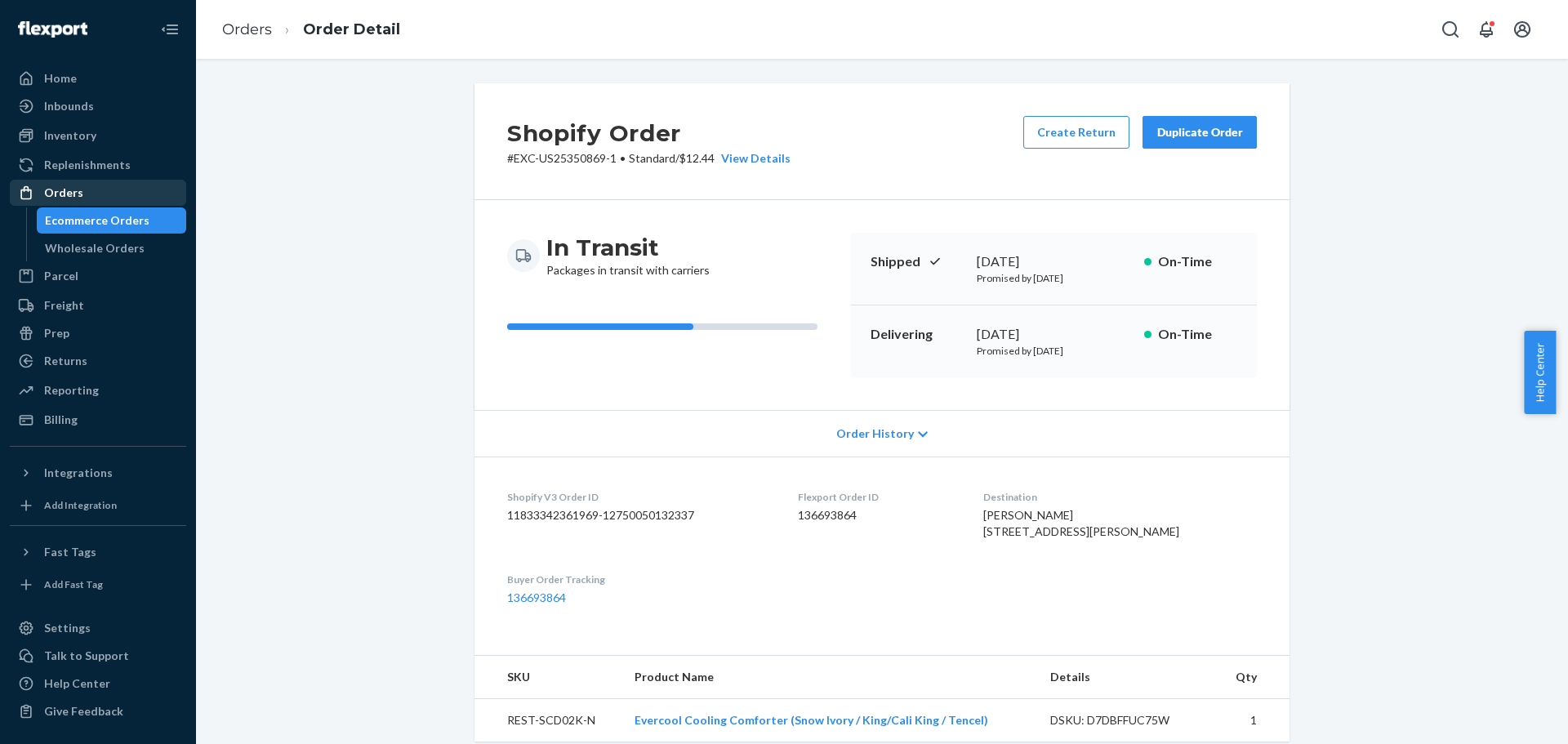
click at [58, 184] on div "Orders" at bounding box center [98, 193] width 173 height 23
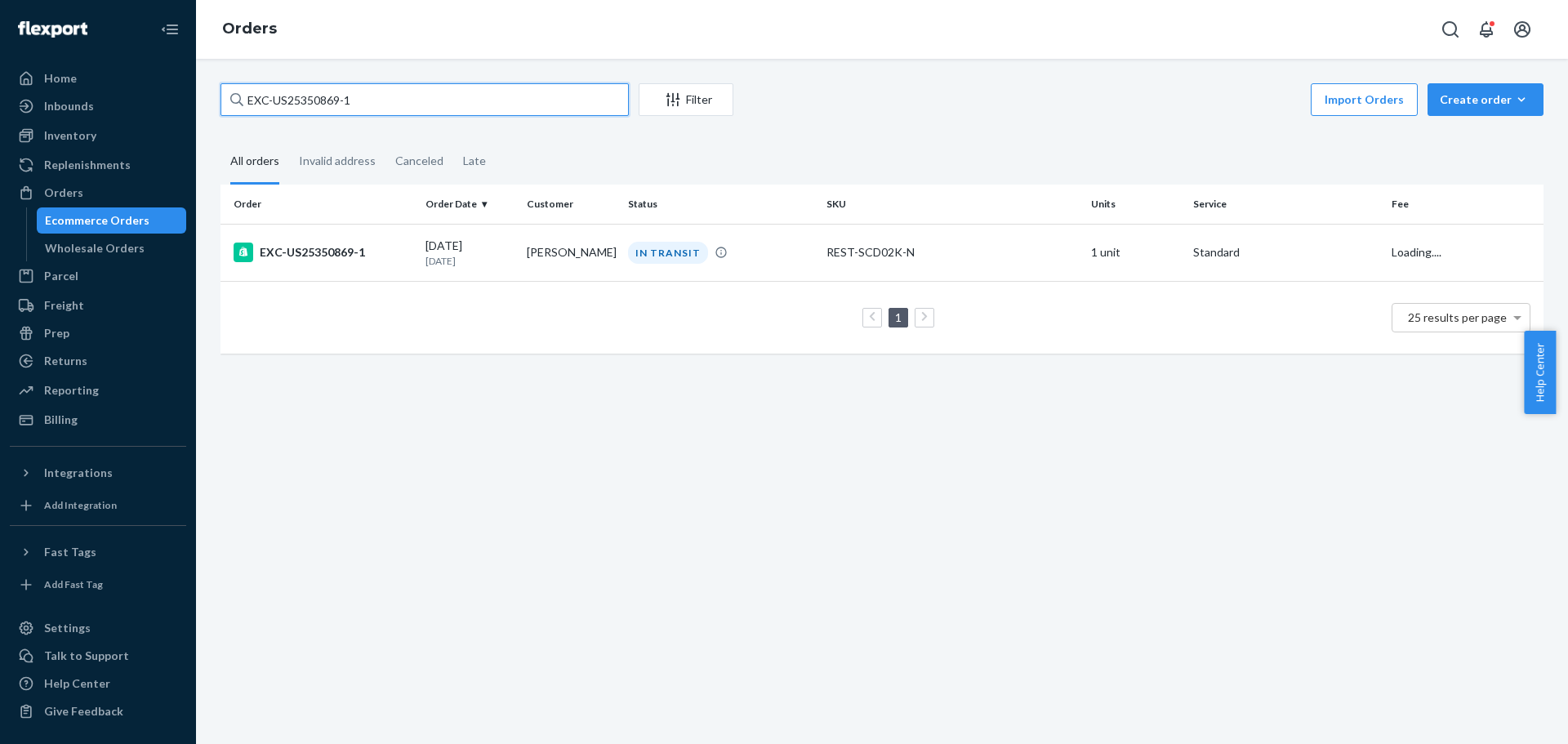
drag, startPoint x: 38, startPoint y: 110, endPoint x: -79, endPoint y: 110, distance: 117.0
click at [0, 110] on html "Home Inbounds Shipping Plans Problems Inventory Products Replenishments Orders …" at bounding box center [784, 372] width 1568 height 744
paste input "US2535584"
drag, startPoint x: -65, startPoint y: 110, endPoint x: -93, endPoint y: 110, distance: 28.0
click at [0, 110] on html "Home Inbounds Shipping Plans Problems Inventory Products Replenishments Orders …" at bounding box center [784, 372] width 1568 height 744
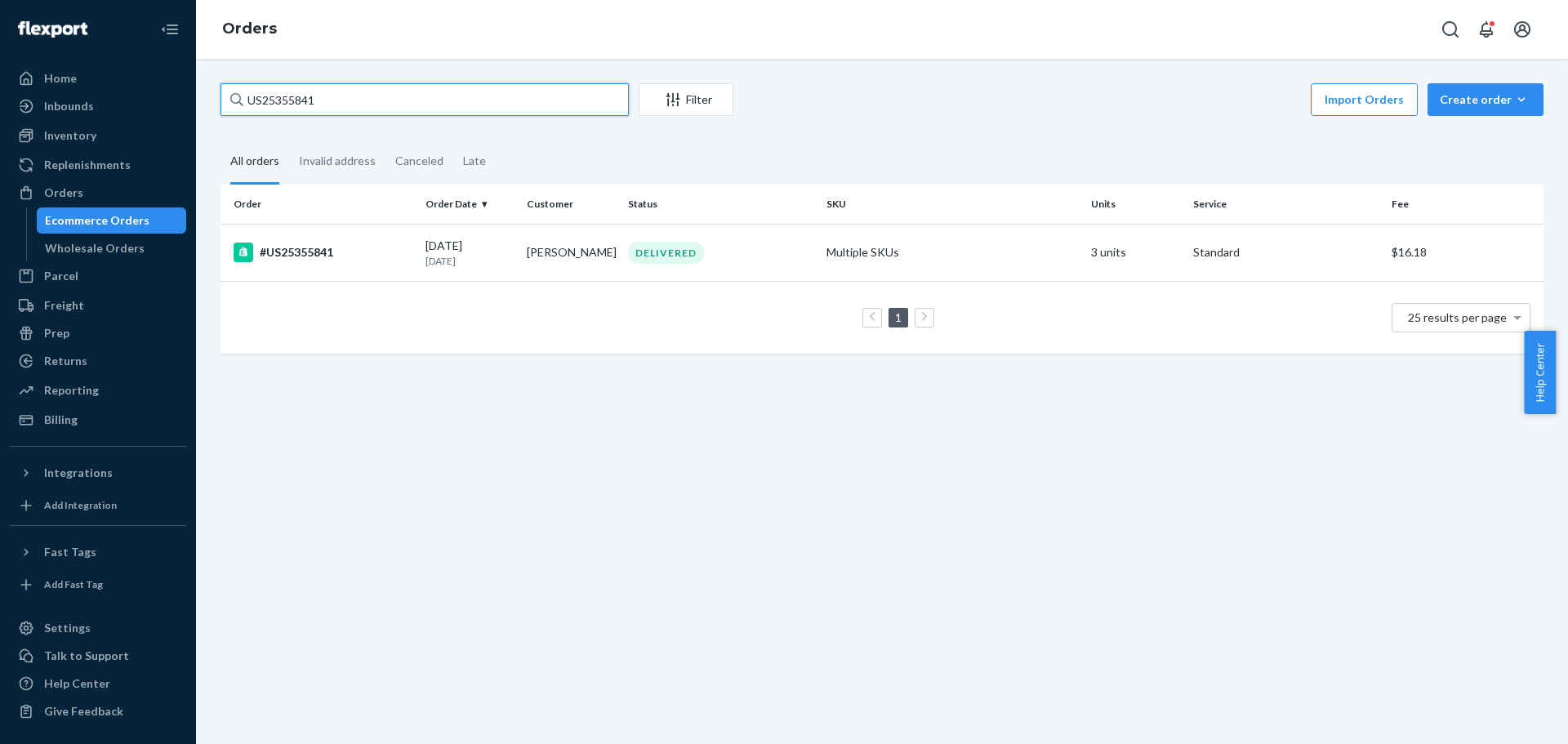
paste input "29"
drag, startPoint x: 347, startPoint y: 96, endPoint x: -233, endPoint y: 170, distance: 584.7
click at [0, 170] on html "Home Inbounds Shipping Plans Problems Inventory Products Replenishments Orders …" at bounding box center [784, 372] width 1568 height 744
paste input "67"
type input "US25355679"
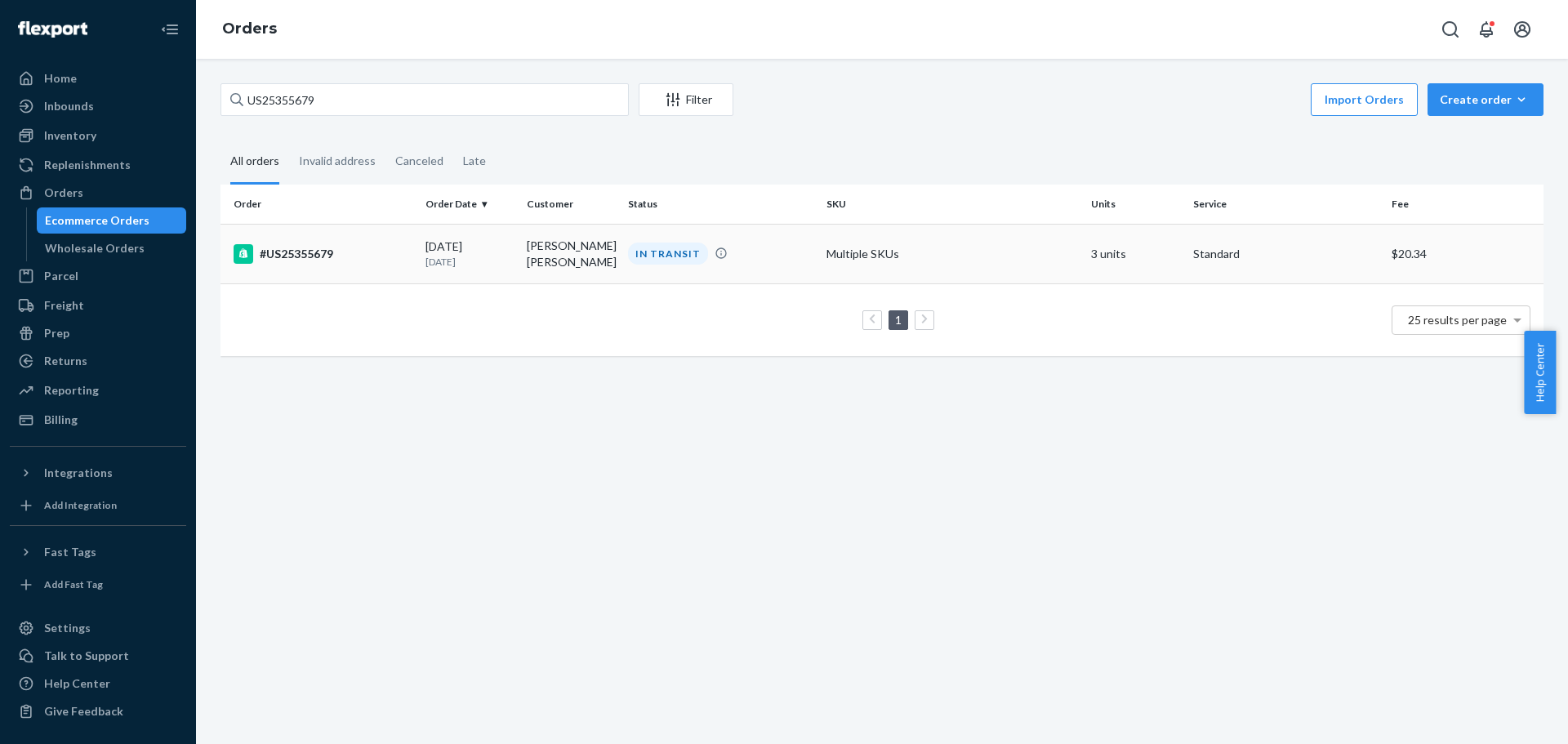
click at [283, 246] on div "#US25355679" at bounding box center [323, 254] width 179 height 20
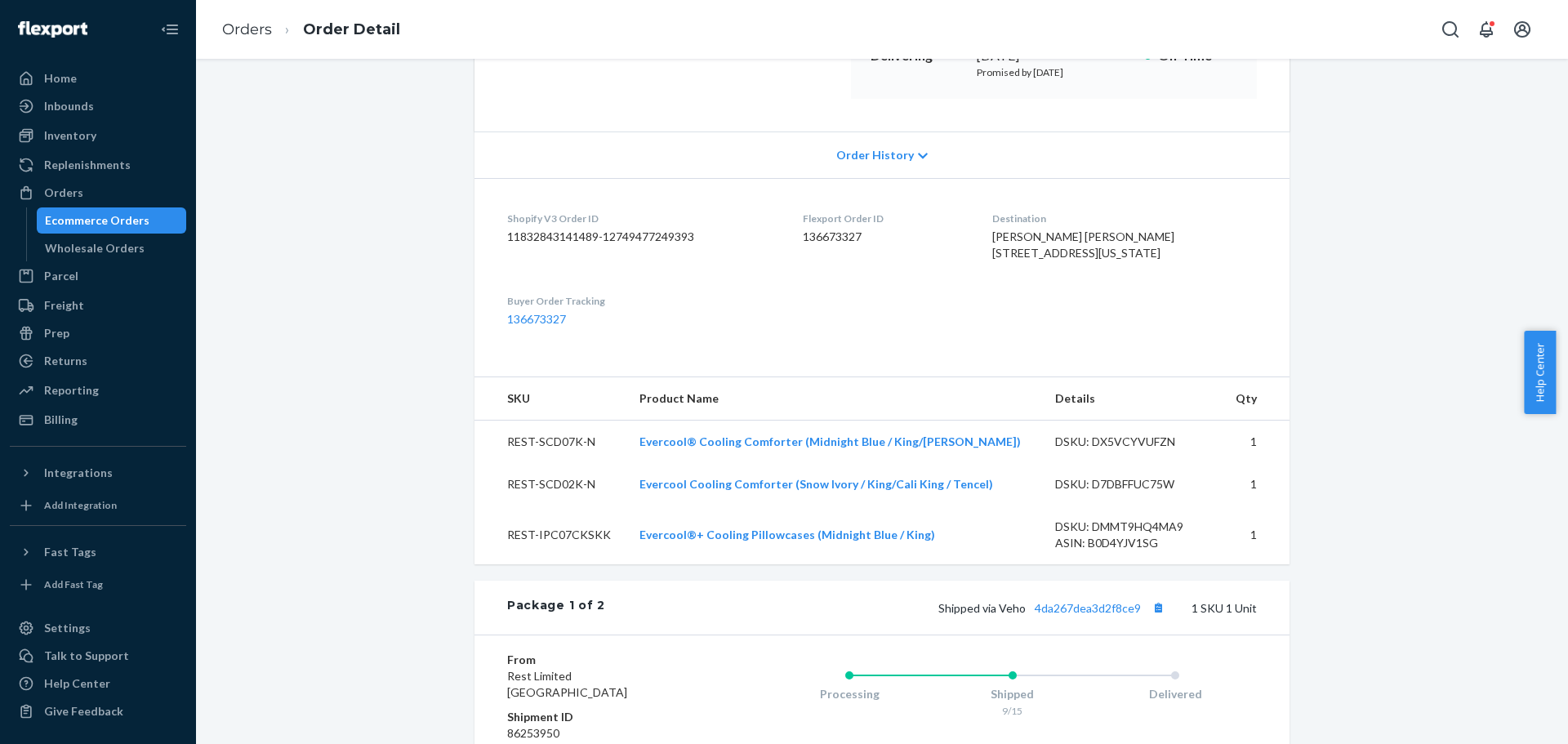
scroll to position [572, 0]
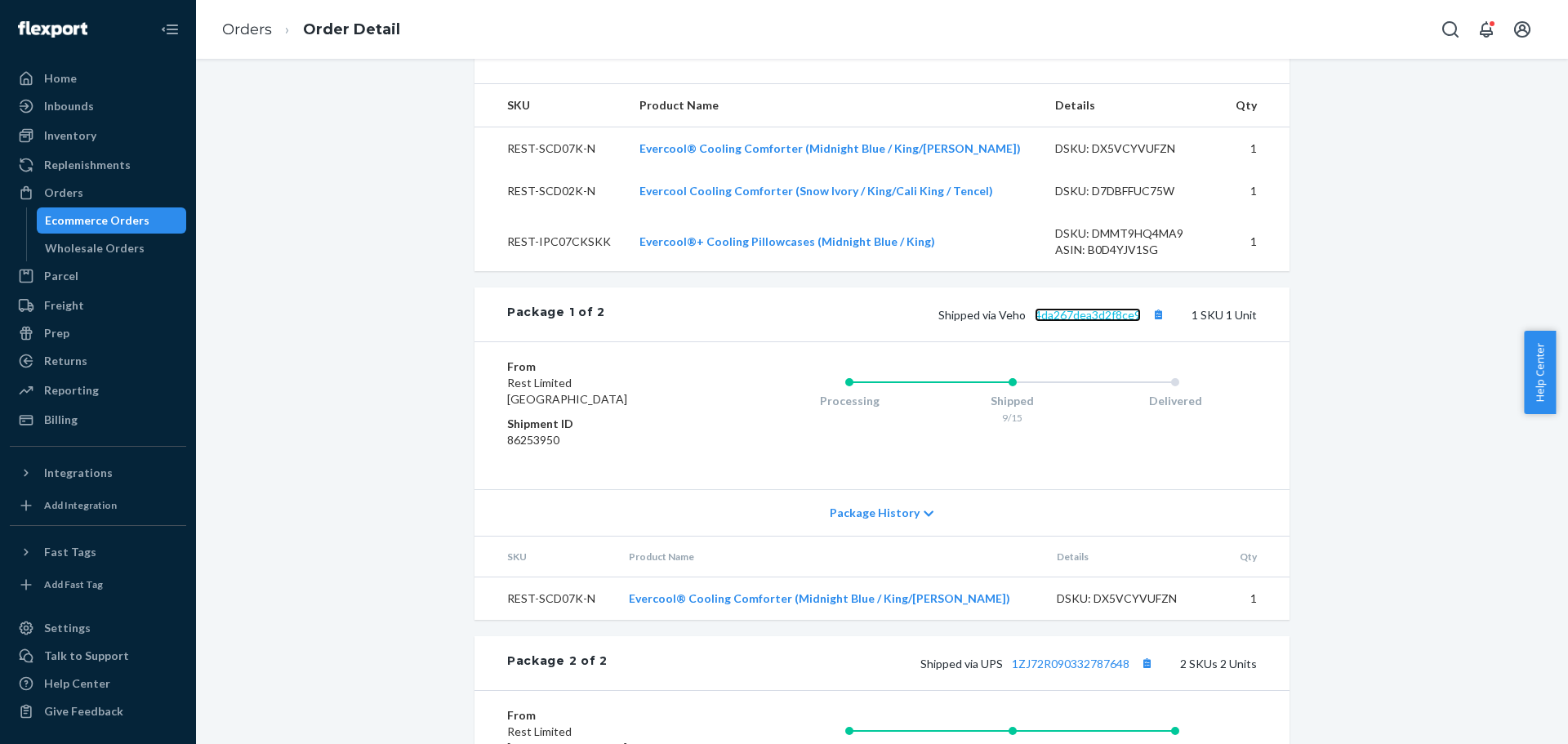
click at [1072, 322] on link "4da267dea3d2f8ce9" at bounding box center [1088, 315] width 106 height 14
click at [49, 195] on div "Orders" at bounding box center [64, 193] width 40 height 16
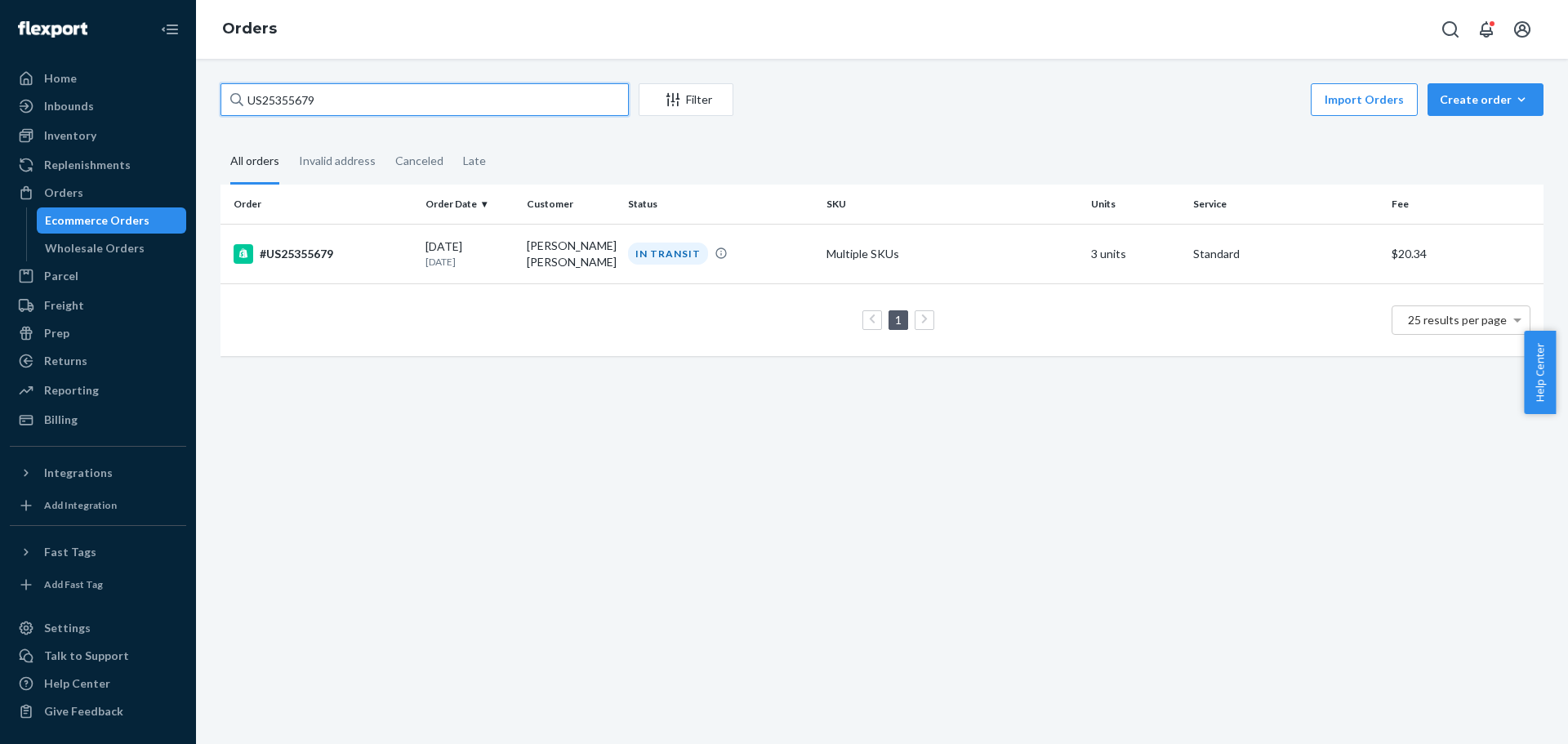
click at [0, 143] on html "Home Inbounds Shipping Plans Problems Inventory Products Replenishments Orders …" at bounding box center [784, 372] width 1568 height 744
paste input "PD1388348"
type input "PD1388348"
click at [310, 243] on div "#PD1388348" at bounding box center [323, 252] width 179 height 20
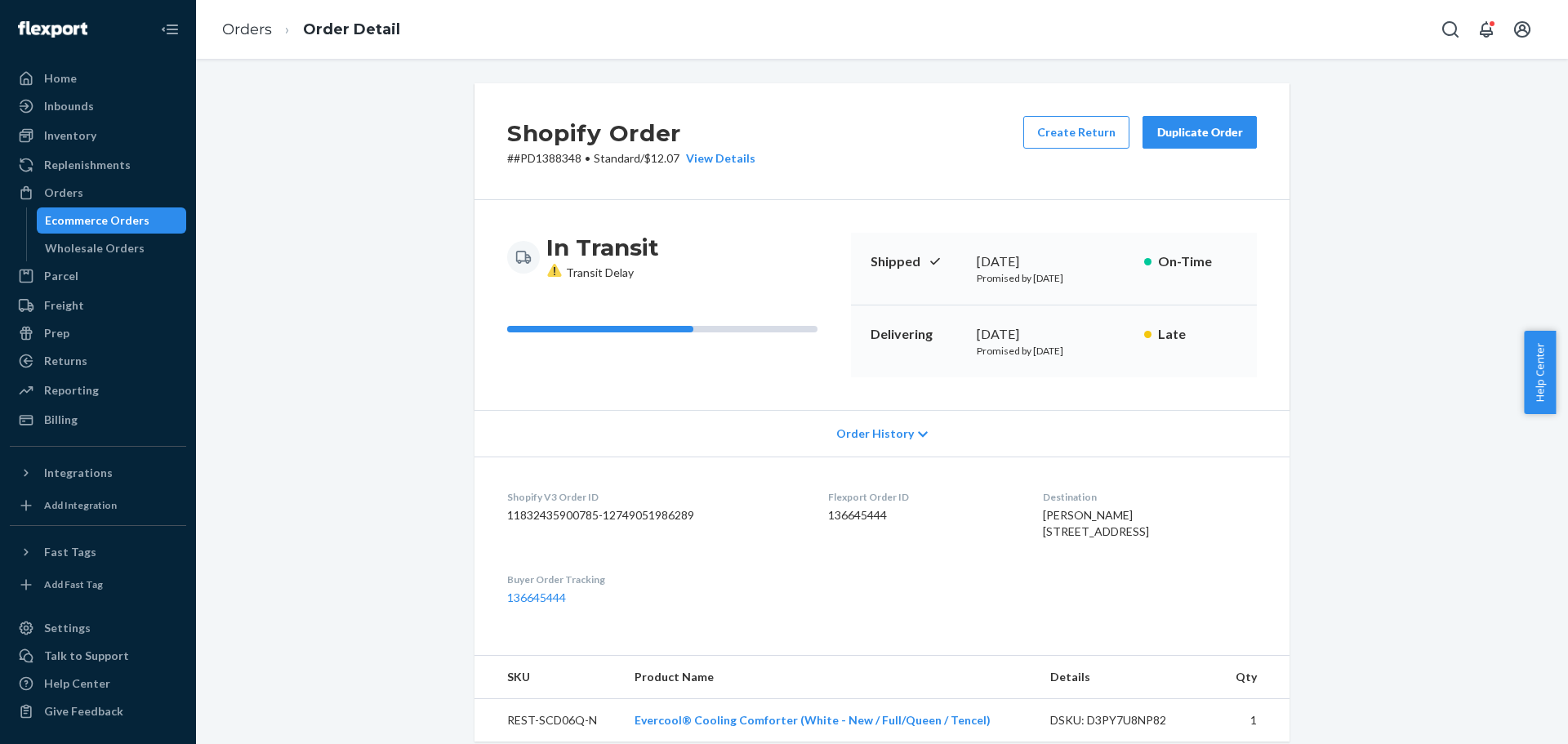
click at [56, 186] on div "Orders" at bounding box center [64, 193] width 40 height 16
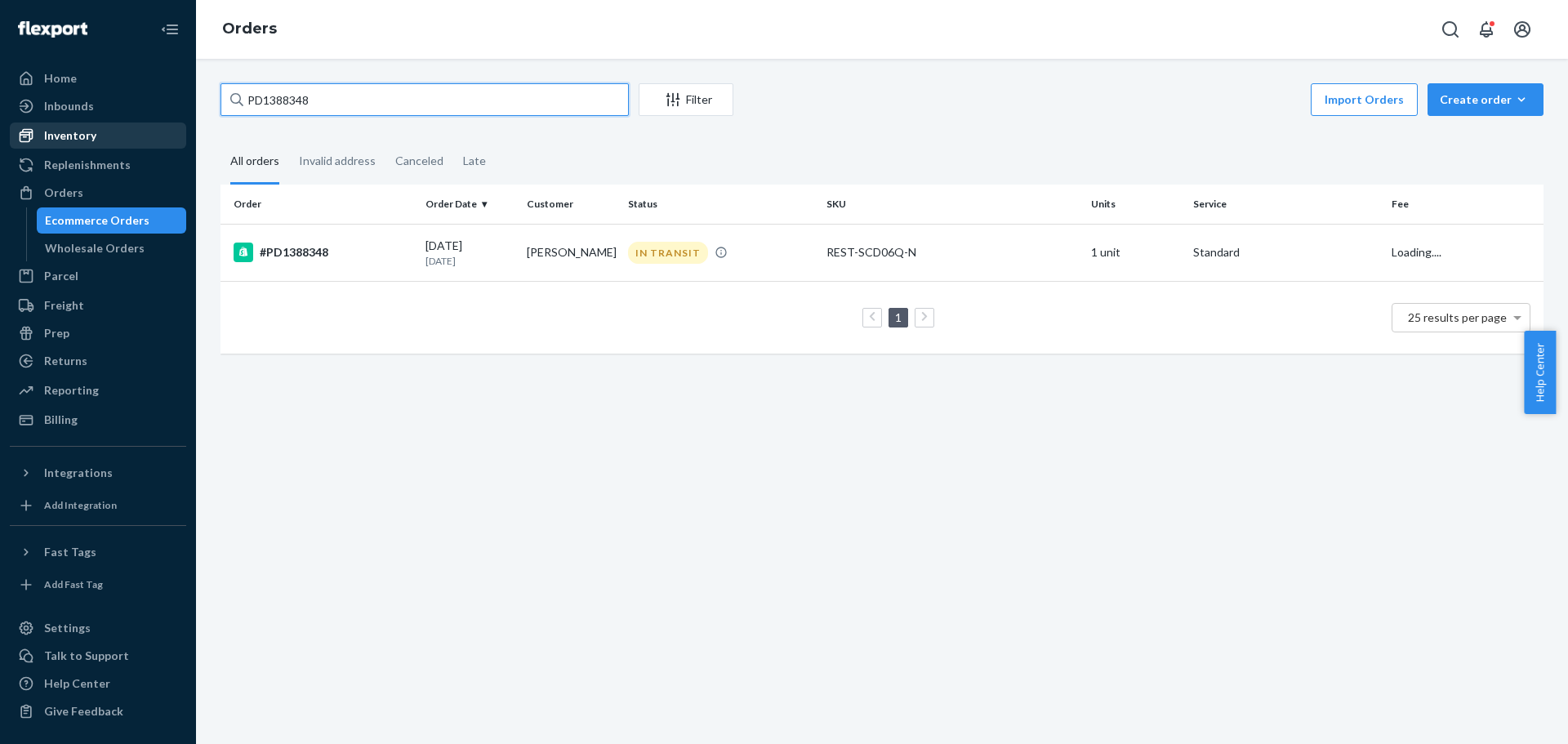
drag, startPoint x: 384, startPoint y: 97, endPoint x: 21, endPoint y: 147, distance: 366.4
click at [27, 143] on div "Home Inbounds Shipping Plans Problems Inventory Products Replenishments Orders …" at bounding box center [784, 372] width 1568 height 744
paste input "3262360"
type input "PD3262360"
